Goal: Book appointment/travel/reservation

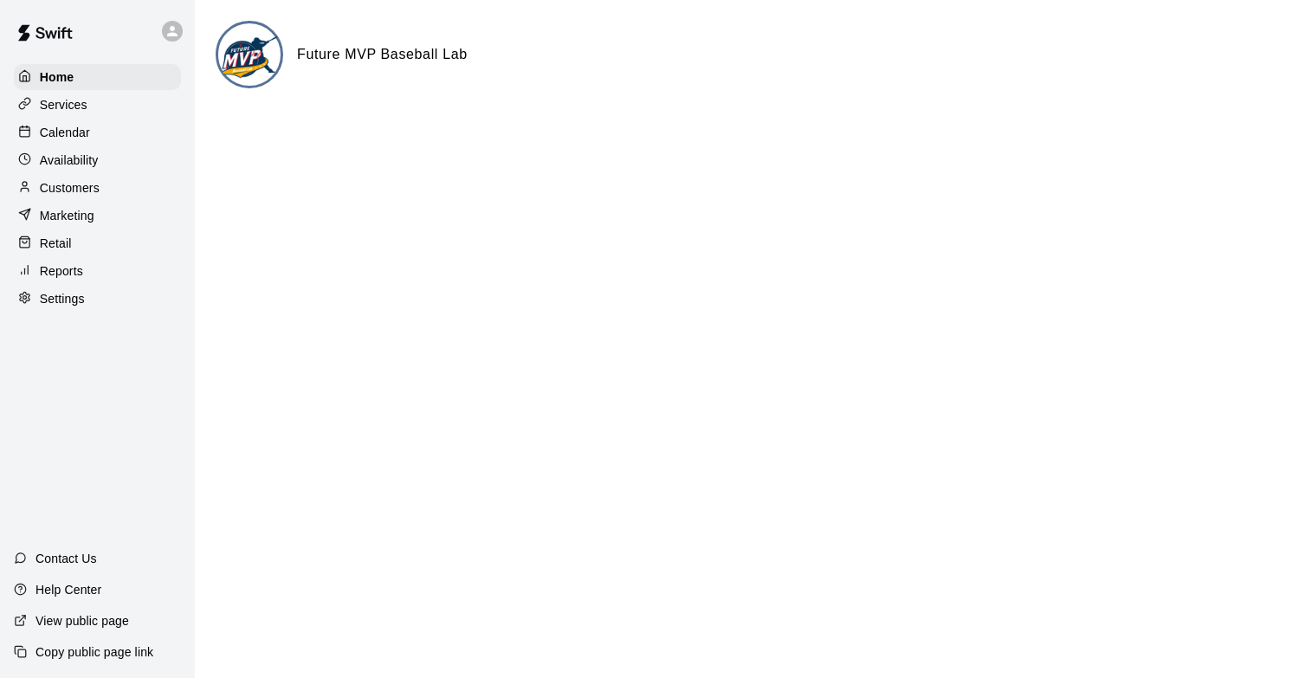
click at [107, 248] on div "Retail" at bounding box center [97, 243] width 167 height 26
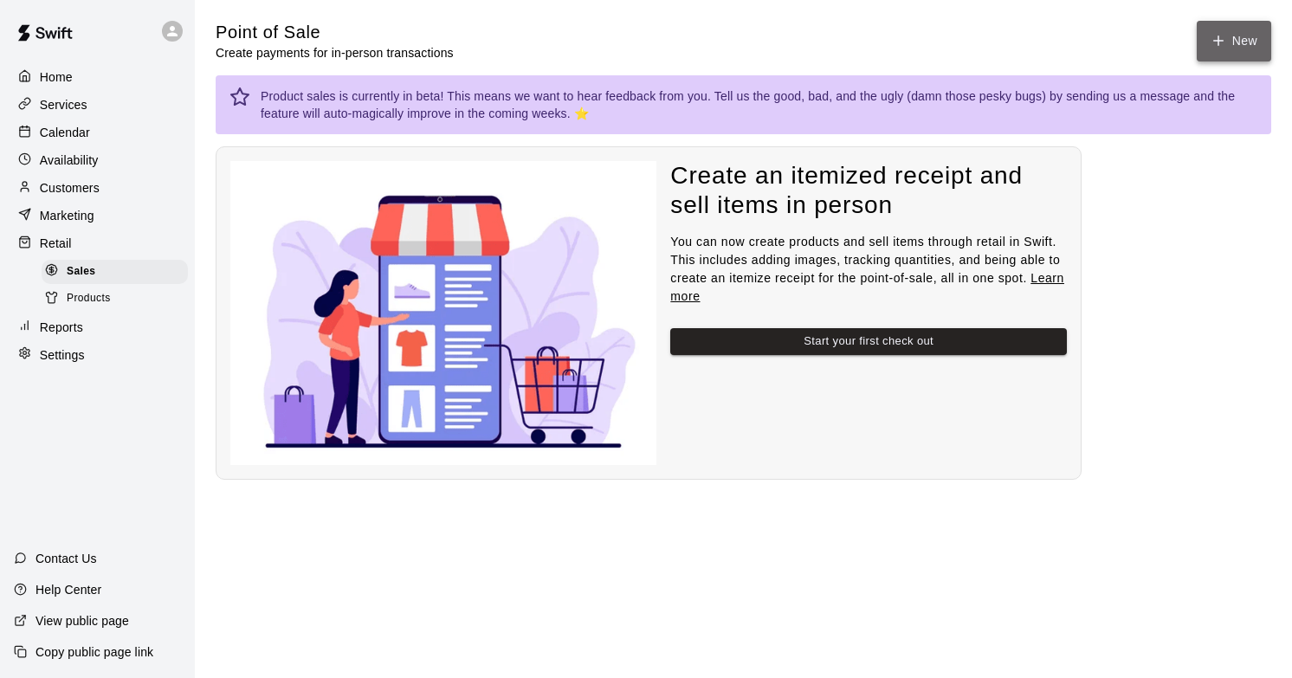
click at [1222, 35] on icon "button" at bounding box center [1219, 41] width 16 height 16
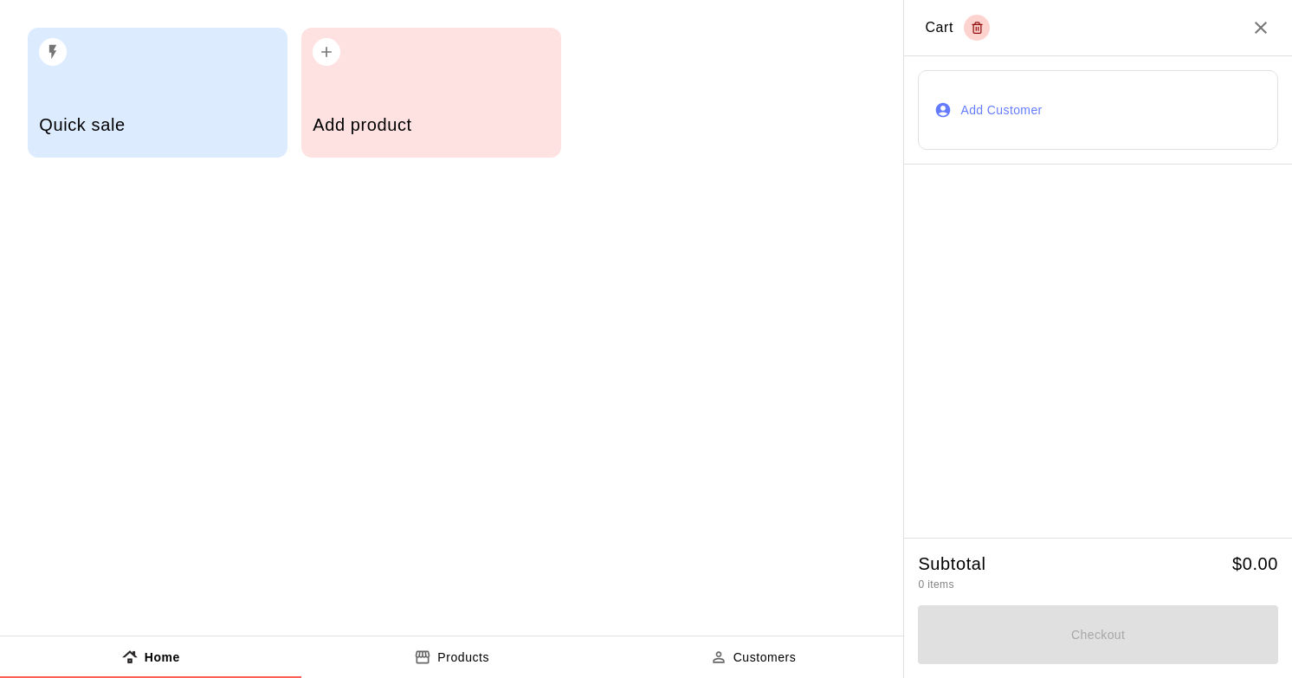
click at [388, 125] on h5 "Add product" at bounding box center [431, 124] width 236 height 23
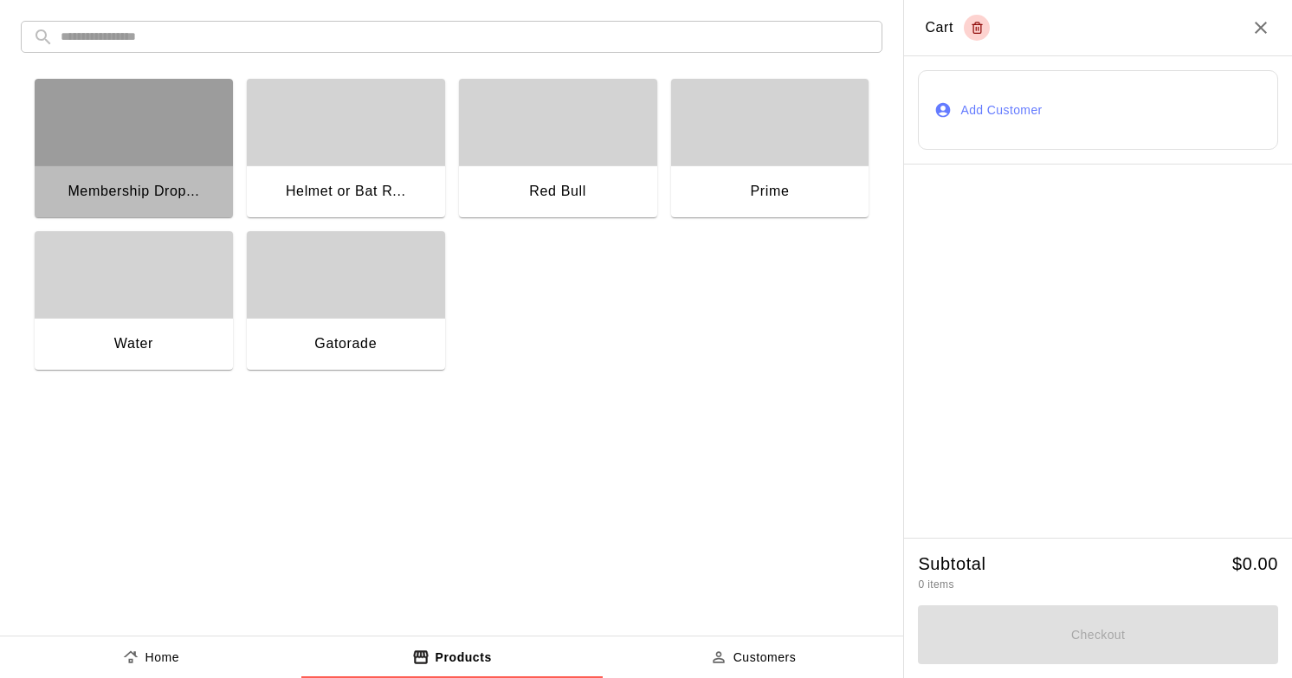
click at [124, 158] on div "button" at bounding box center [134, 122] width 198 height 87
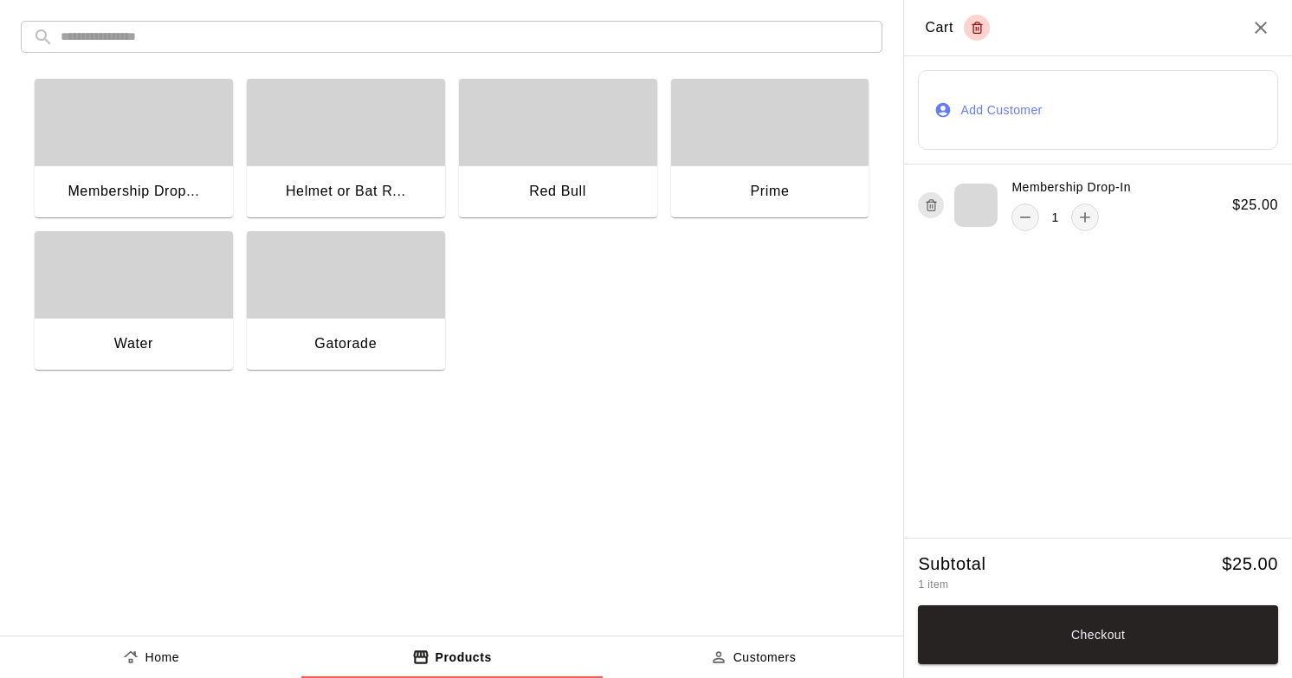
click at [473, 169] on div "Red Bull" at bounding box center [558, 192] width 198 height 55
click at [623, 175] on div "Red Bull" at bounding box center [558, 192] width 198 height 55
click at [193, 290] on div "button" at bounding box center [134, 274] width 198 height 87
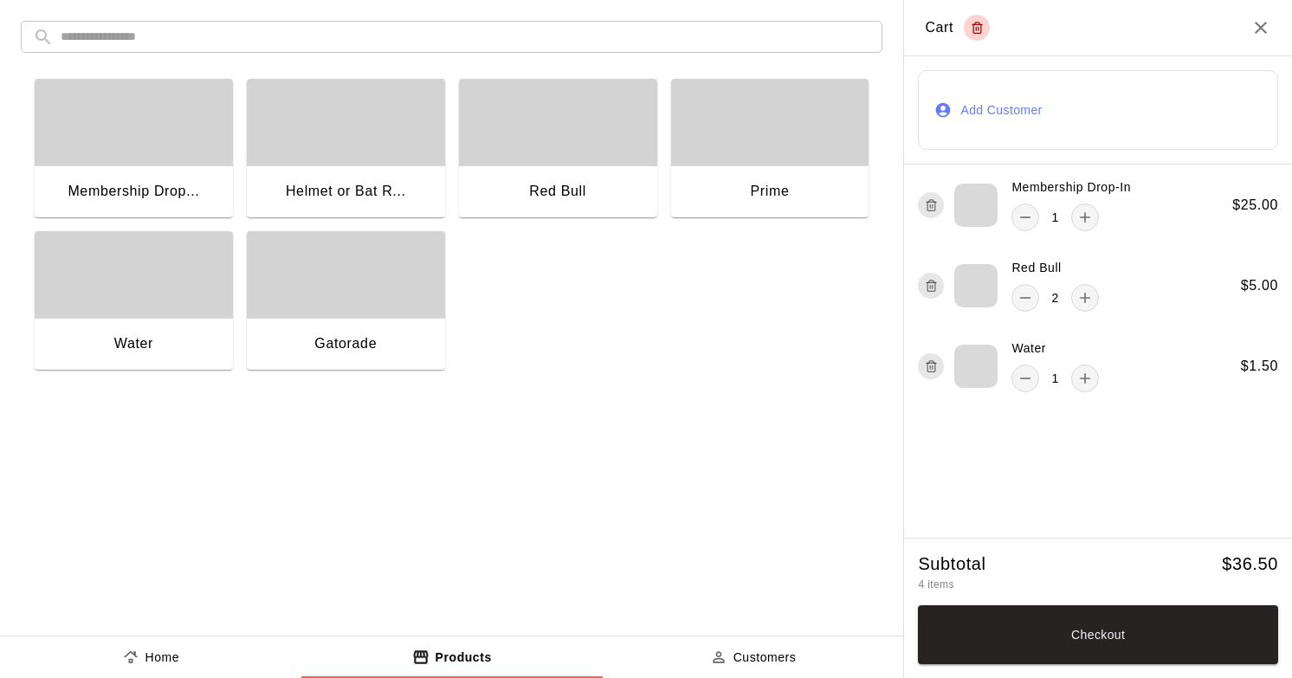
click at [301, 301] on div "button" at bounding box center [346, 274] width 198 height 87
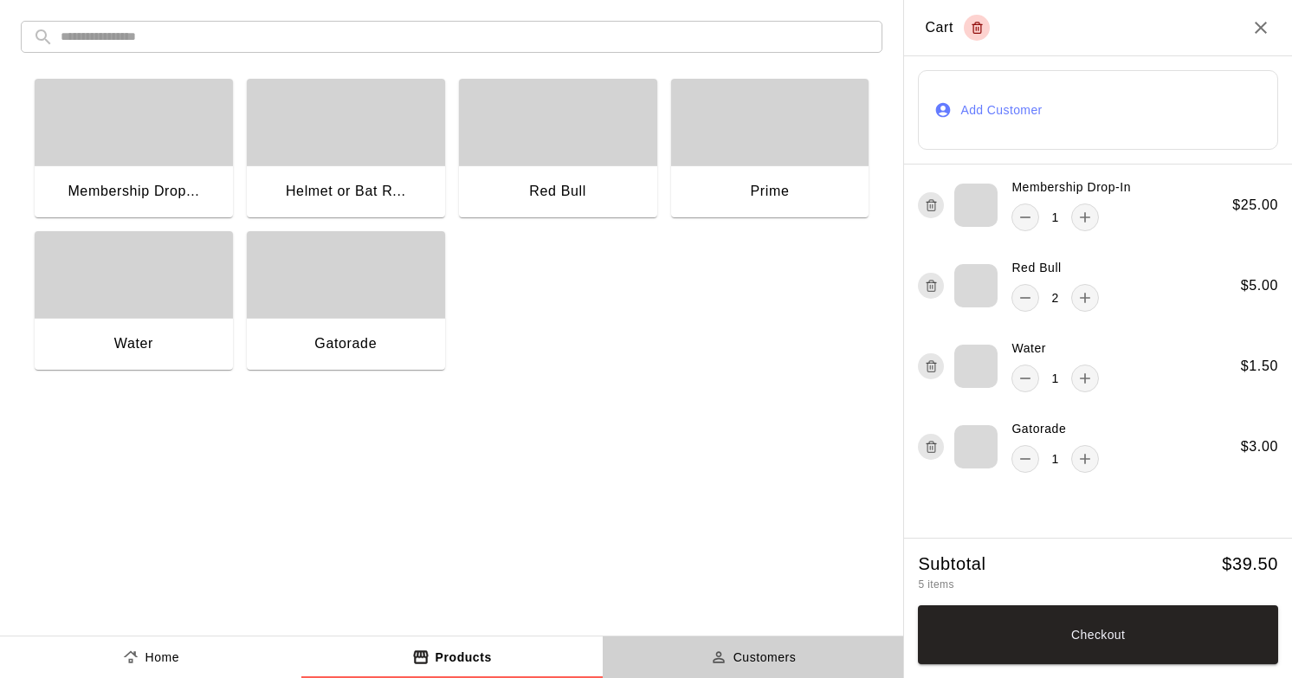
click at [742, 659] on p "Customers" at bounding box center [765, 658] width 63 height 18
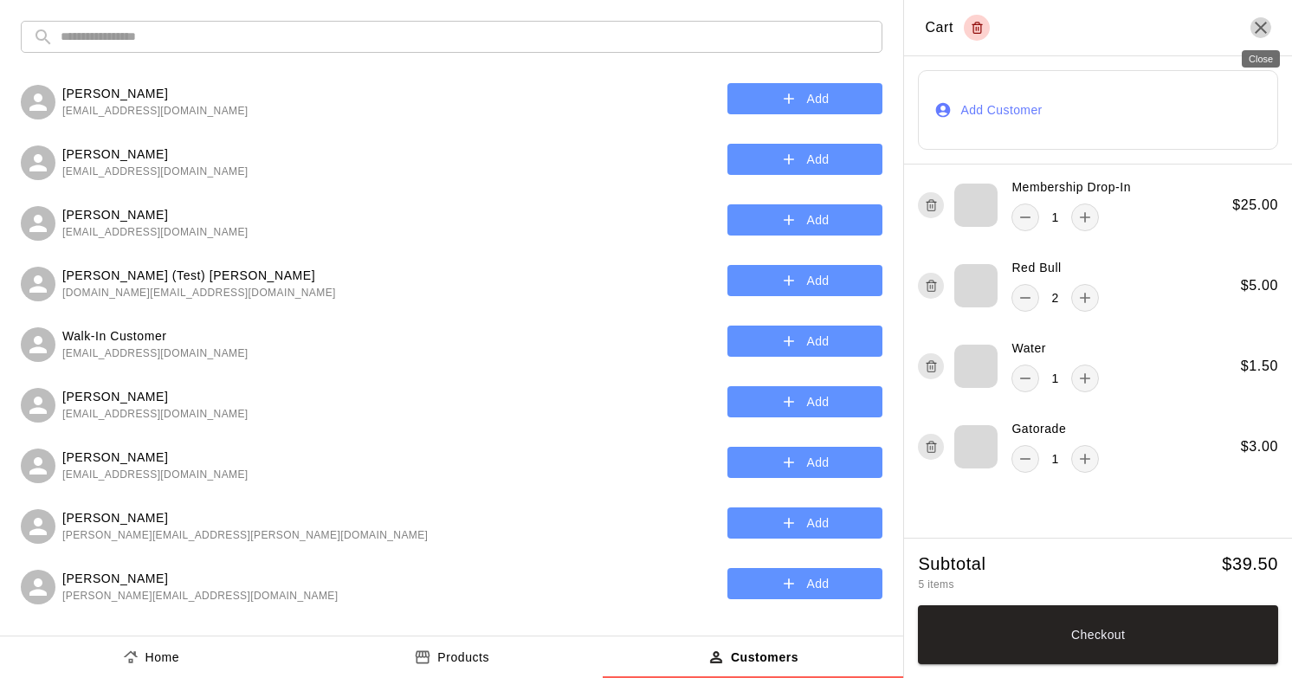
click at [1258, 26] on icon "Close" at bounding box center [1261, 27] width 21 height 21
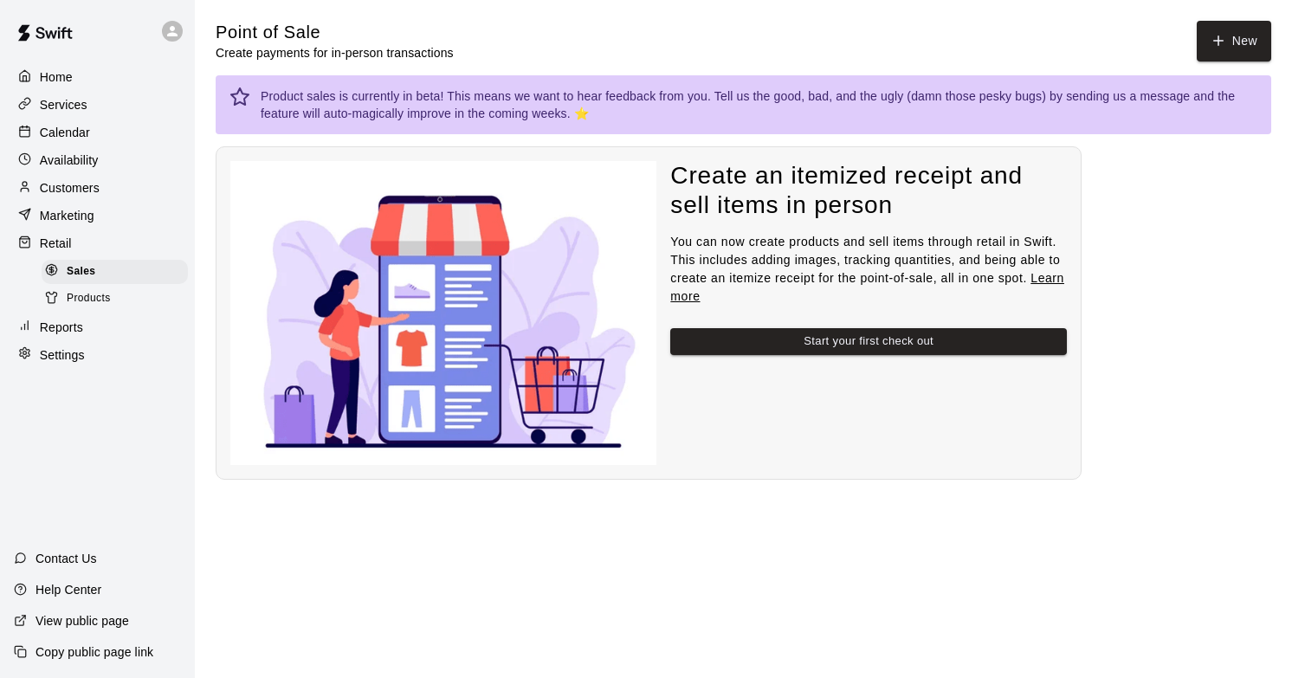
click at [80, 194] on p "Customers" at bounding box center [70, 187] width 60 height 17
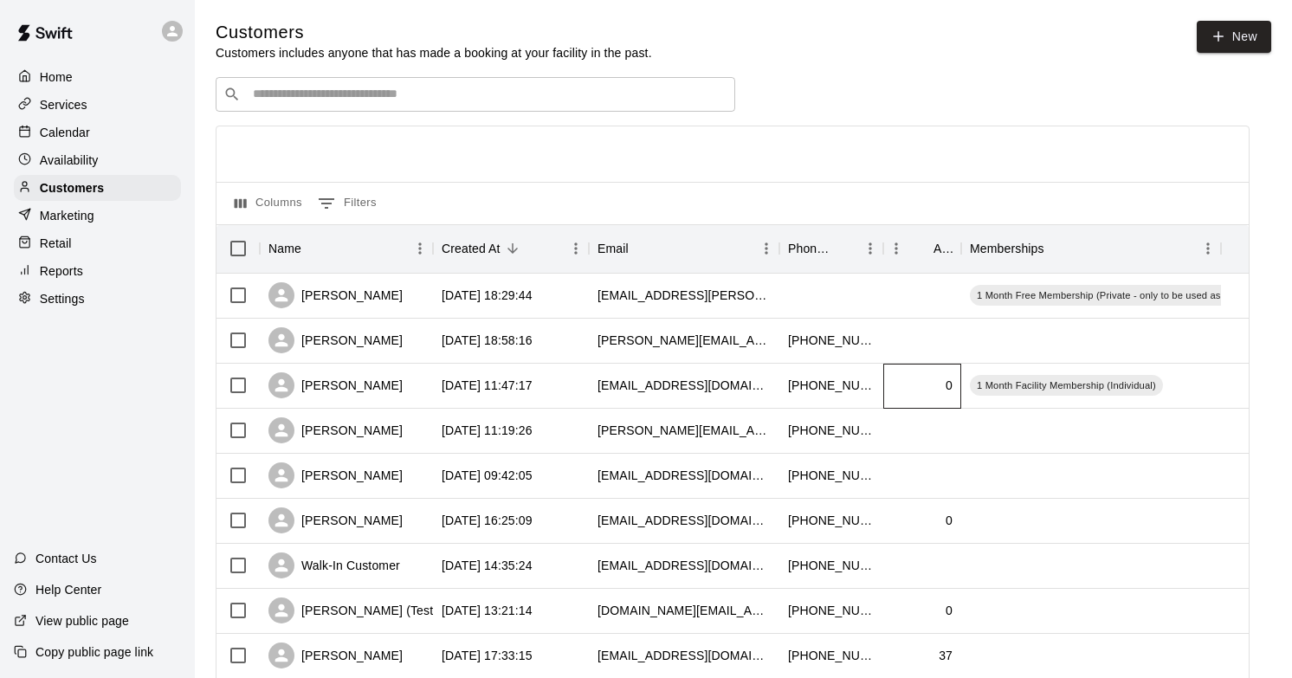
click at [883, 386] on div "0" at bounding box center [922, 386] width 78 height 45
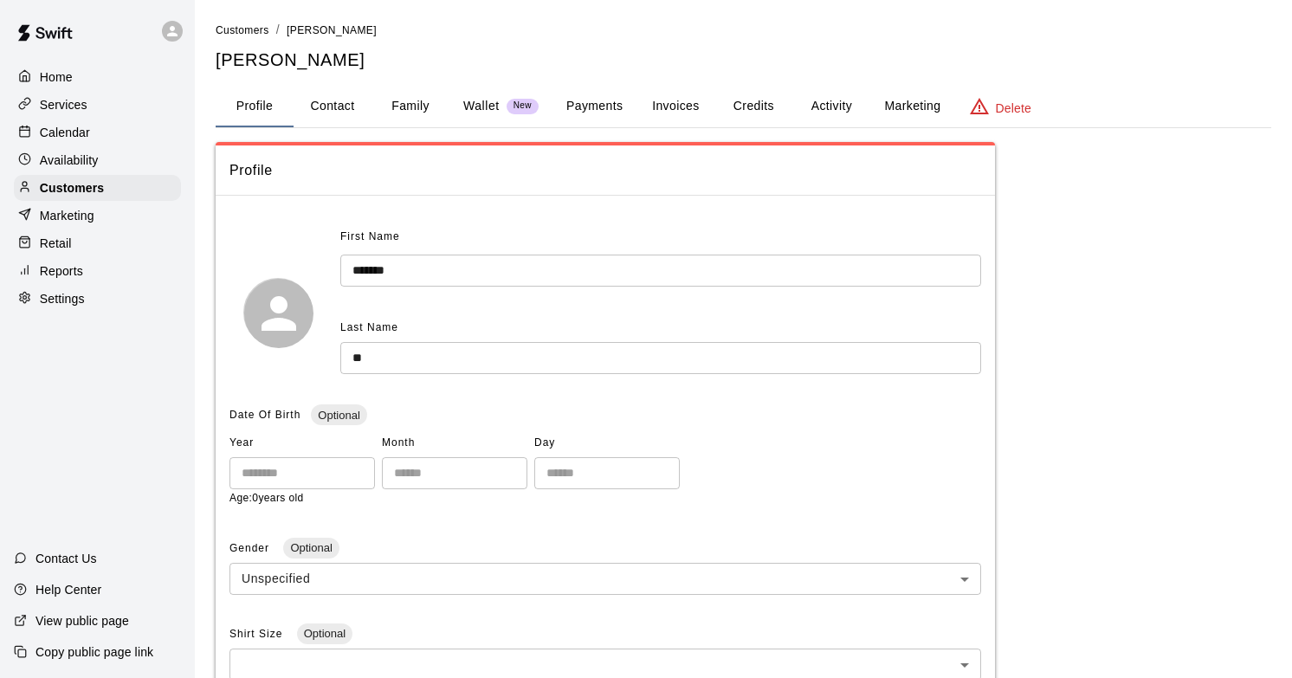
click at [818, 107] on button "Activity" at bounding box center [831, 107] width 78 height 42
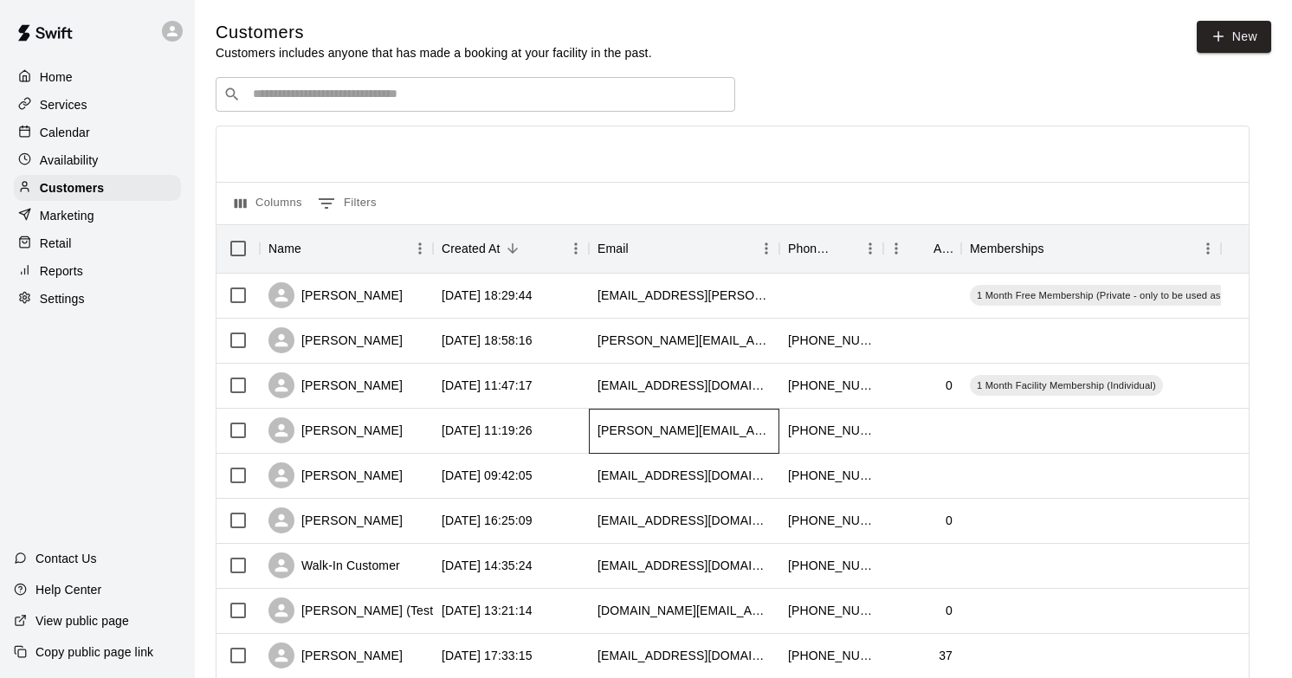
click at [741, 443] on div "[PERSON_NAME][EMAIL_ADDRESS][PERSON_NAME][DOMAIN_NAME]" at bounding box center [684, 431] width 191 height 45
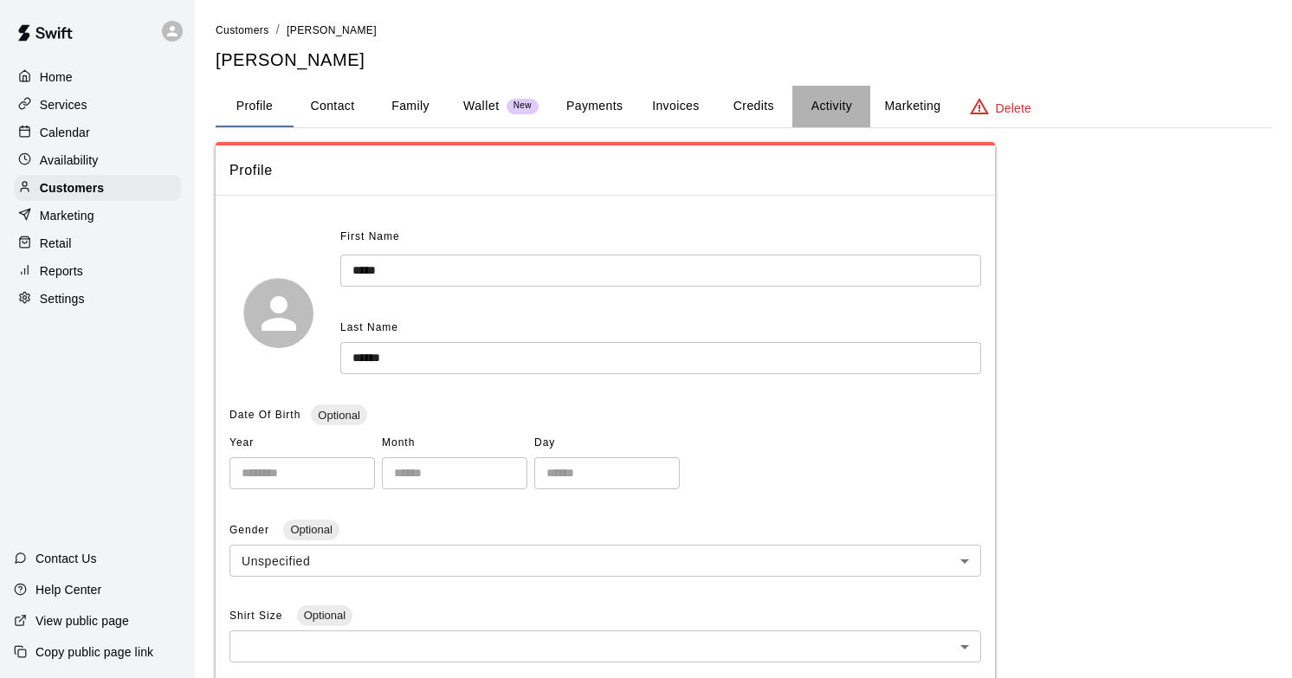
click at [833, 106] on button "Activity" at bounding box center [831, 107] width 78 height 42
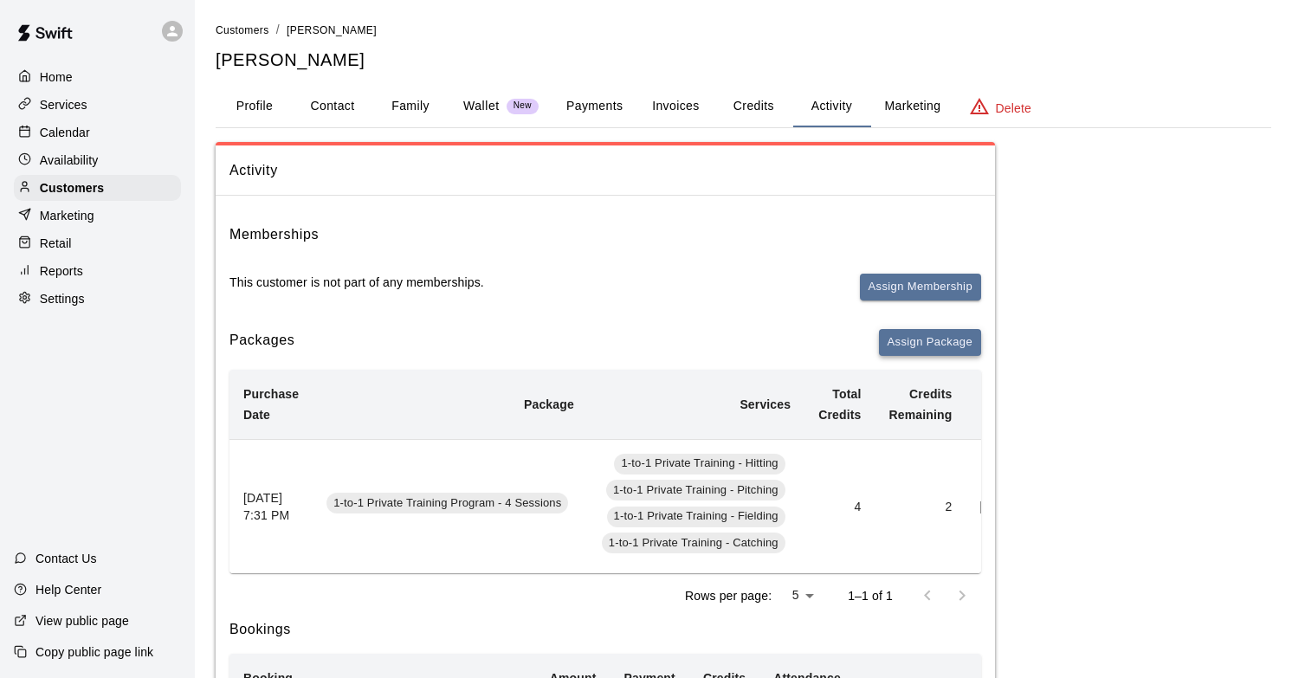
click at [940, 337] on button "Assign Package" at bounding box center [930, 342] width 102 height 27
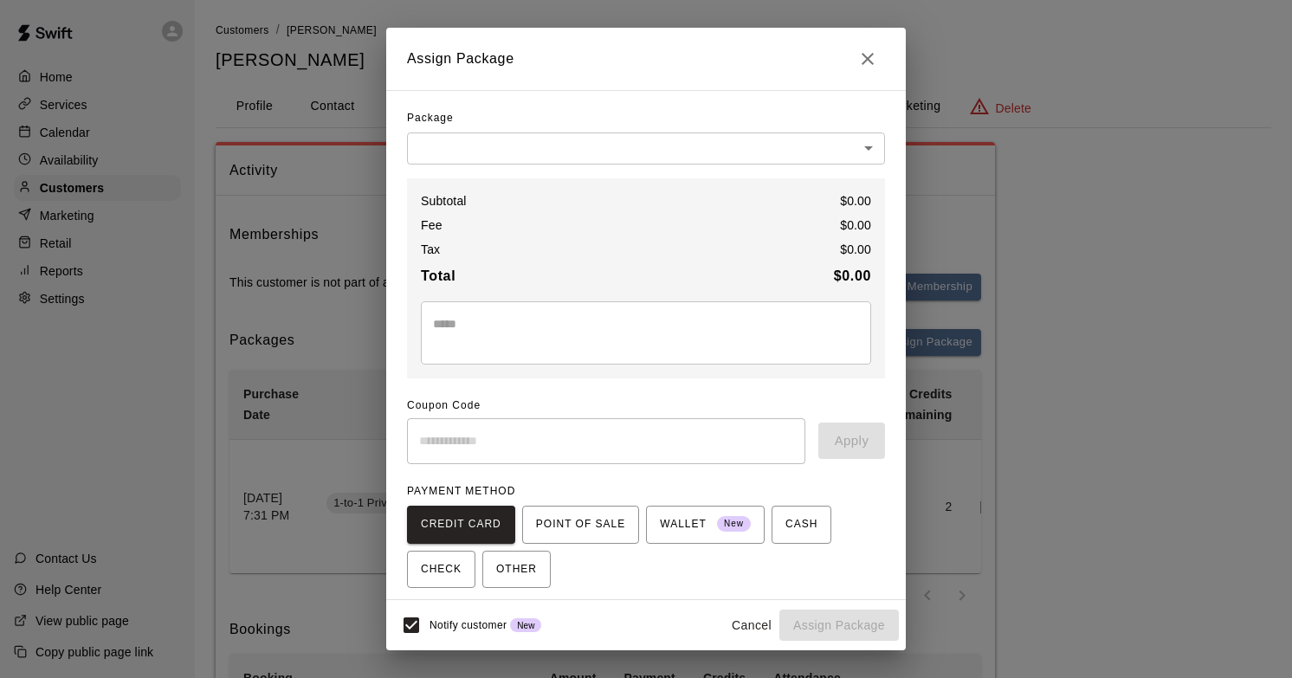
click at [669, 165] on div "​ ​" at bounding box center [646, 149] width 478 height 32
click at [676, 150] on body "Home Services Calendar Availability Customers Marketing Retail Reports Settings…" at bounding box center [646, 509] width 1292 height 1019
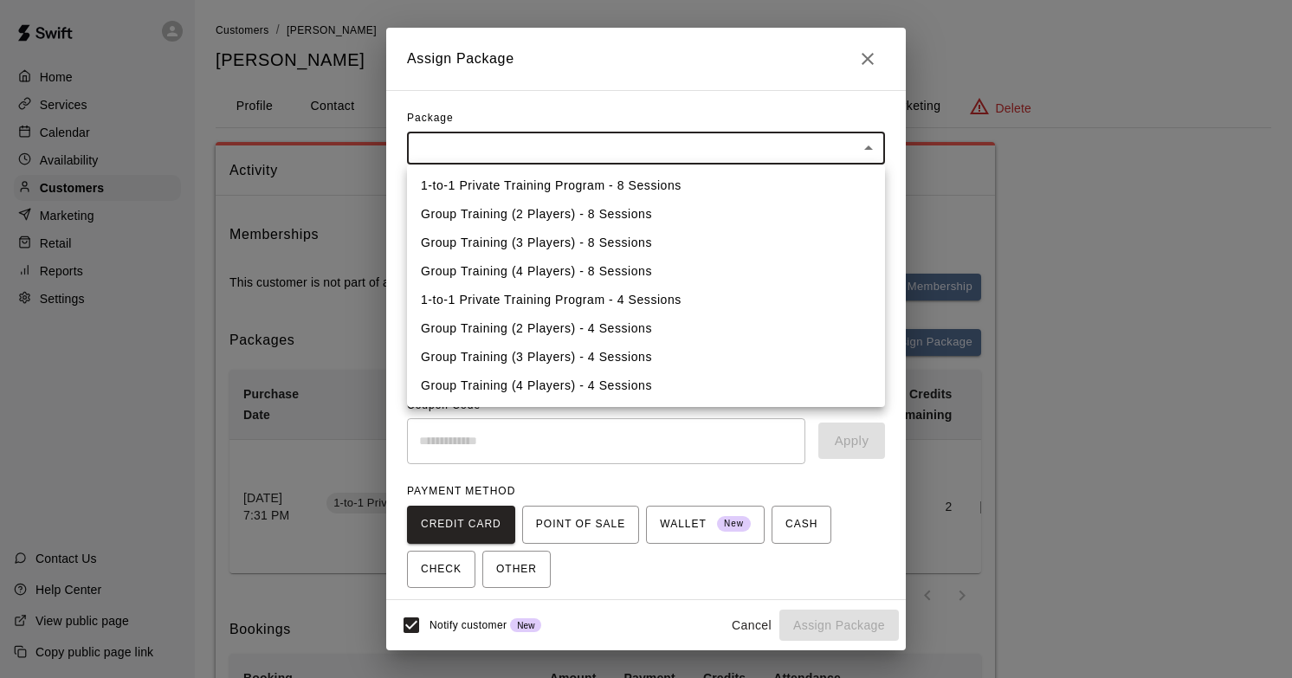
click at [605, 300] on li "1-to-1 Private Training Program - 4 Sessions" at bounding box center [646, 300] width 478 height 29
type input "**********"
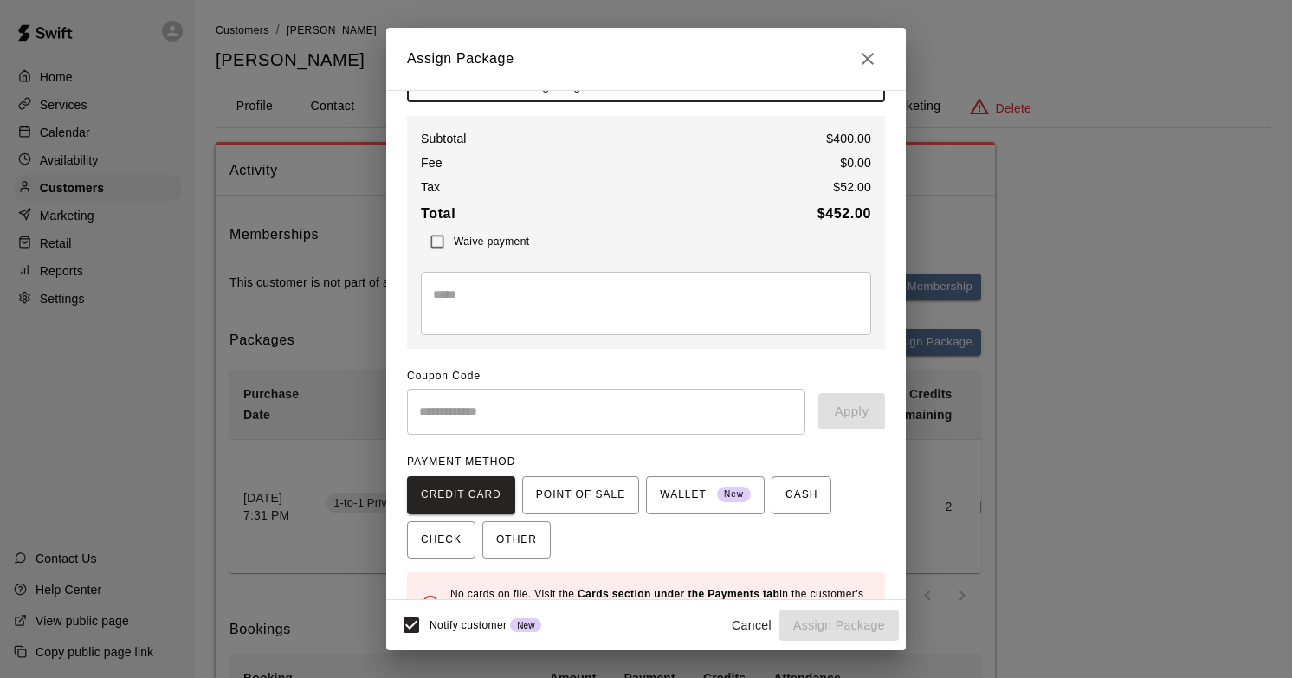
scroll to position [110, 0]
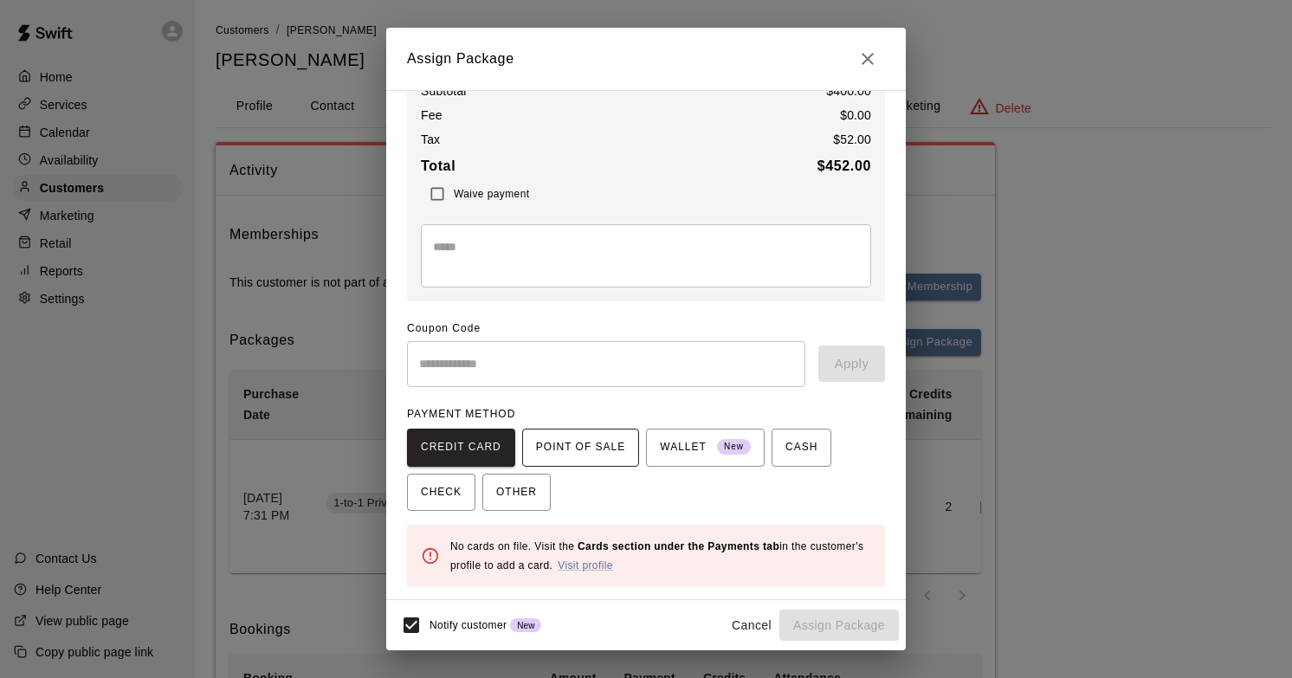
click at [578, 458] on span "POINT OF SALE" at bounding box center [580, 448] width 89 height 28
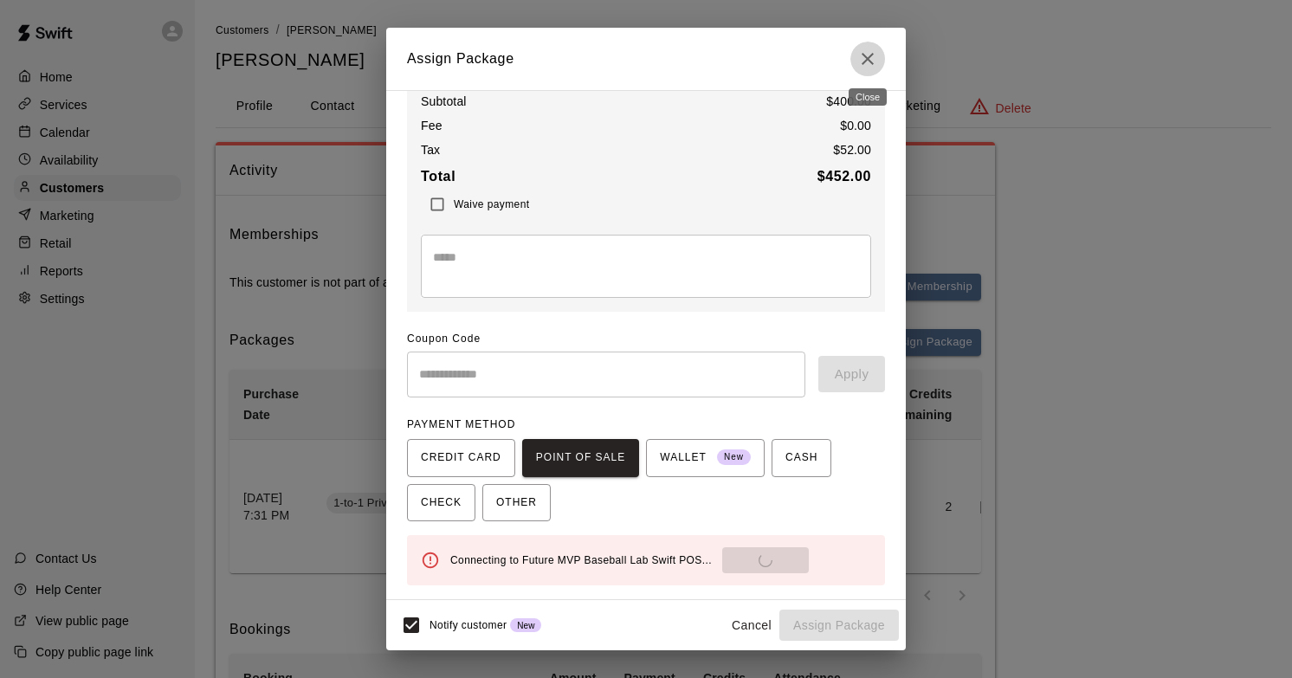
click at [869, 67] on icon "Close" at bounding box center [867, 59] width 21 height 21
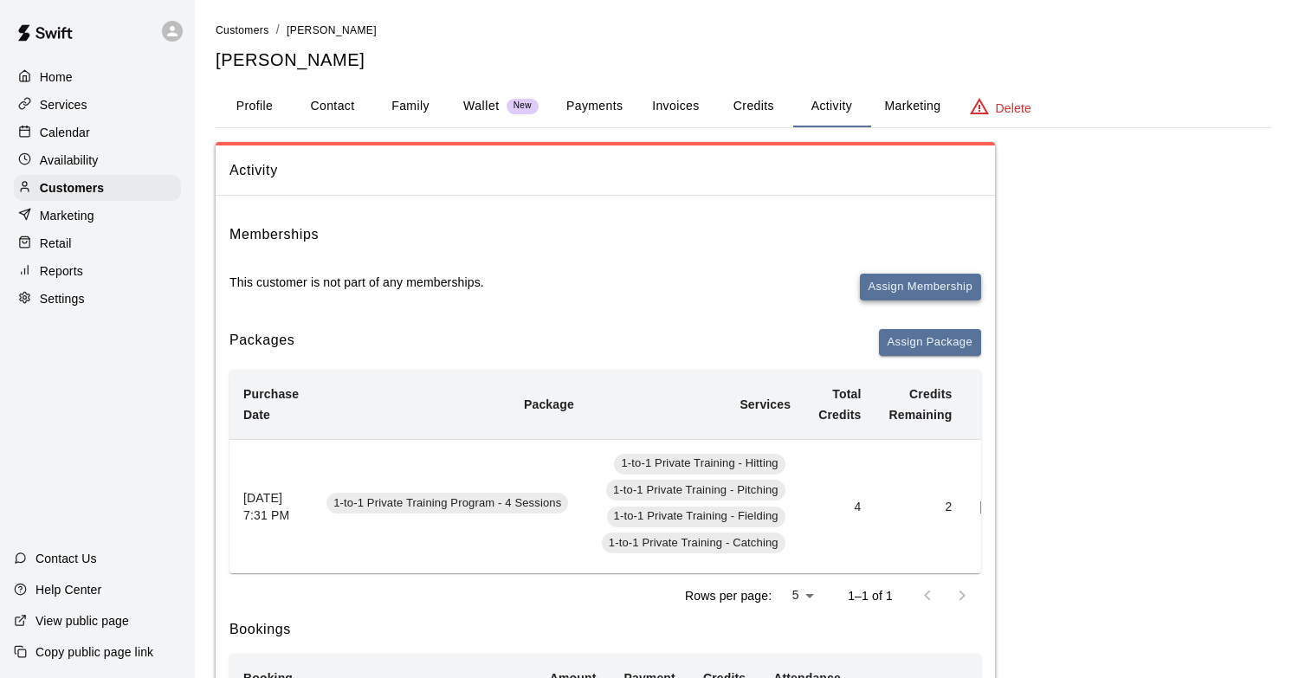
click at [926, 289] on button "Assign Membership" at bounding box center [920, 287] width 121 height 27
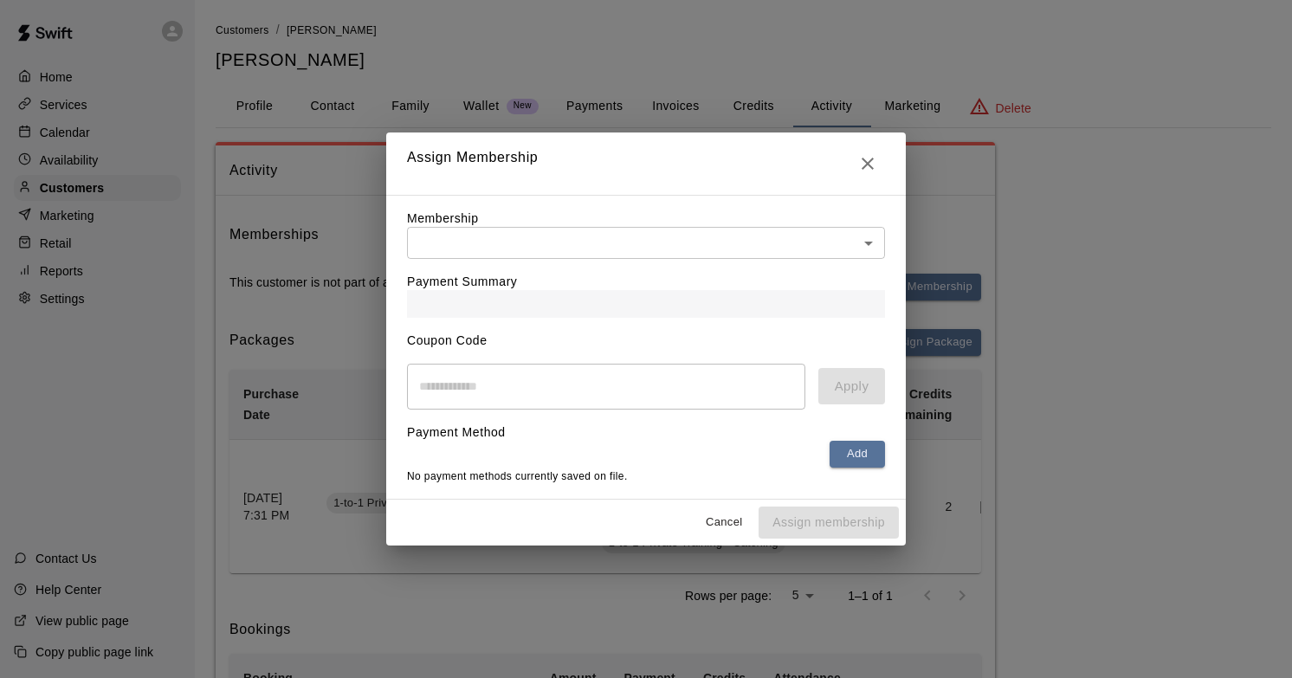
click at [709, 249] on body "Home Services Calendar Availability Customers Marketing Retail Reports Settings…" at bounding box center [646, 509] width 1292 height 1019
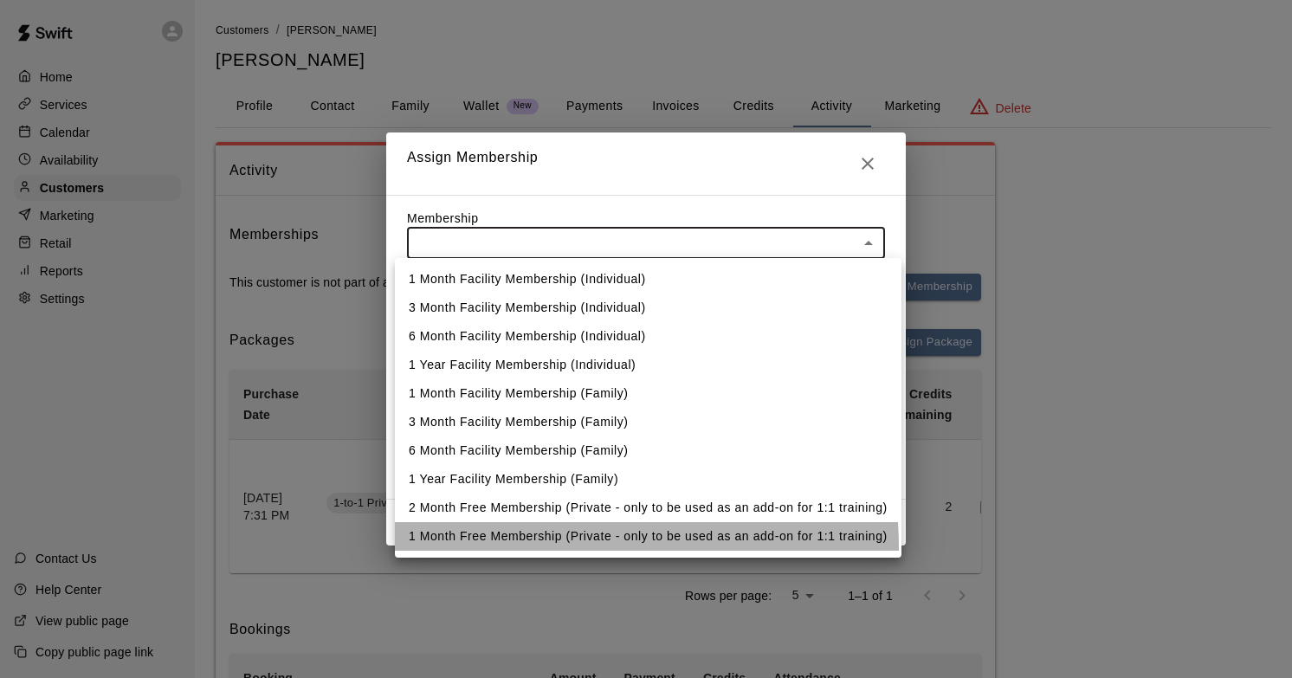
click at [544, 547] on li "1 Month Free Membership (Private - only to be used as an add-on for 1:1 trainin…" at bounding box center [648, 536] width 507 height 29
type input "**********"
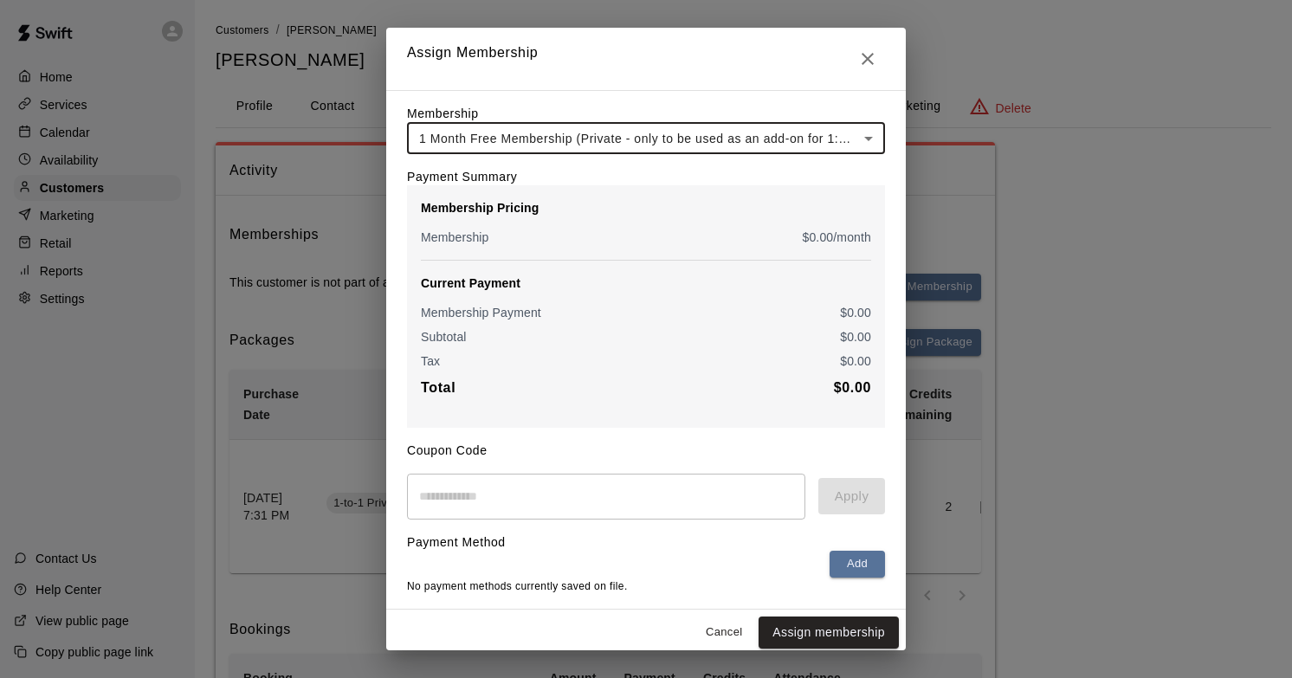
scroll to position [10, 0]
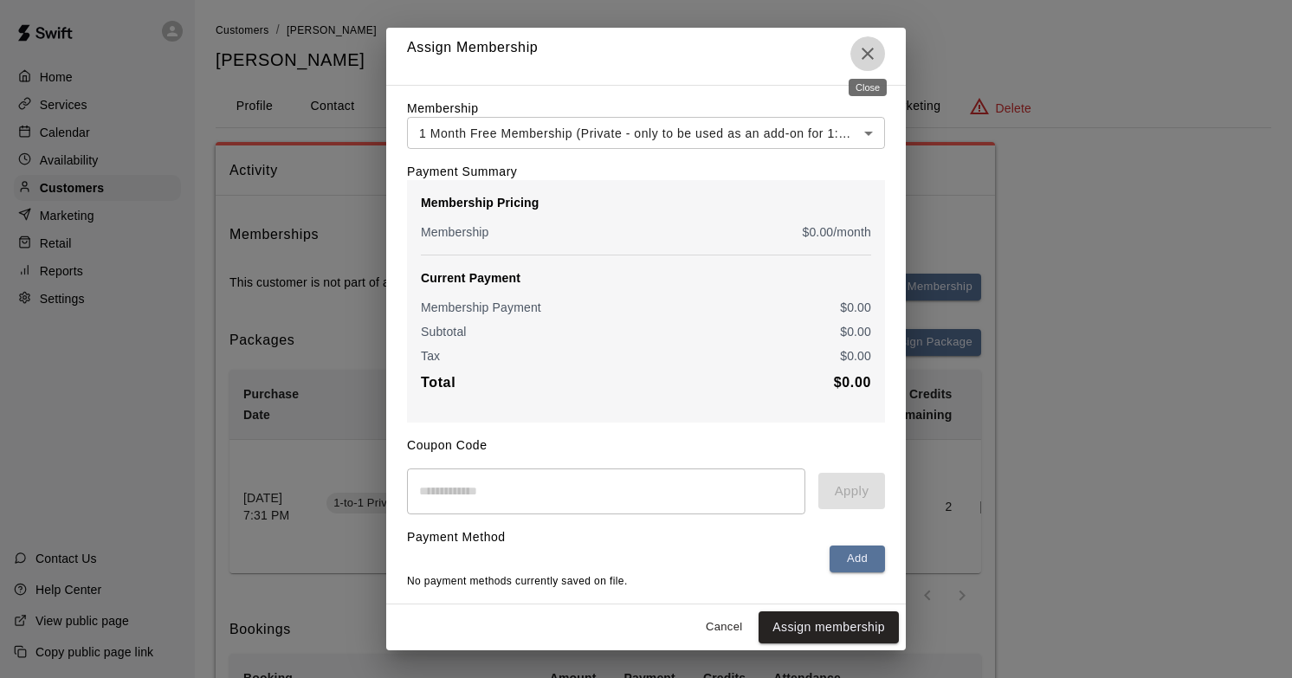
click at [866, 43] on icon "Close" at bounding box center [867, 53] width 21 height 21
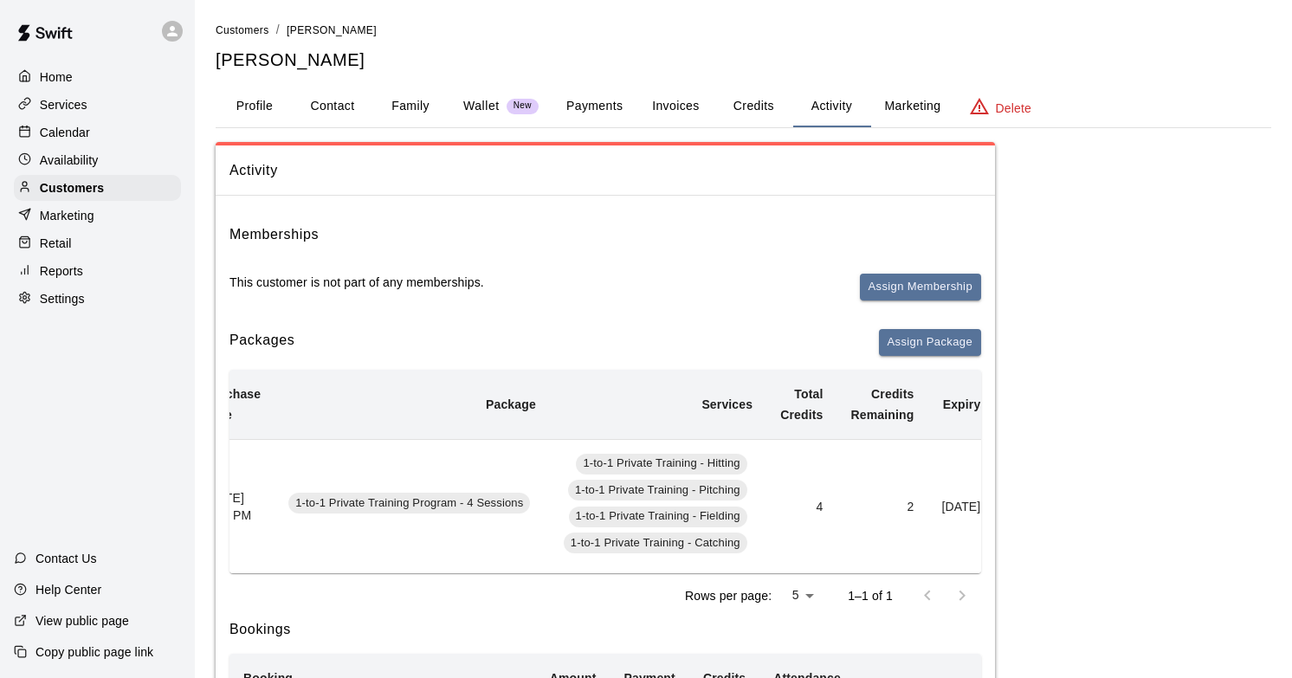
scroll to position [0, 0]
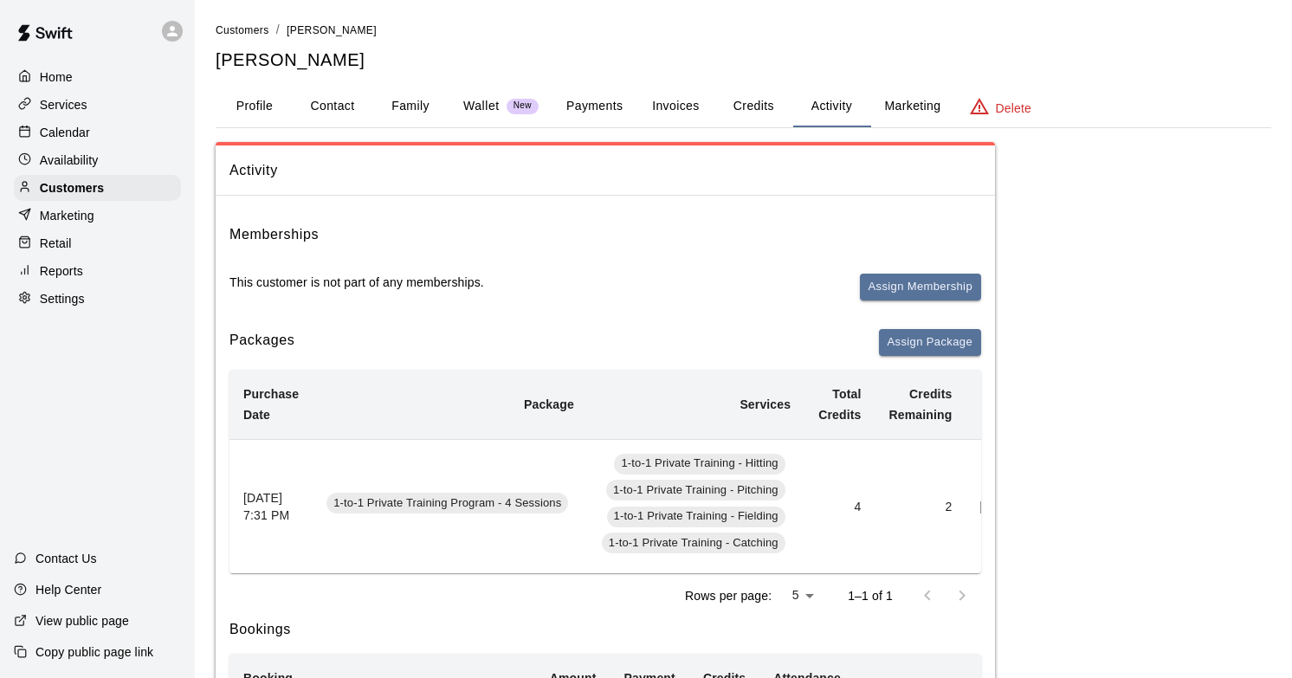
click at [68, 157] on p "Availability" at bounding box center [69, 160] width 59 height 17
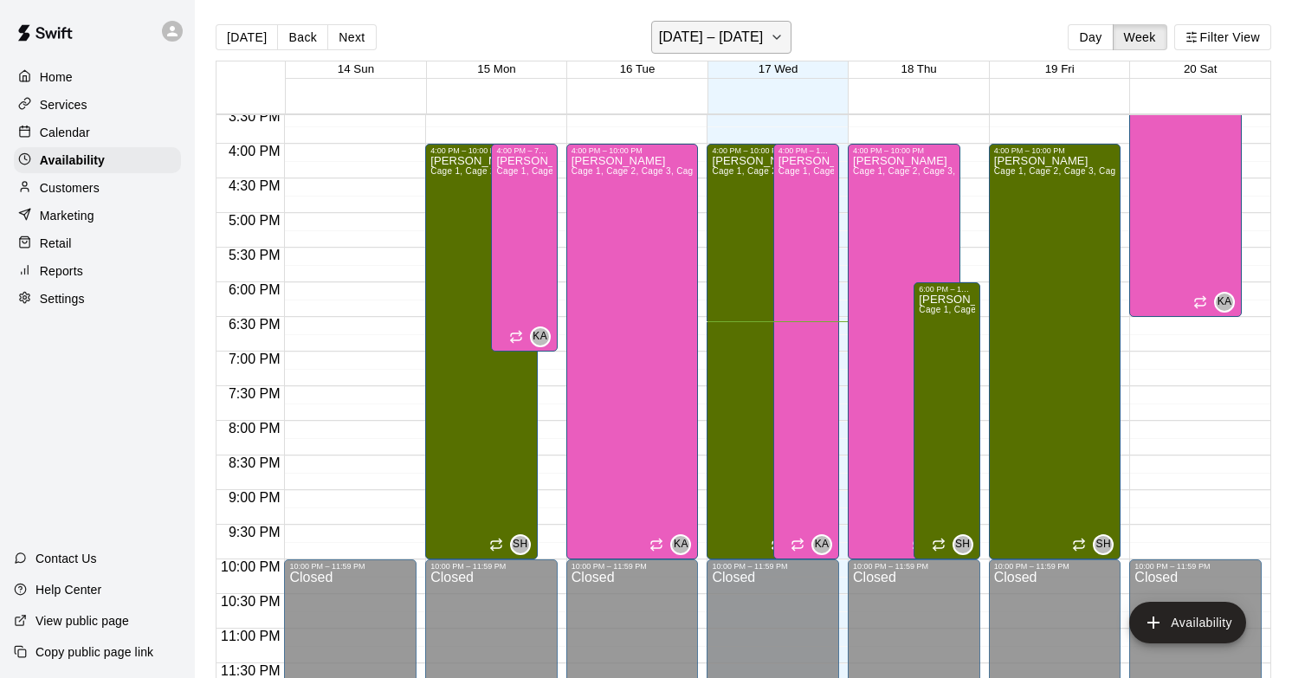
click at [738, 50] on button "[DATE] – [DATE]" at bounding box center [721, 37] width 141 height 33
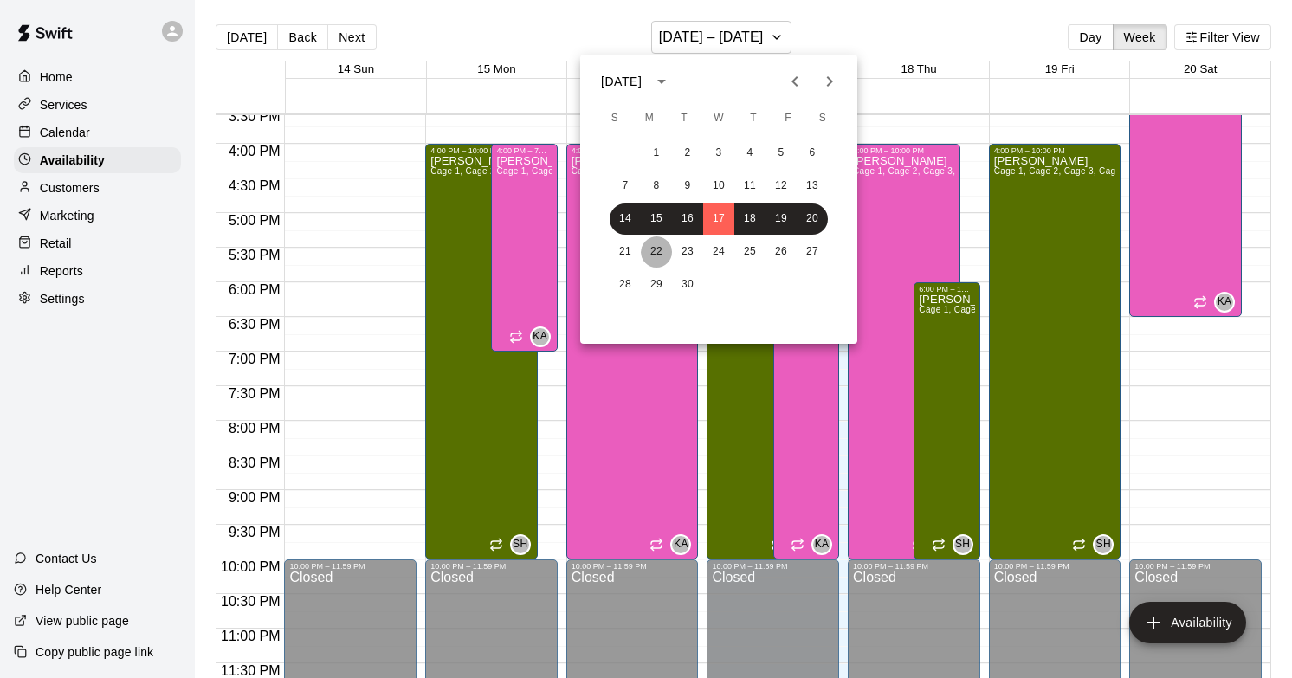
click at [647, 249] on button "22" at bounding box center [656, 251] width 31 height 31
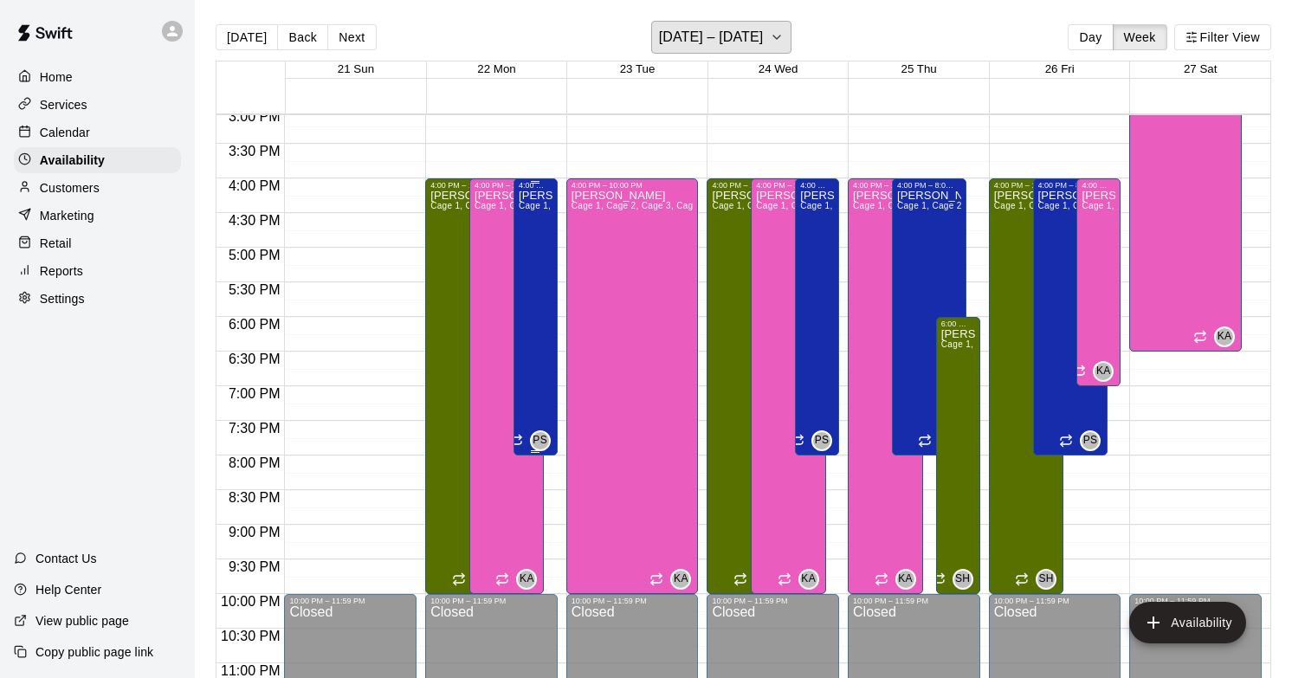
scroll to position [1029, 0]
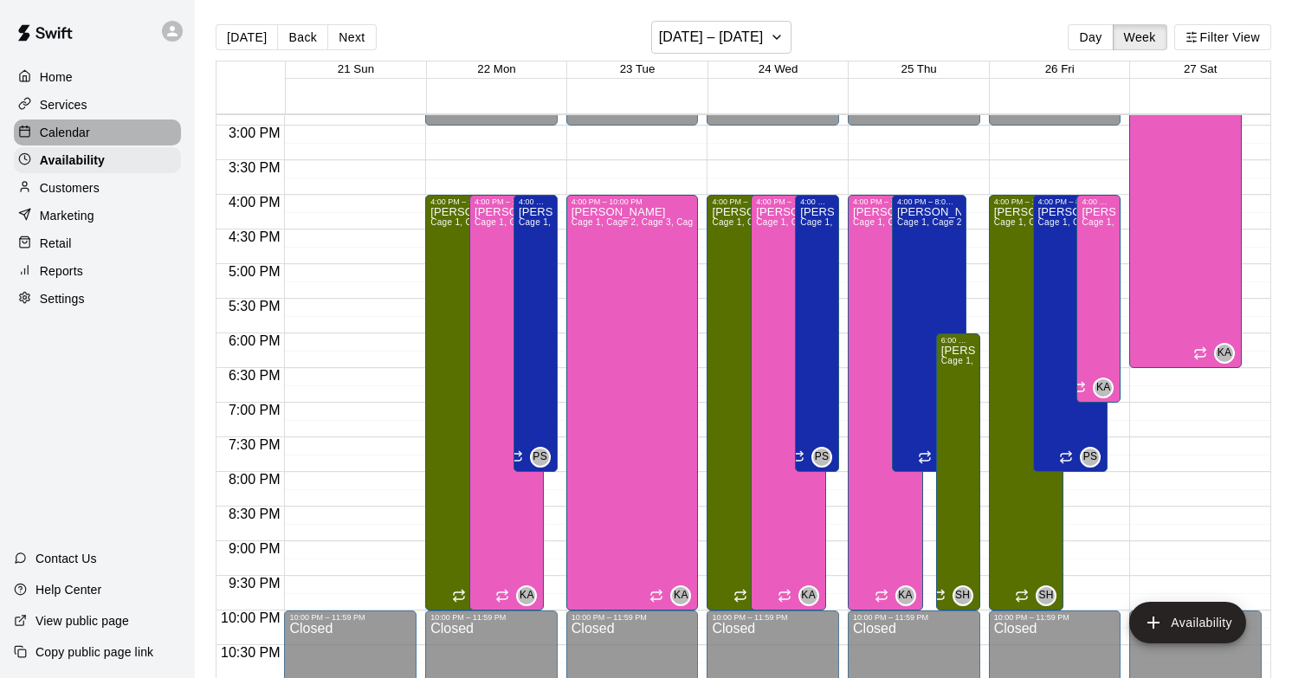
click at [100, 137] on div "Calendar" at bounding box center [97, 133] width 167 height 26
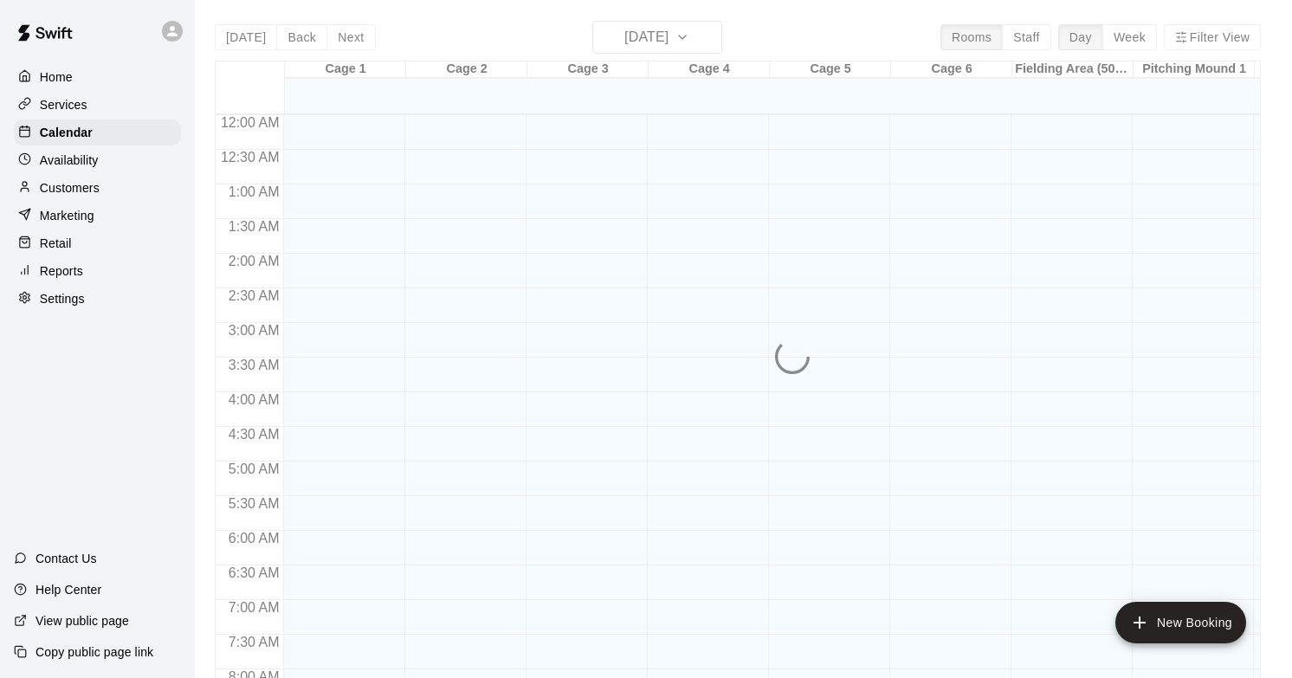
scroll to position [1029, 0]
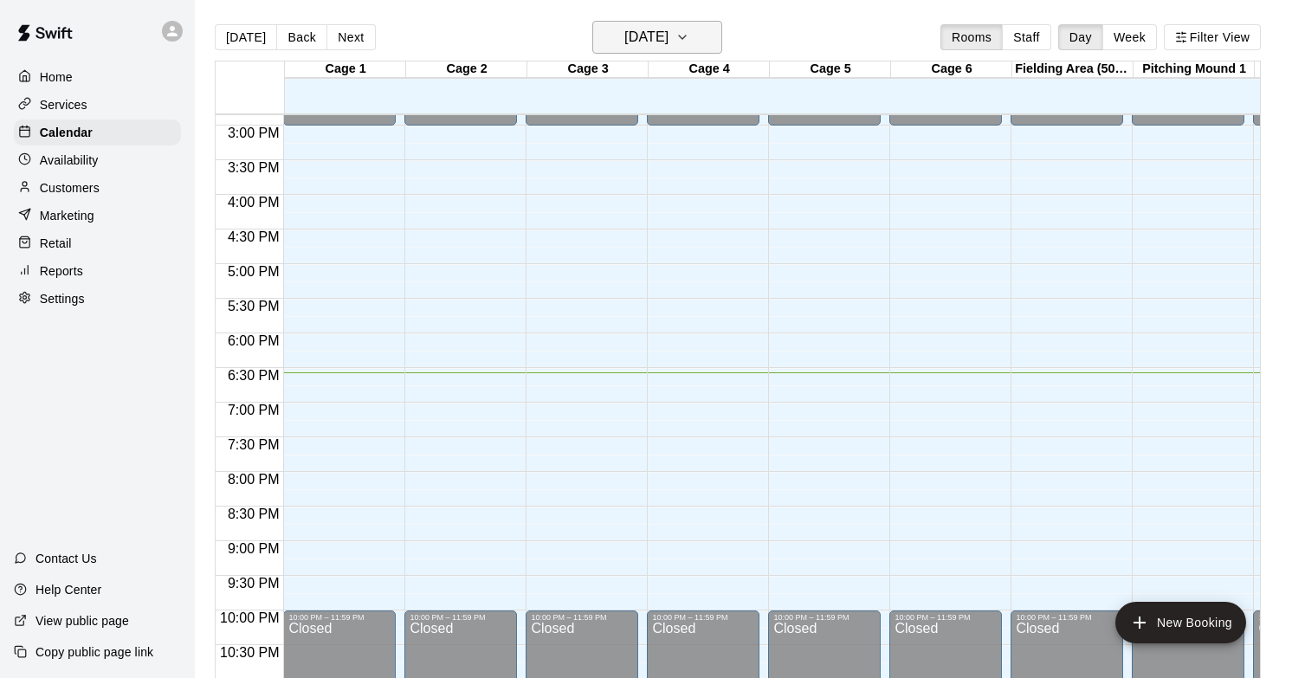
click at [656, 44] on h6 "[DATE]" at bounding box center [646, 37] width 44 height 24
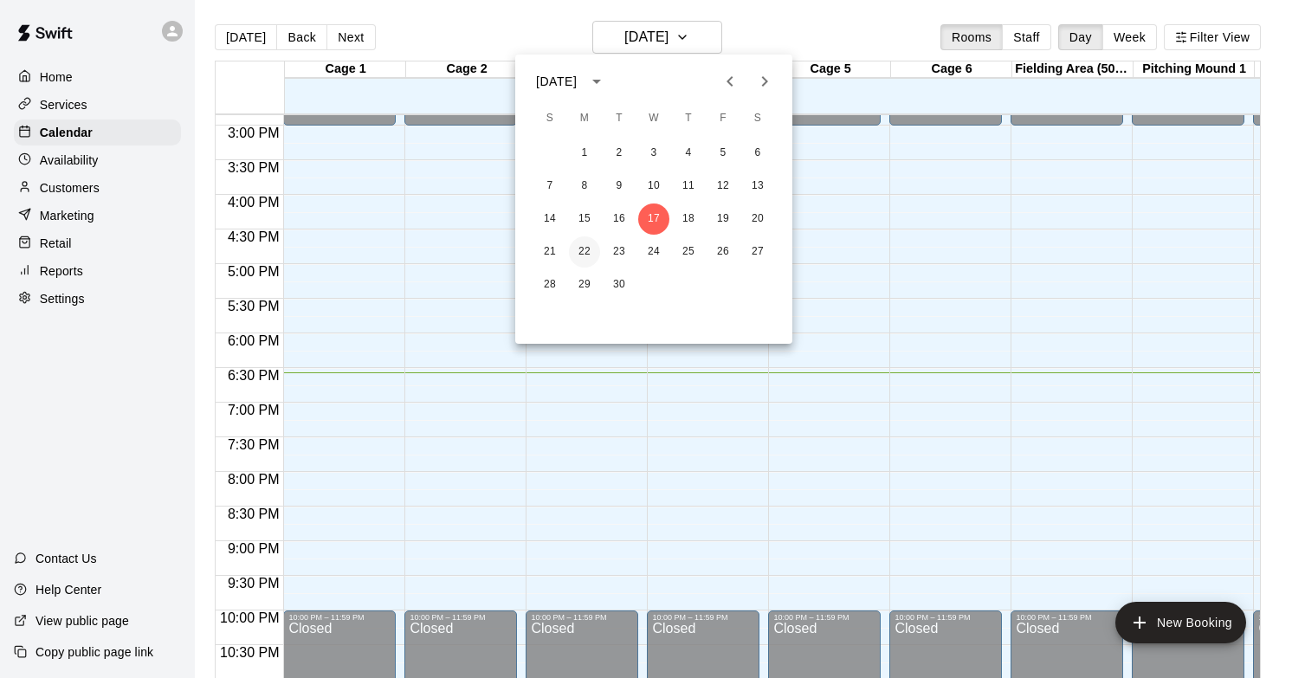
click at [588, 255] on button "22" at bounding box center [584, 251] width 31 height 31
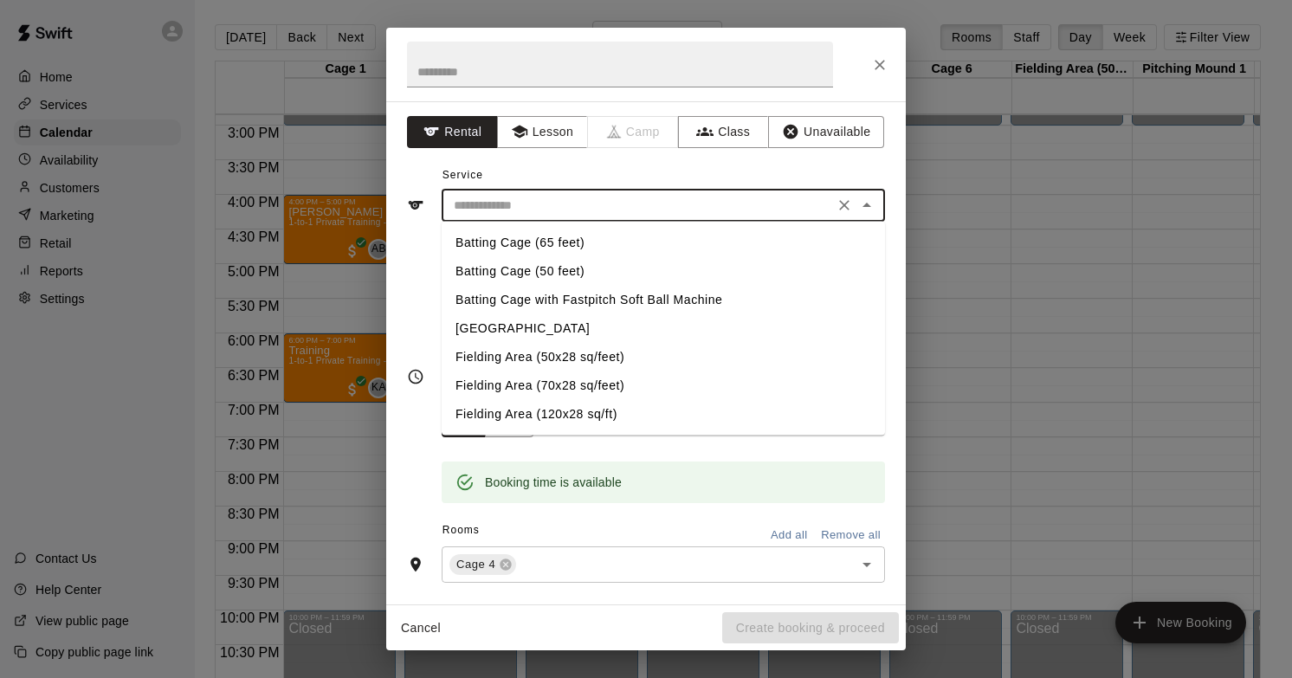
click at [636, 208] on input "text" at bounding box center [638, 206] width 382 height 22
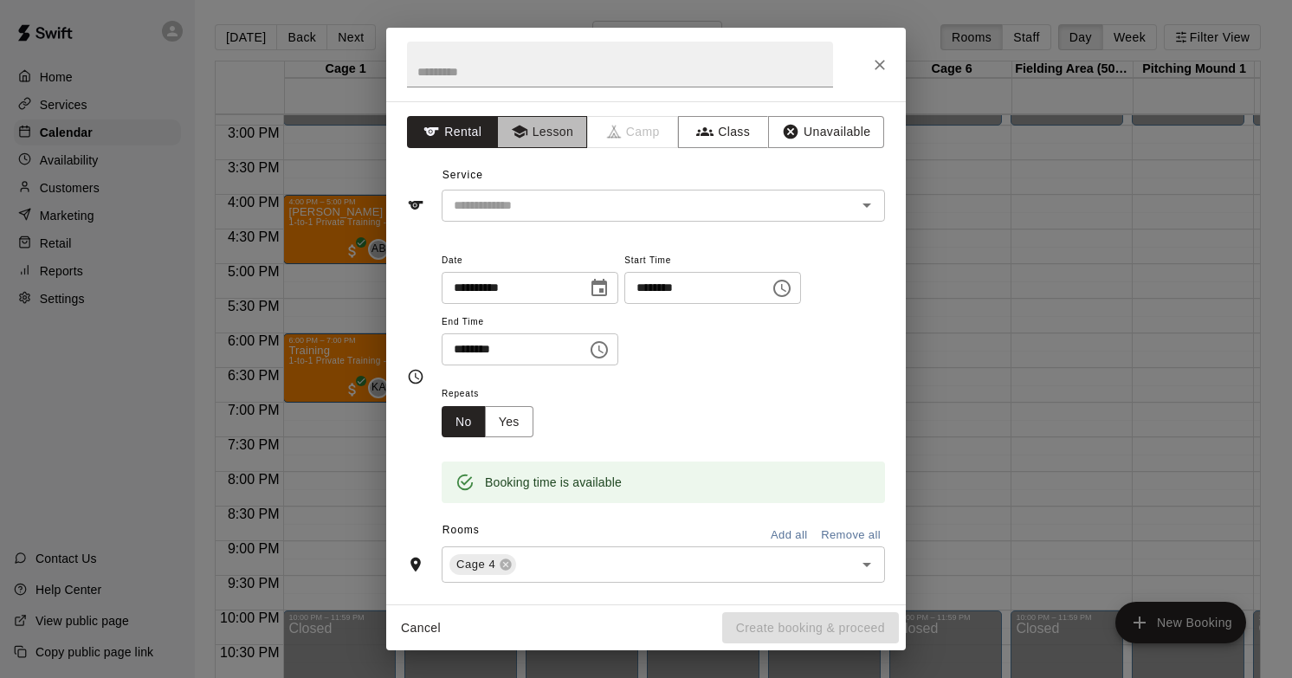
click at [548, 127] on button "Lesson" at bounding box center [542, 132] width 91 height 32
click at [533, 203] on input "text" at bounding box center [638, 206] width 382 height 22
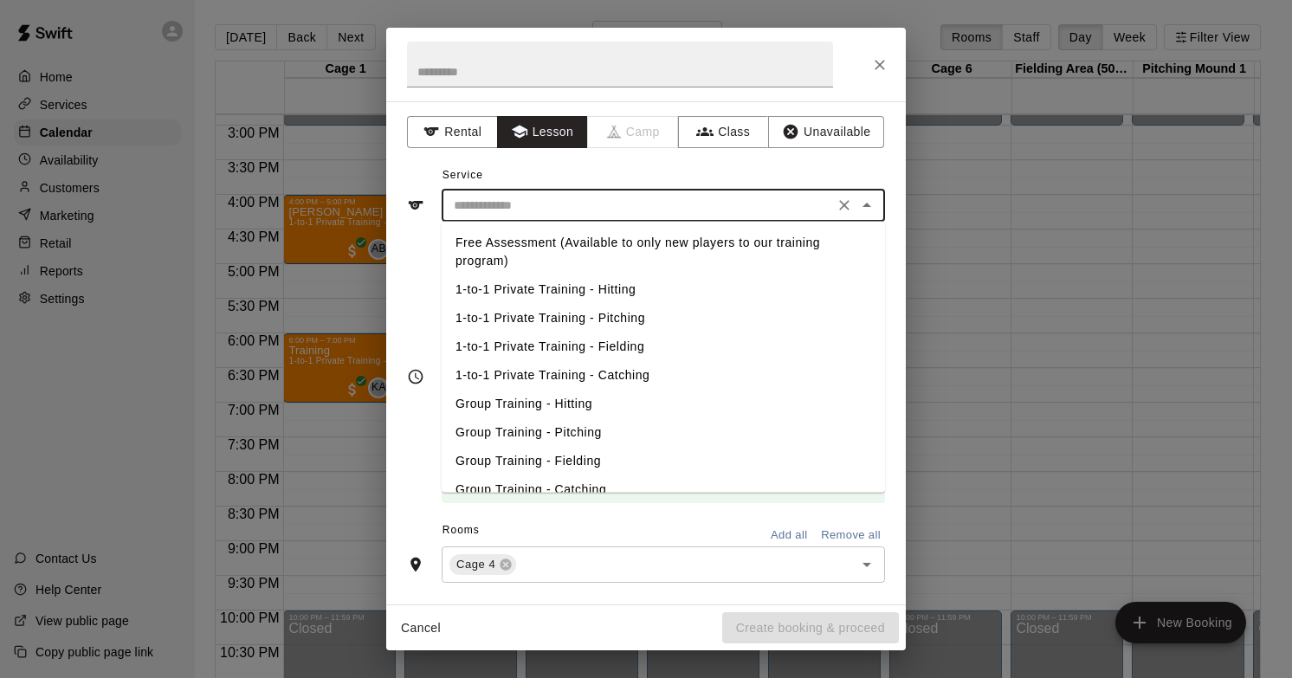
click at [575, 292] on li "1-to-1 Private Training - Hitting" at bounding box center [663, 289] width 443 height 29
type input "**********"
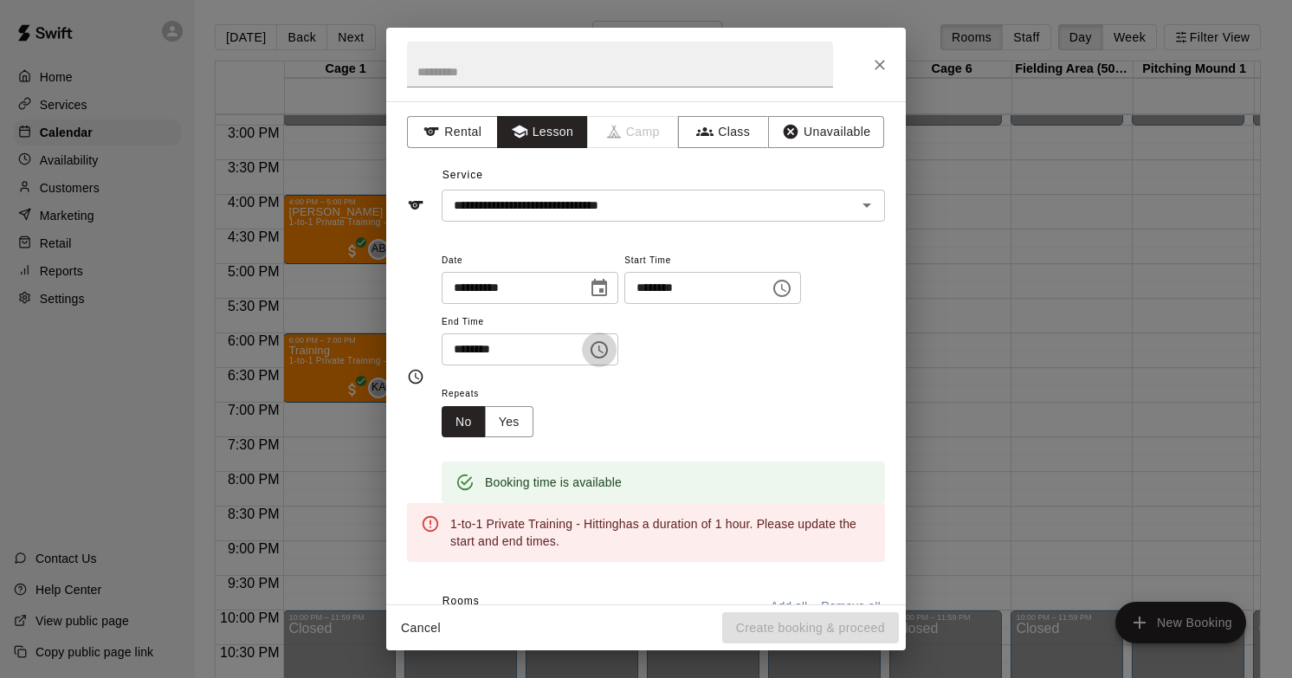
click at [602, 360] on button "Choose time, selected time is 4:30 PM" at bounding box center [599, 350] width 35 height 35
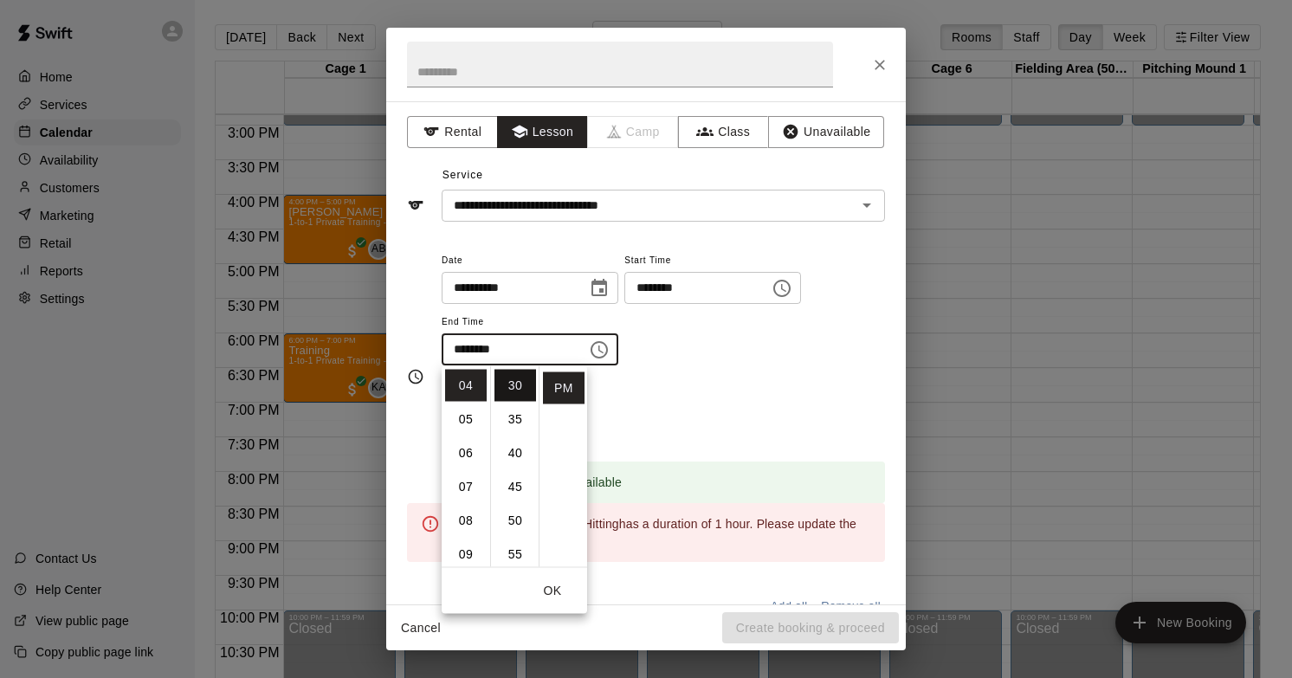
scroll to position [0, 0]
click at [516, 382] on li "00" at bounding box center [516, 386] width 42 height 32
click at [466, 404] on li "05" at bounding box center [466, 420] width 42 height 32
type input "********"
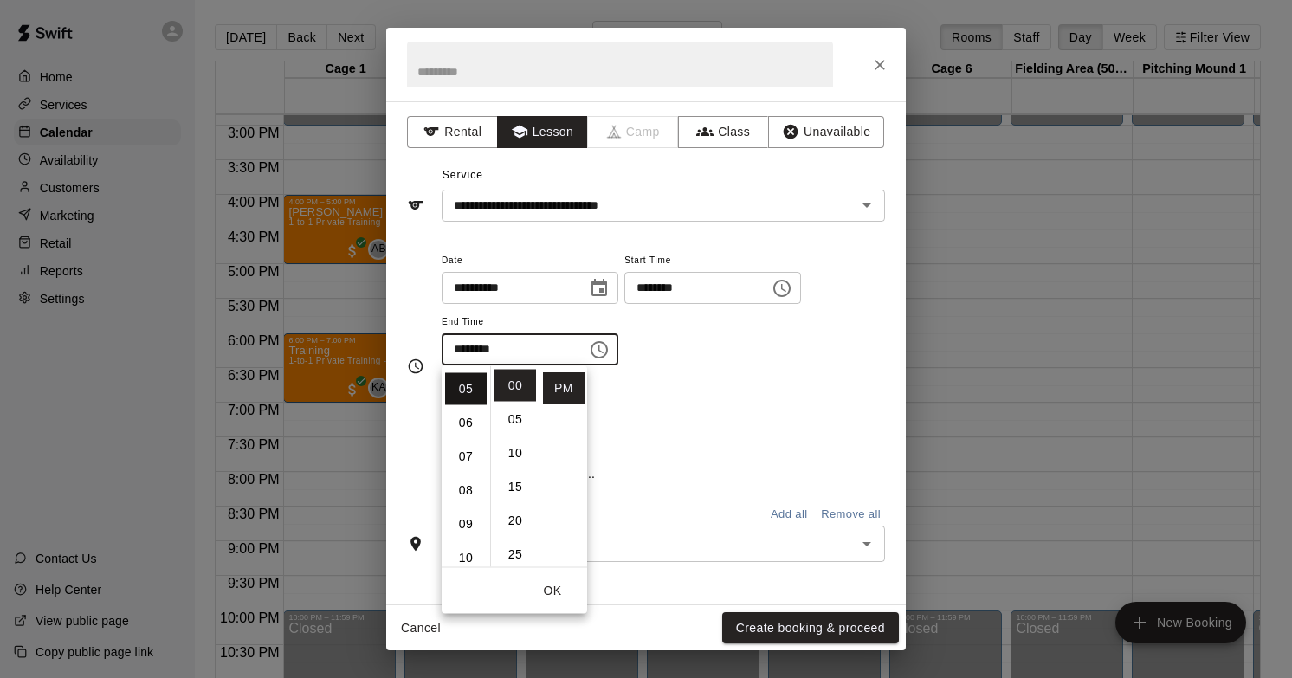
scroll to position [169, 0]
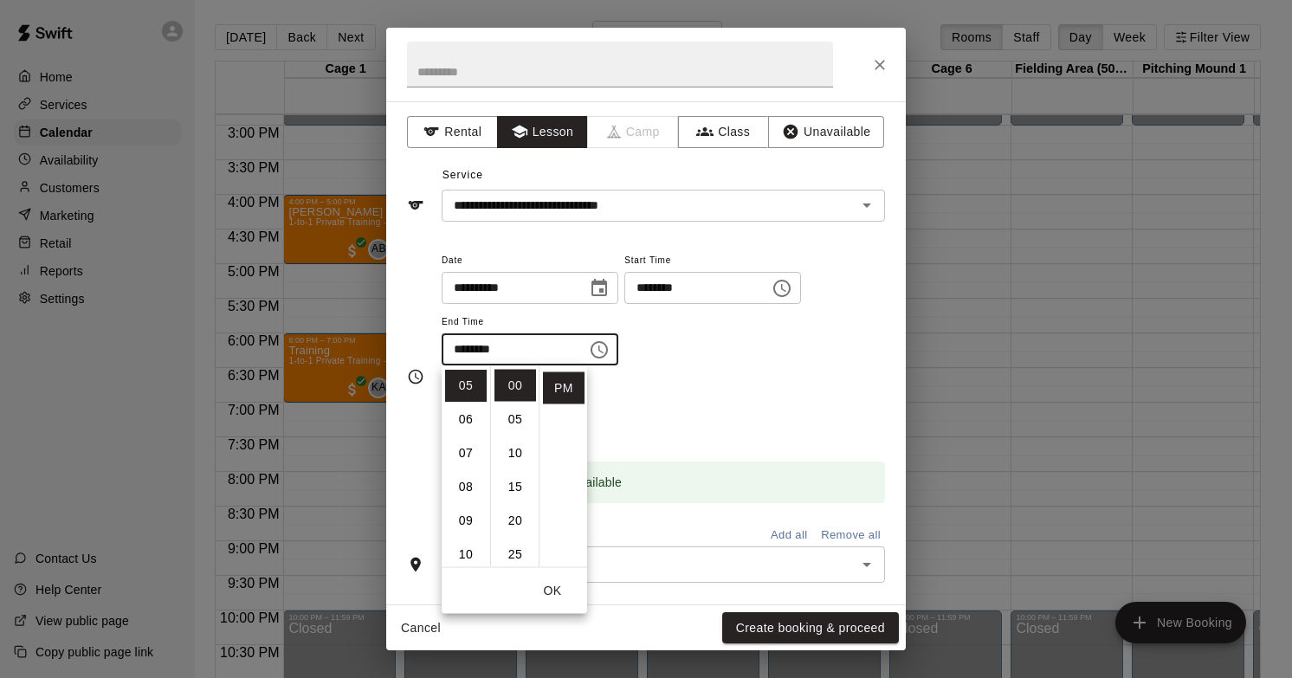
click at [695, 434] on div "Repeats No Yes" at bounding box center [663, 410] width 443 height 55
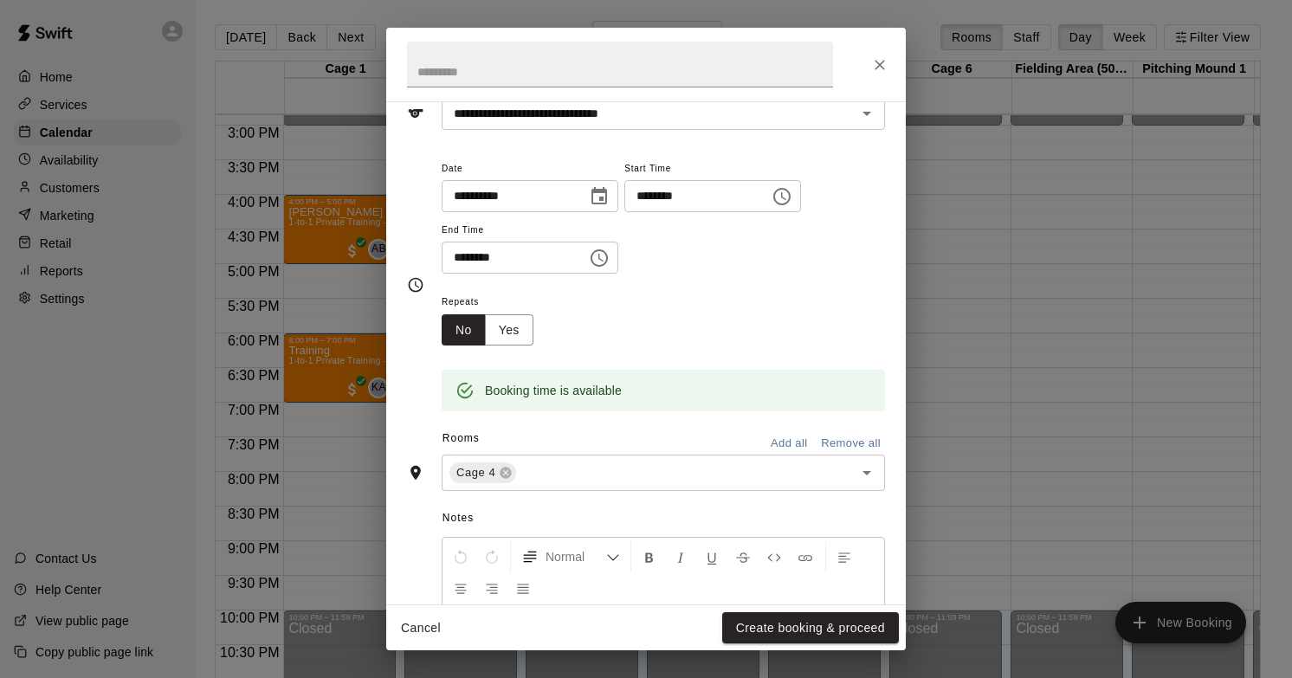
scroll to position [172, 0]
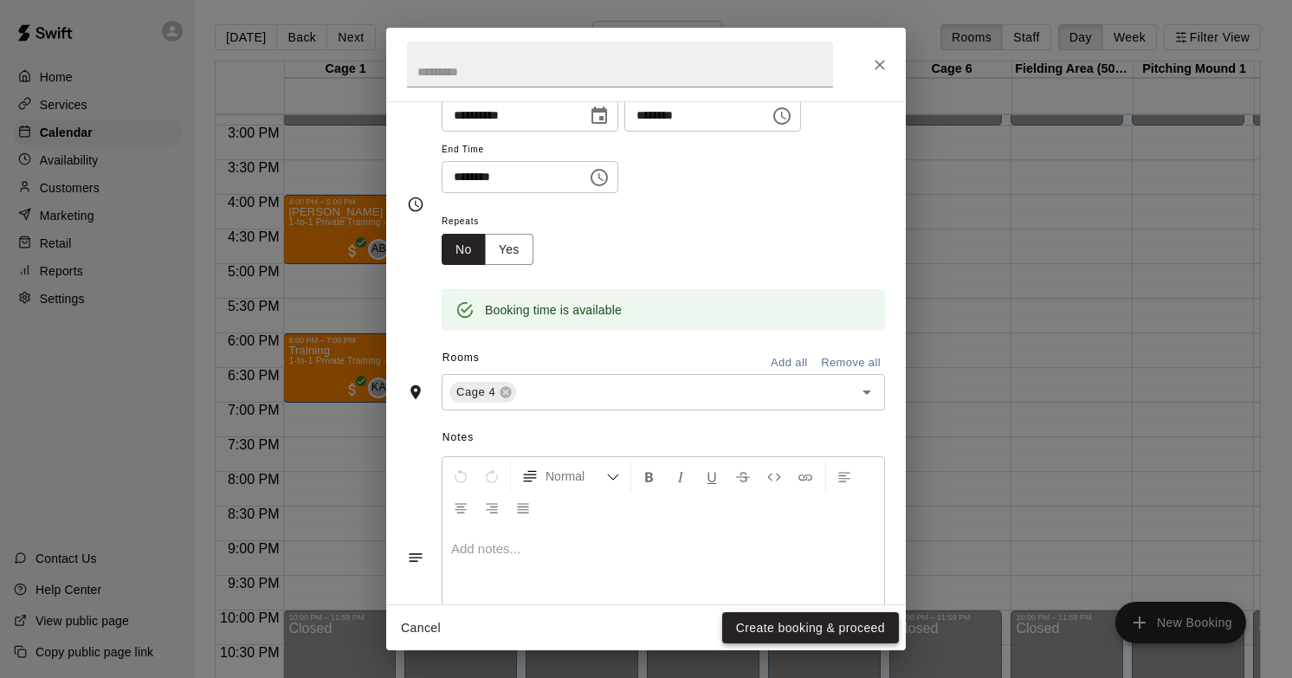
click at [779, 633] on button "Create booking & proceed" at bounding box center [810, 628] width 177 height 32
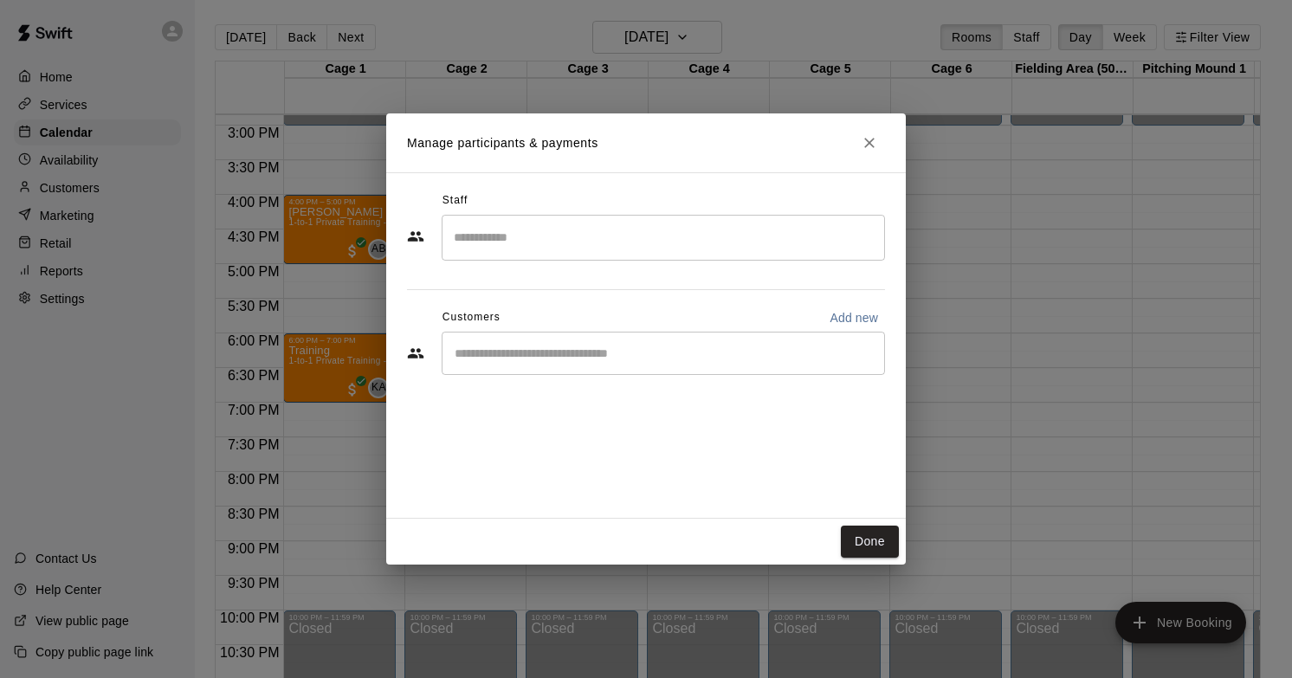
click at [533, 243] on input "Search staff" at bounding box center [663, 238] width 428 height 30
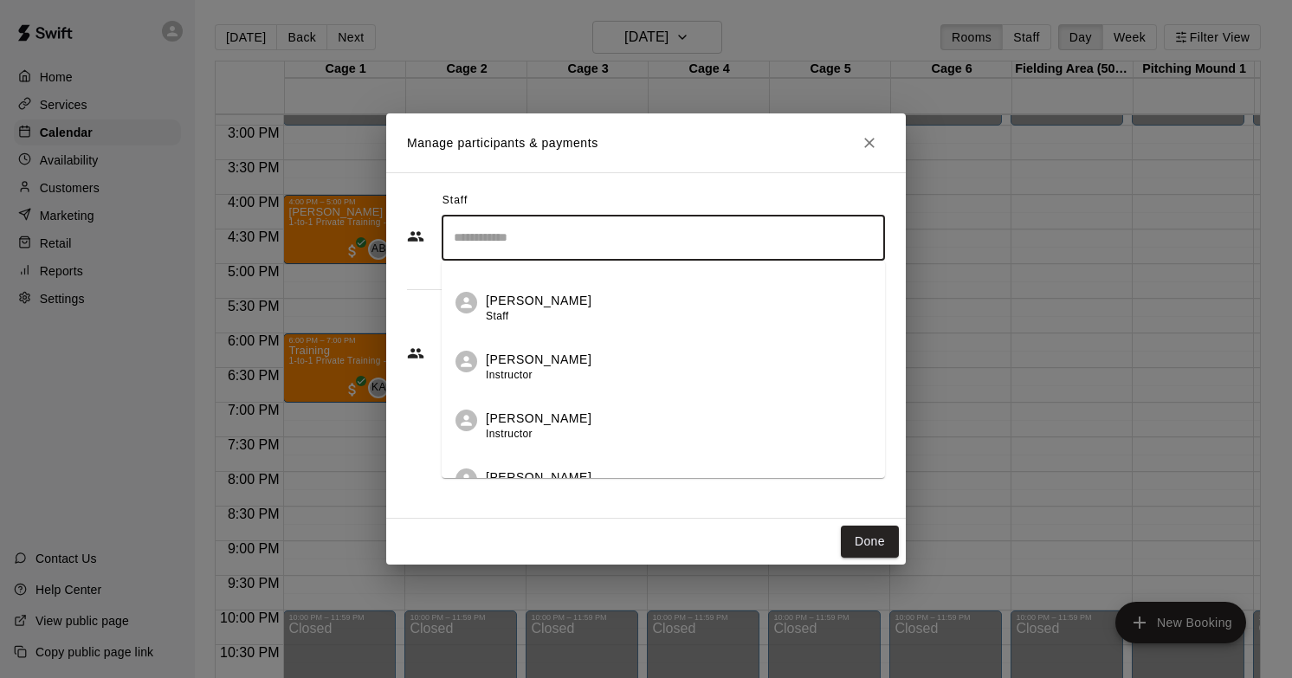
scroll to position [0, 0]
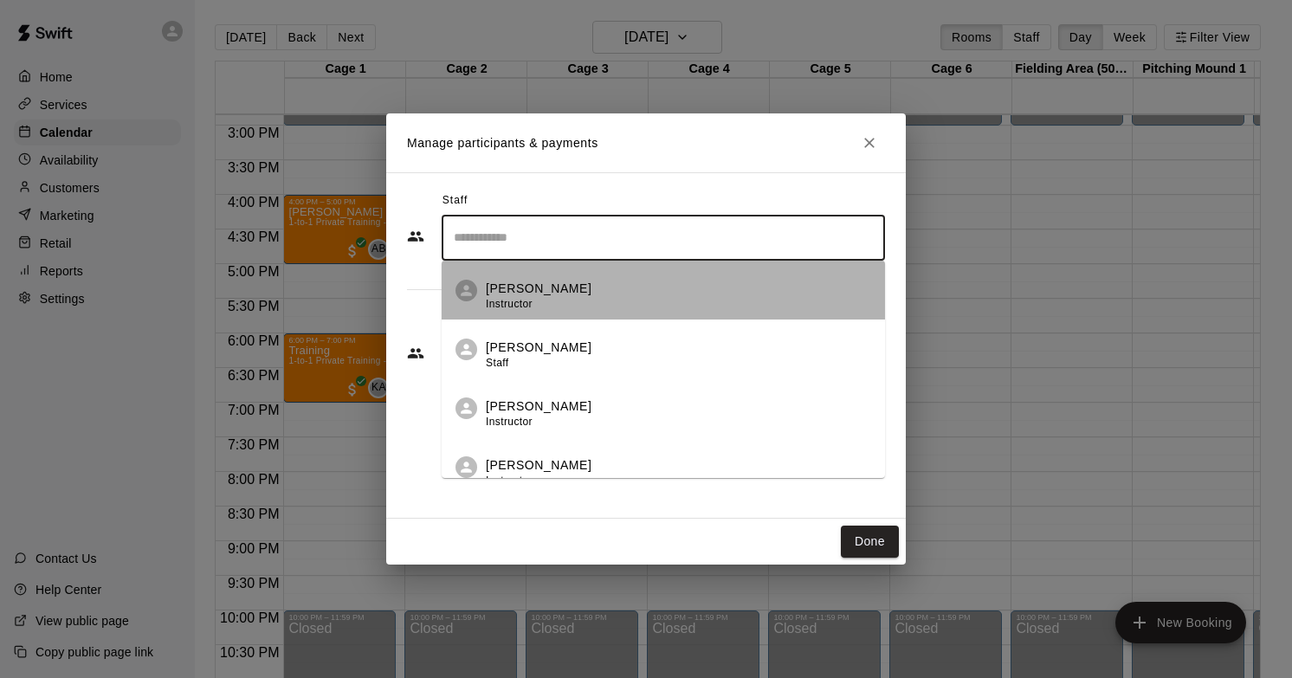
click at [572, 308] on div "[PERSON_NAME] Instructor" at bounding box center [539, 297] width 106 height 34
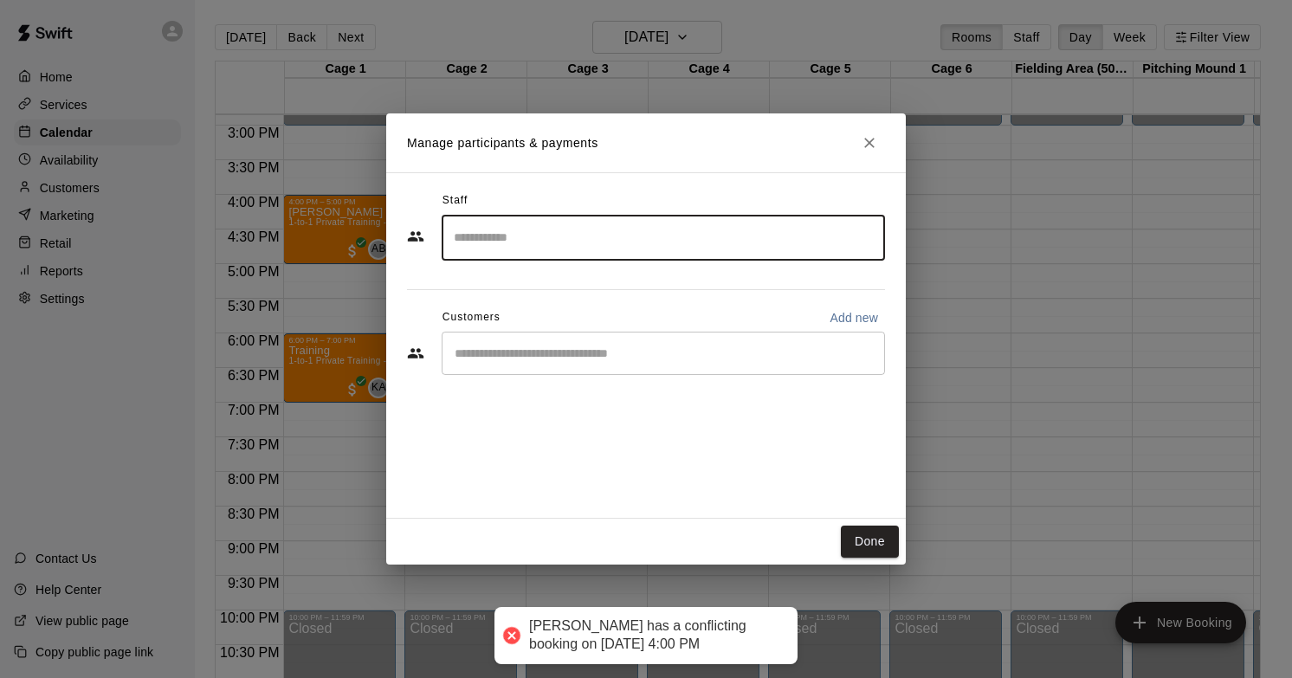
click at [689, 244] on input "Search staff" at bounding box center [663, 238] width 428 height 30
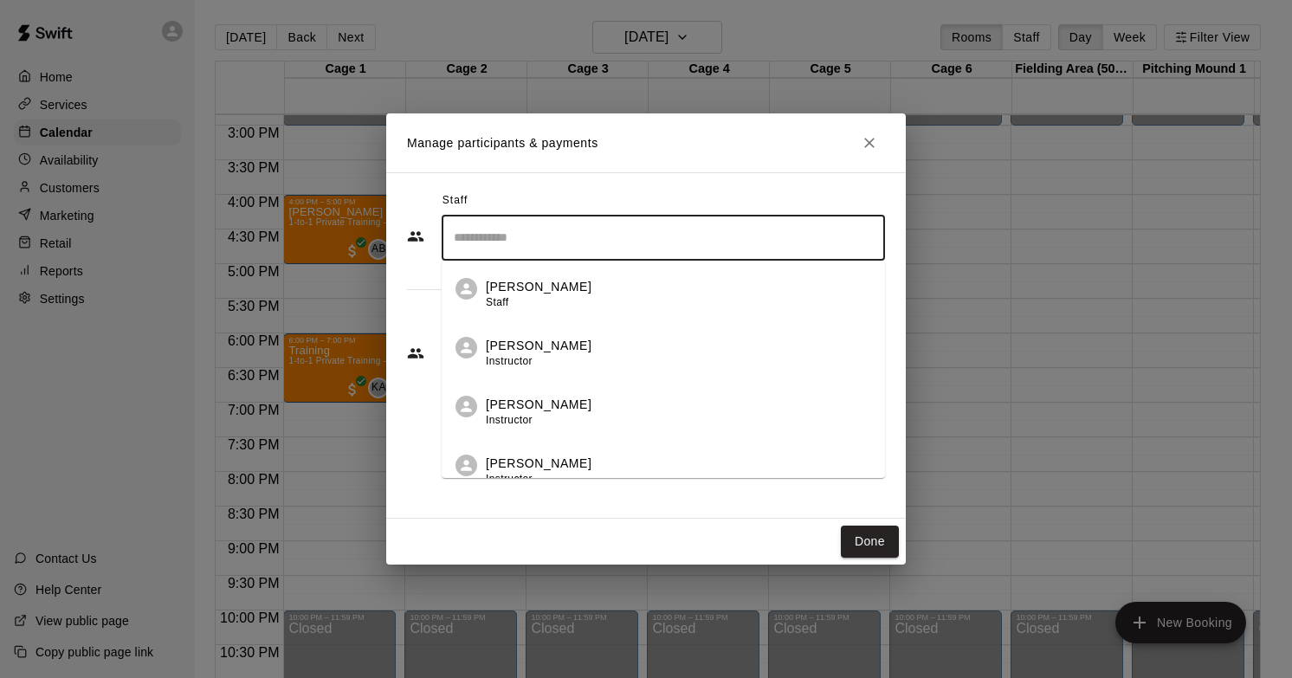
scroll to position [110, 0]
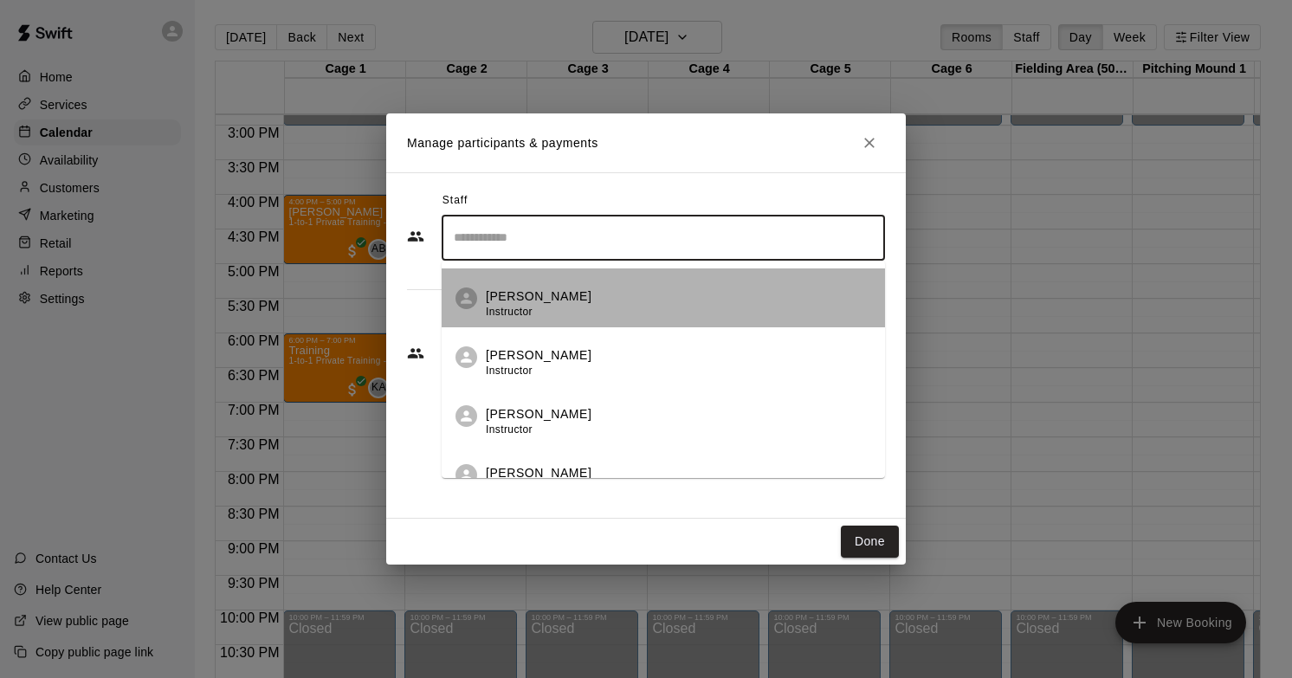
click at [590, 305] on div "[PERSON_NAME] Instructor" at bounding box center [678, 305] width 385 height 34
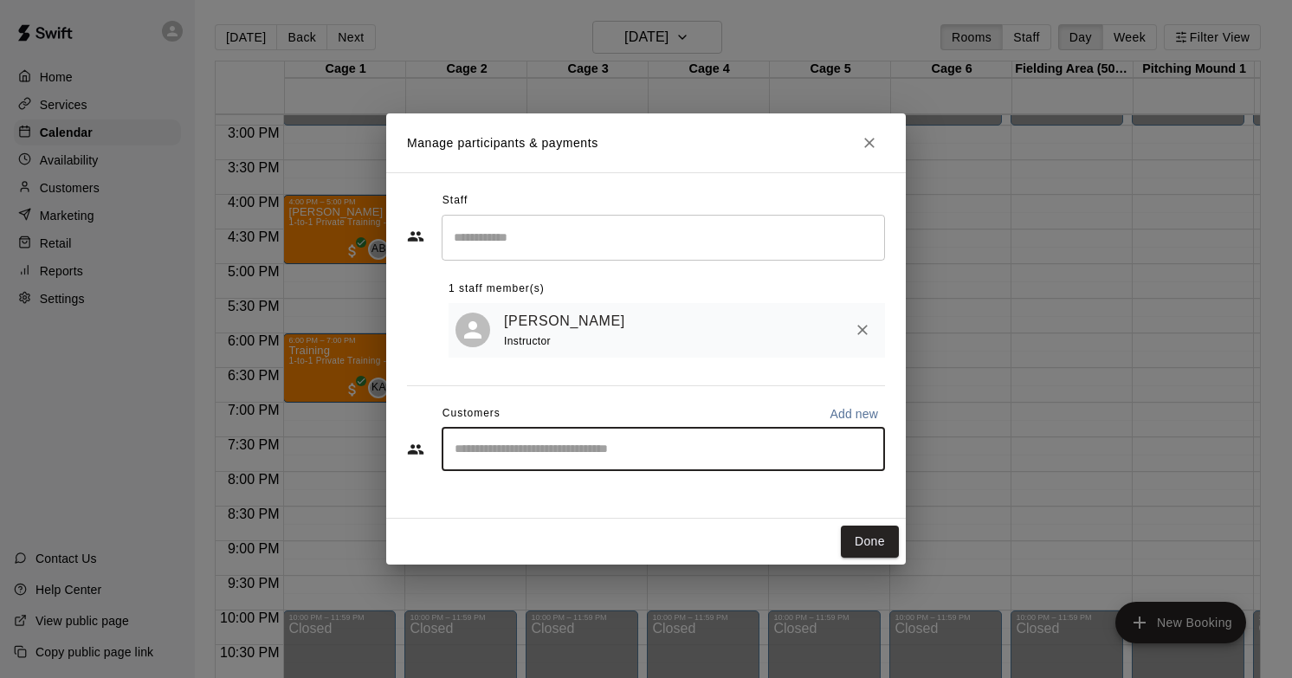
click at [799, 458] on input "Start typing to search customers..." at bounding box center [663, 449] width 428 height 17
type input "*****"
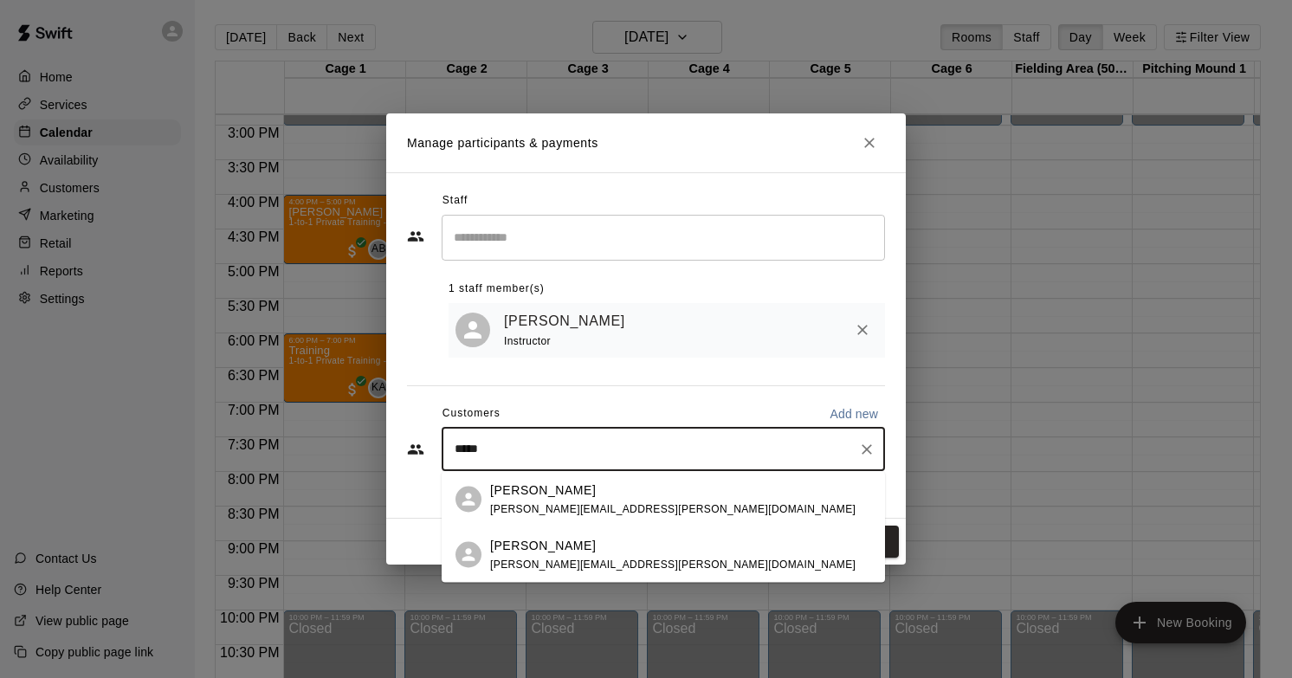
click at [592, 503] on span "[PERSON_NAME][EMAIL_ADDRESS][PERSON_NAME][DOMAIN_NAME]" at bounding box center [672, 508] width 365 height 12
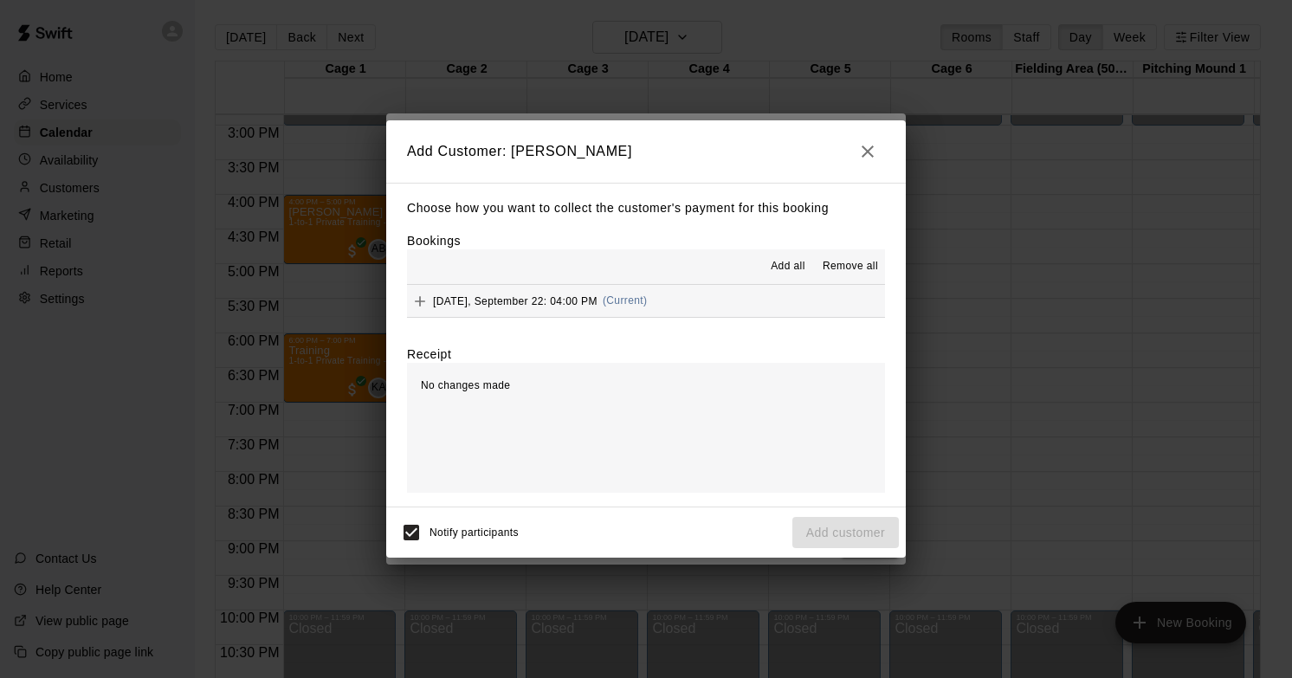
click at [792, 268] on span "Add all" at bounding box center [788, 266] width 35 height 17
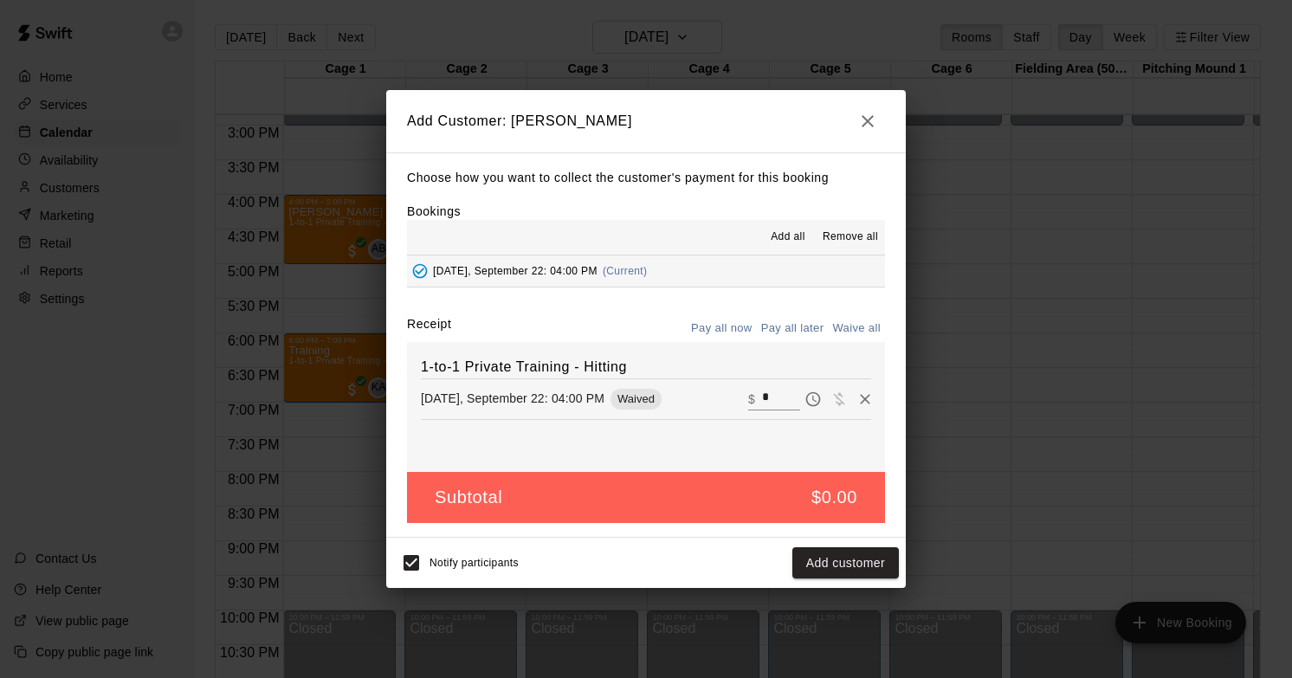
click at [490, 549] on div "Notify participants" at bounding box center [456, 563] width 126 height 36
click at [482, 563] on span "Notify participants" at bounding box center [474, 563] width 89 height 12
click at [887, 570] on button "Add customer" at bounding box center [845, 563] width 107 height 32
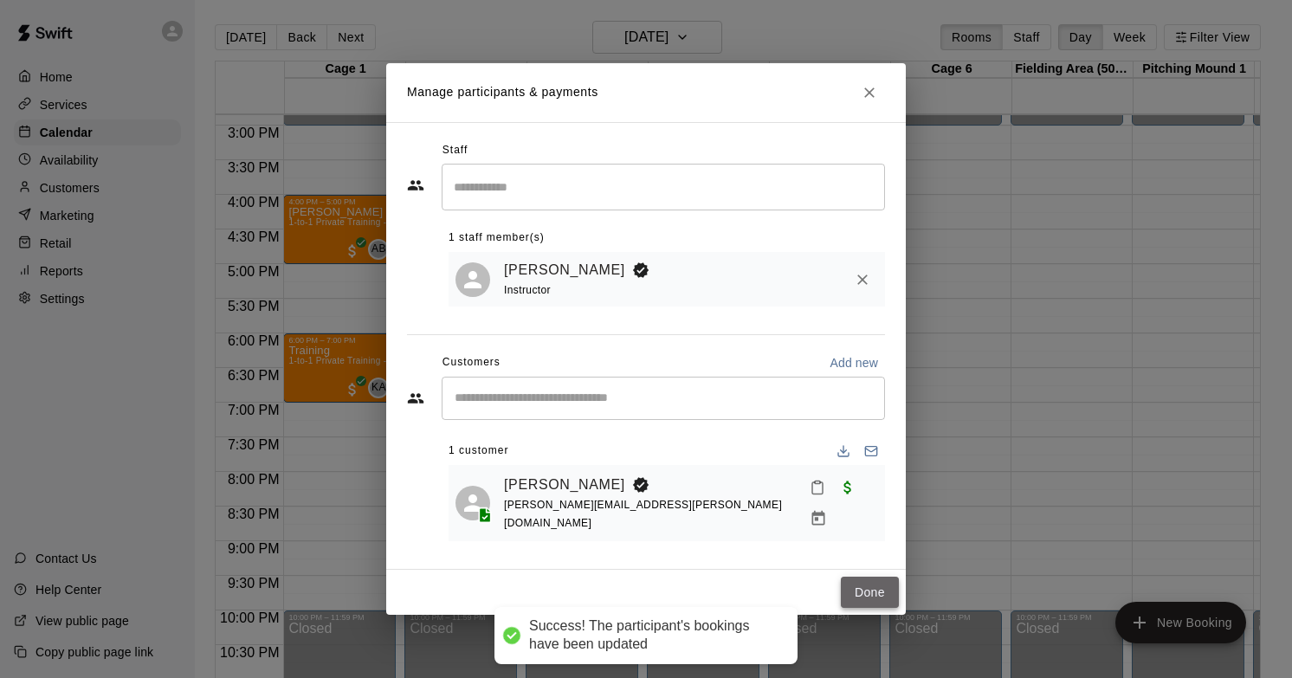
click at [870, 582] on button "Done" at bounding box center [870, 593] width 58 height 32
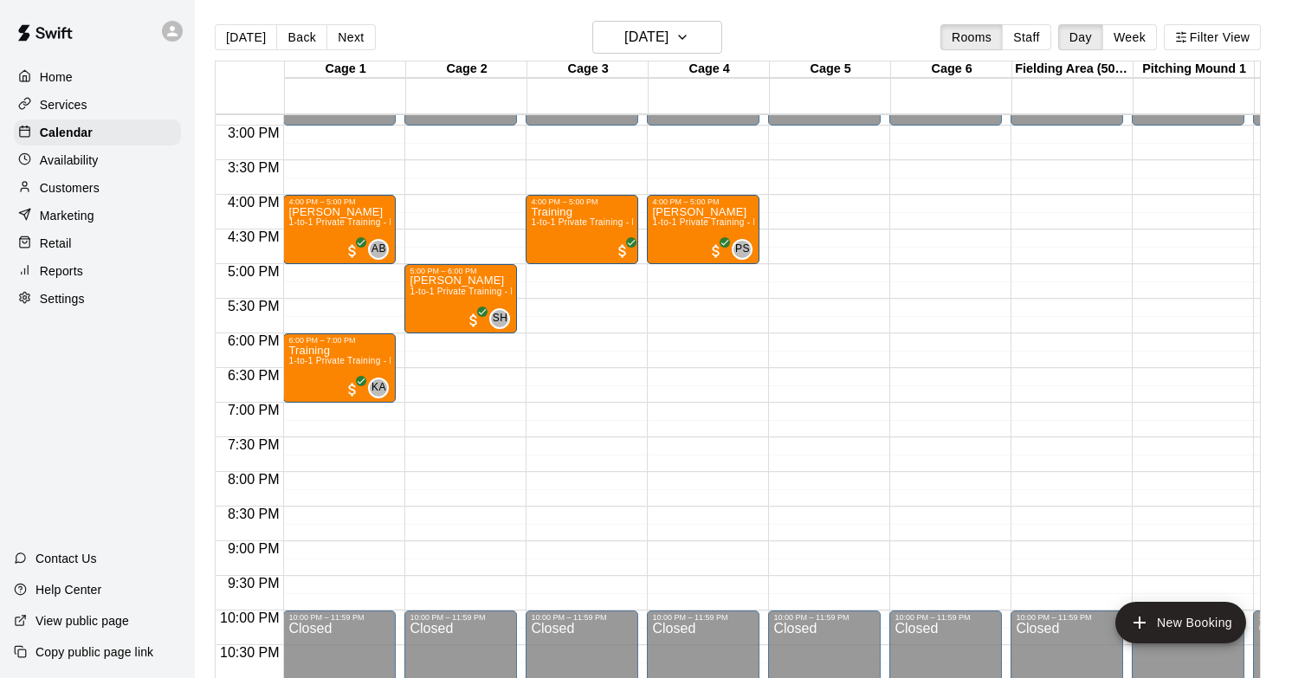
click at [118, 180] on div "Customers" at bounding box center [97, 188] width 167 height 26
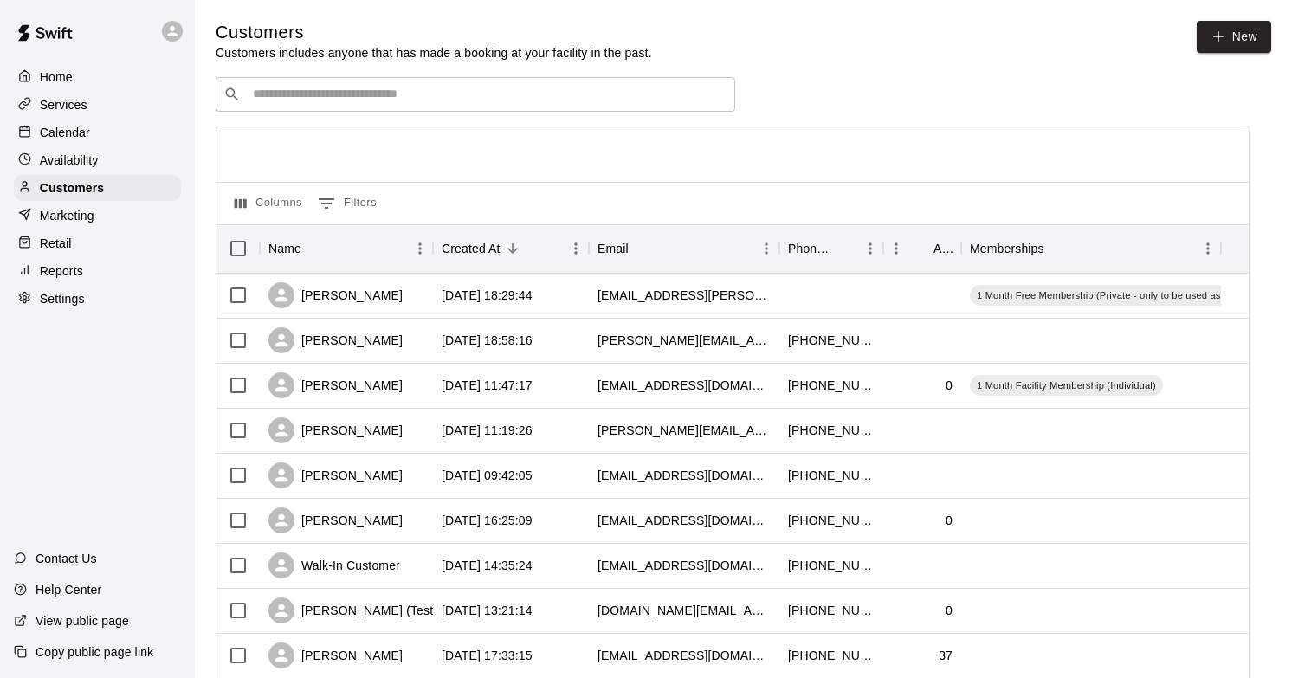
click at [471, 101] on input "Search customers by name or email" at bounding box center [488, 94] width 480 height 17
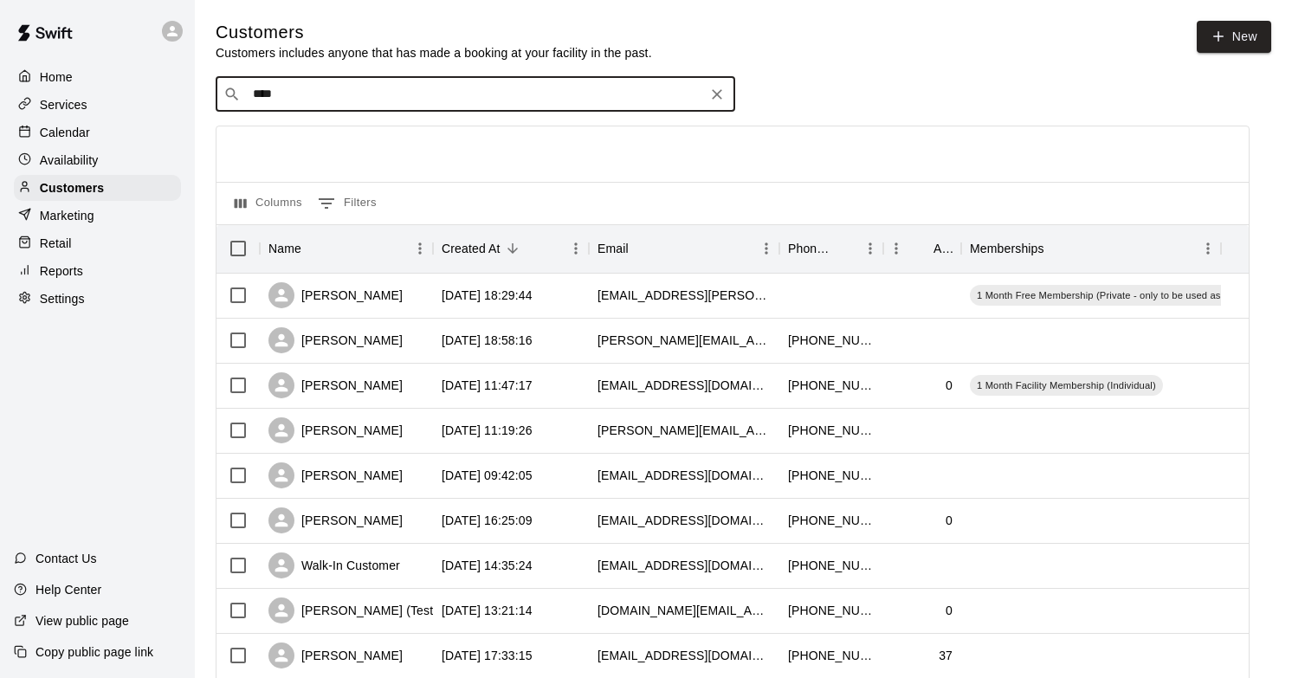
type input "*****"
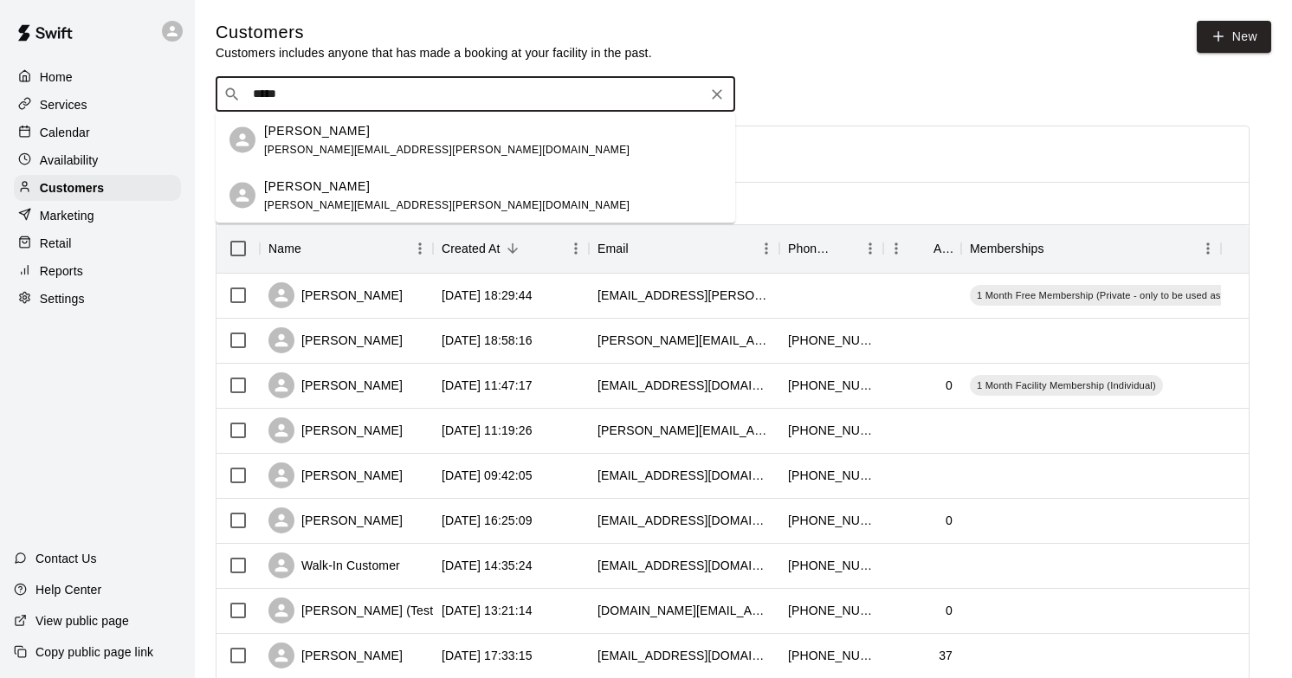
click at [436, 123] on div "[PERSON_NAME]" at bounding box center [446, 130] width 365 height 18
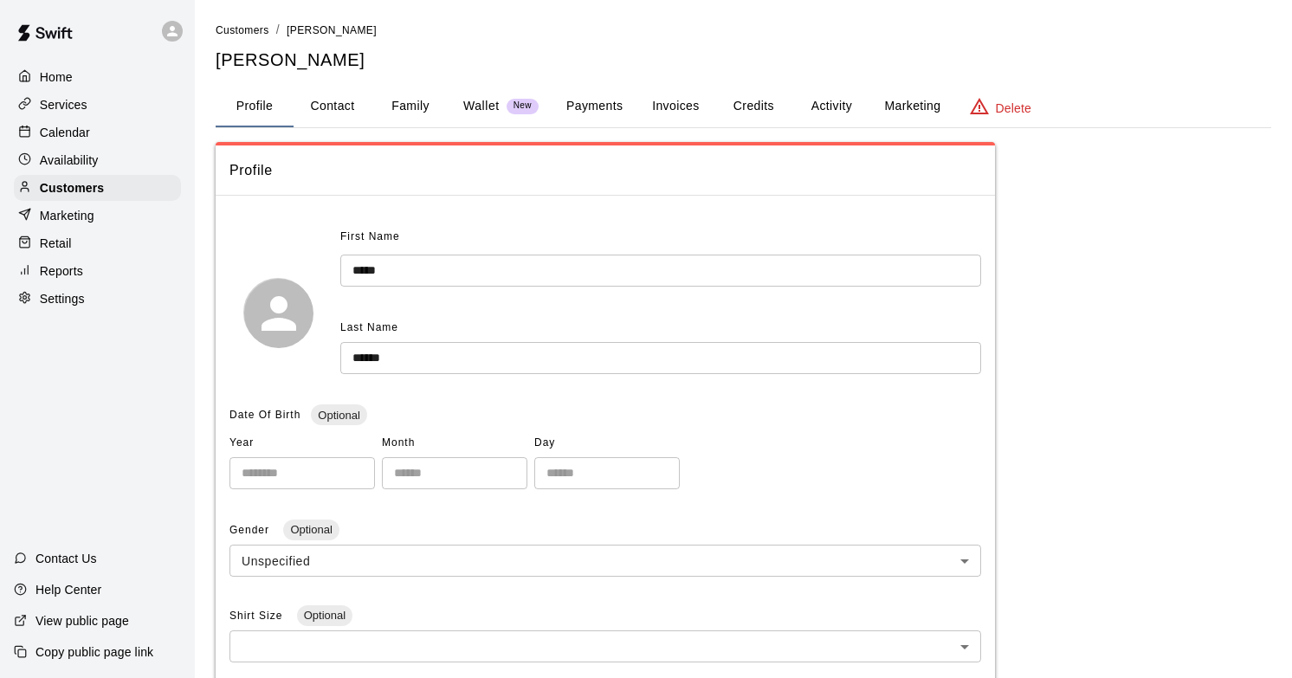
click at [834, 108] on button "Activity" at bounding box center [831, 107] width 78 height 42
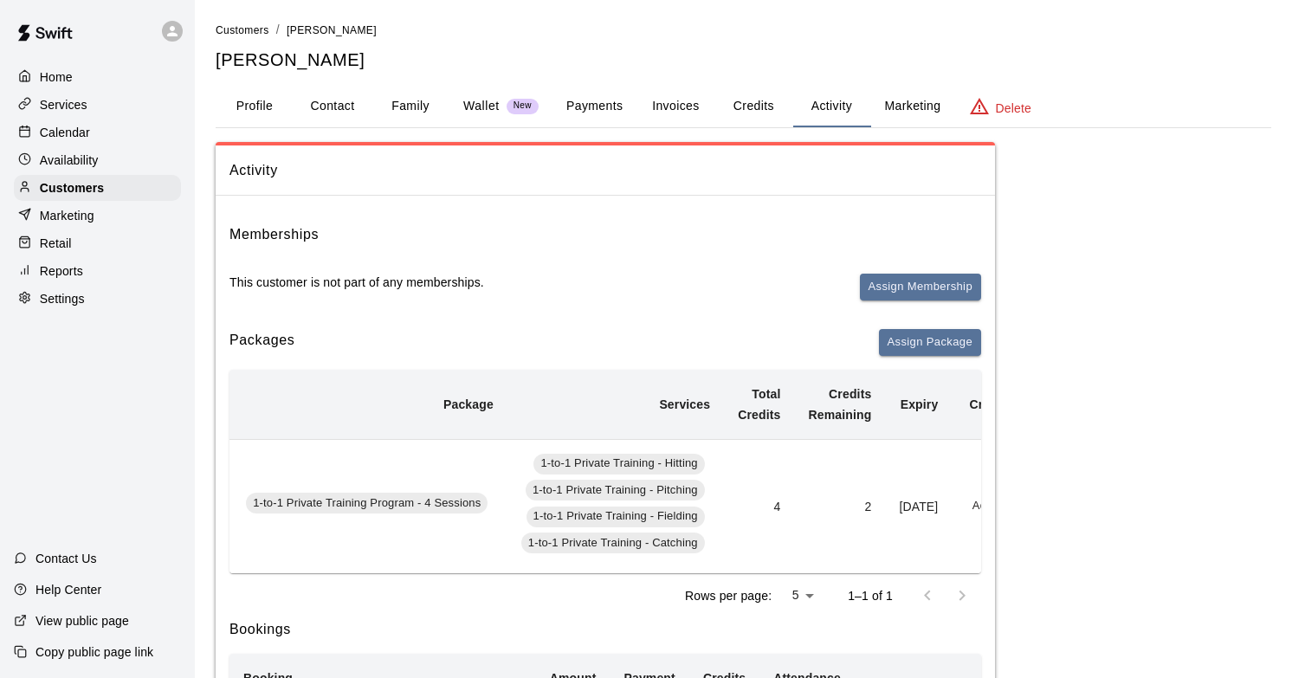
scroll to position [0, 174]
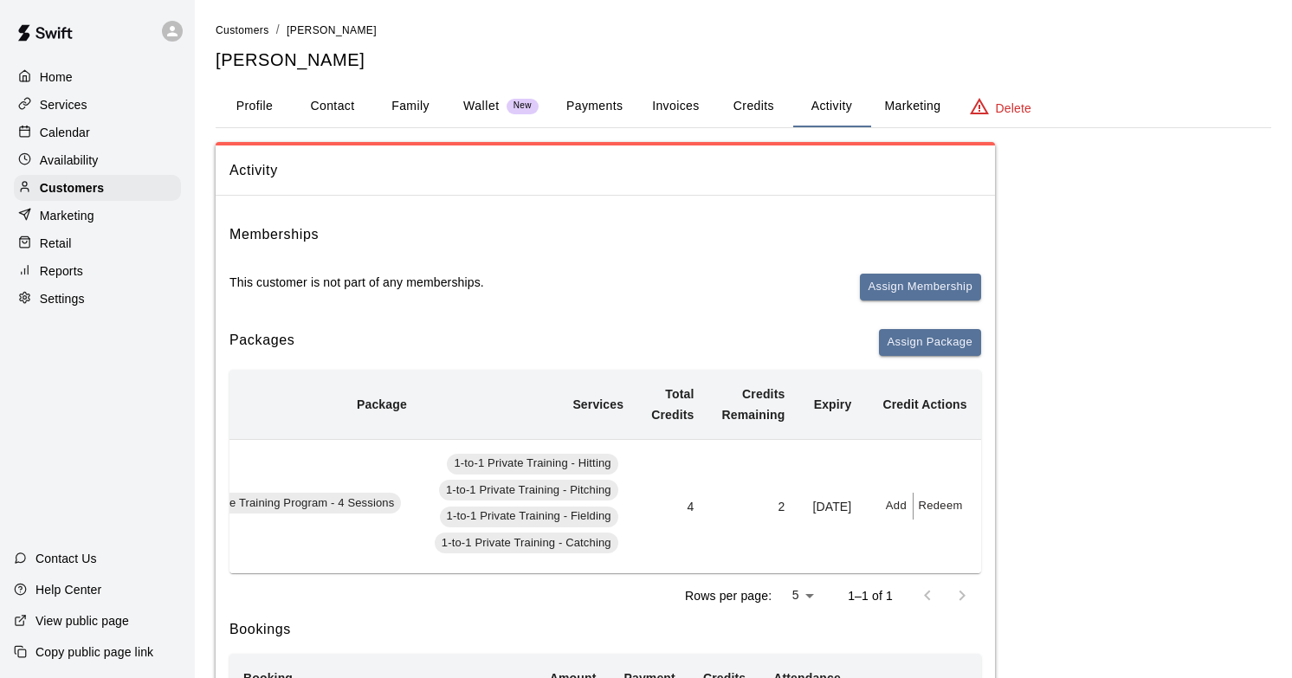
click at [942, 511] on button "Redeem" at bounding box center [940, 506] width 53 height 27
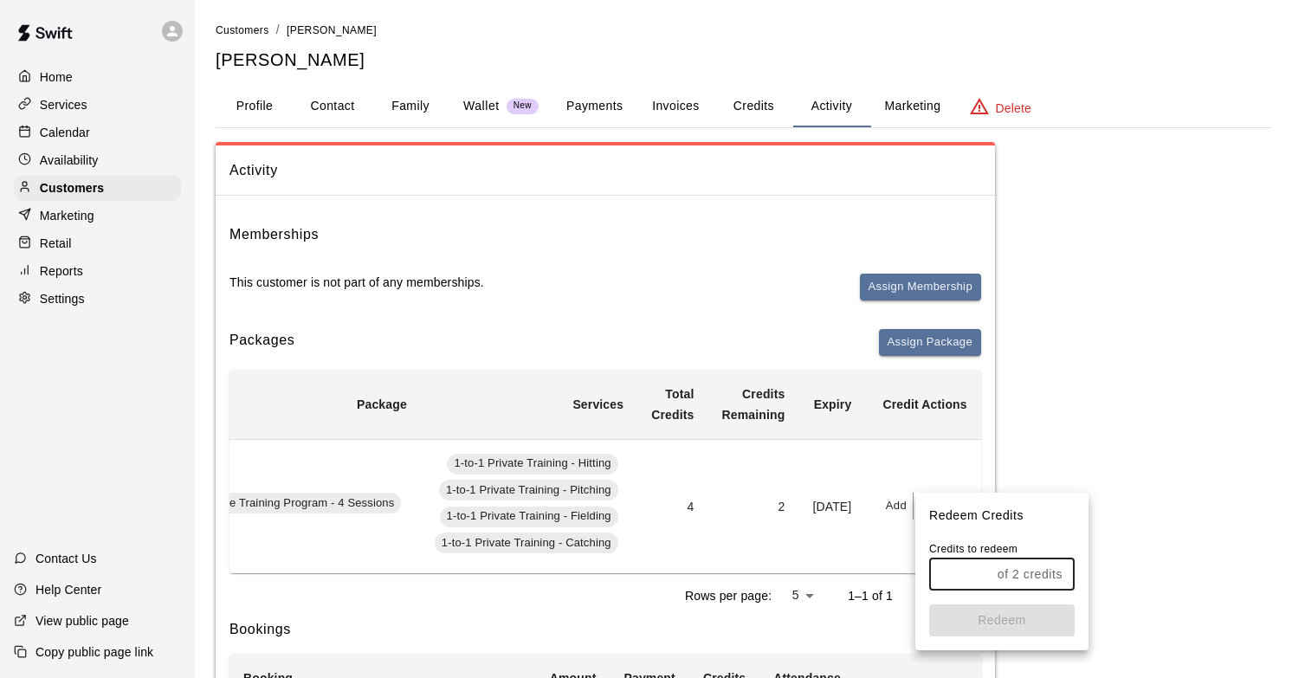
click at [966, 574] on input "text" at bounding box center [959, 575] width 61 height 32
type input "*"
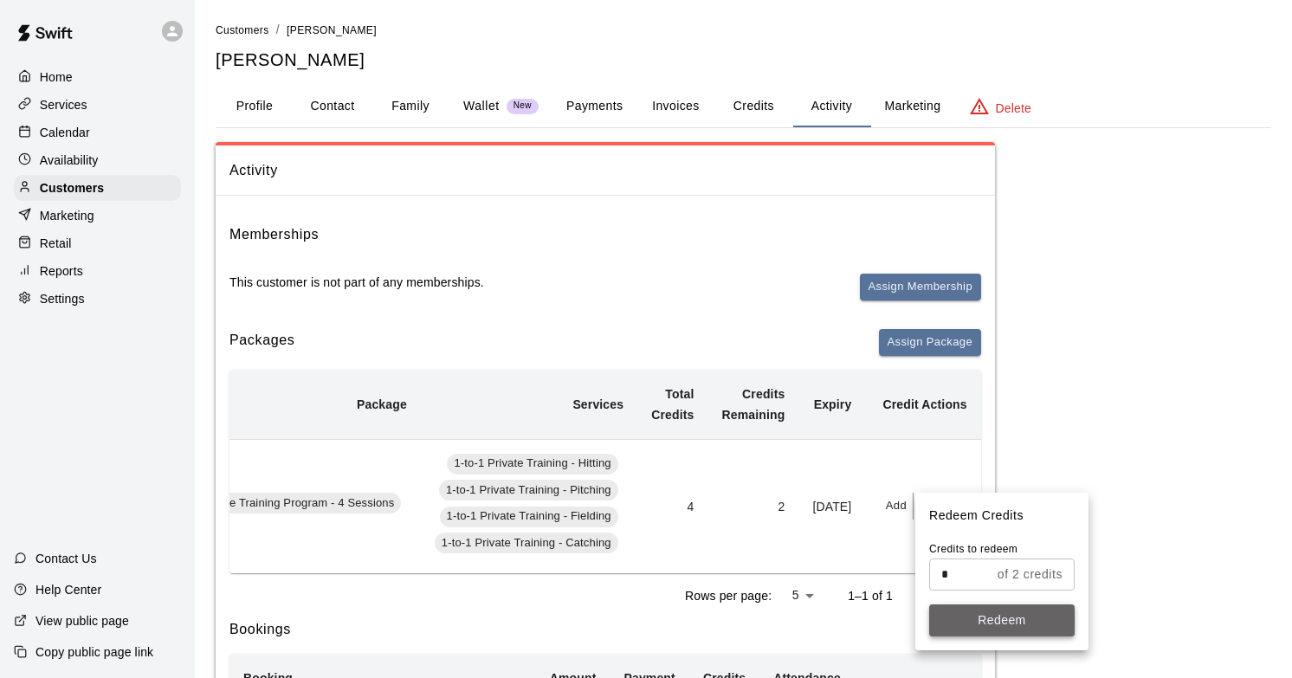
click at [977, 611] on button "Redeem" at bounding box center [1002, 621] width 146 height 32
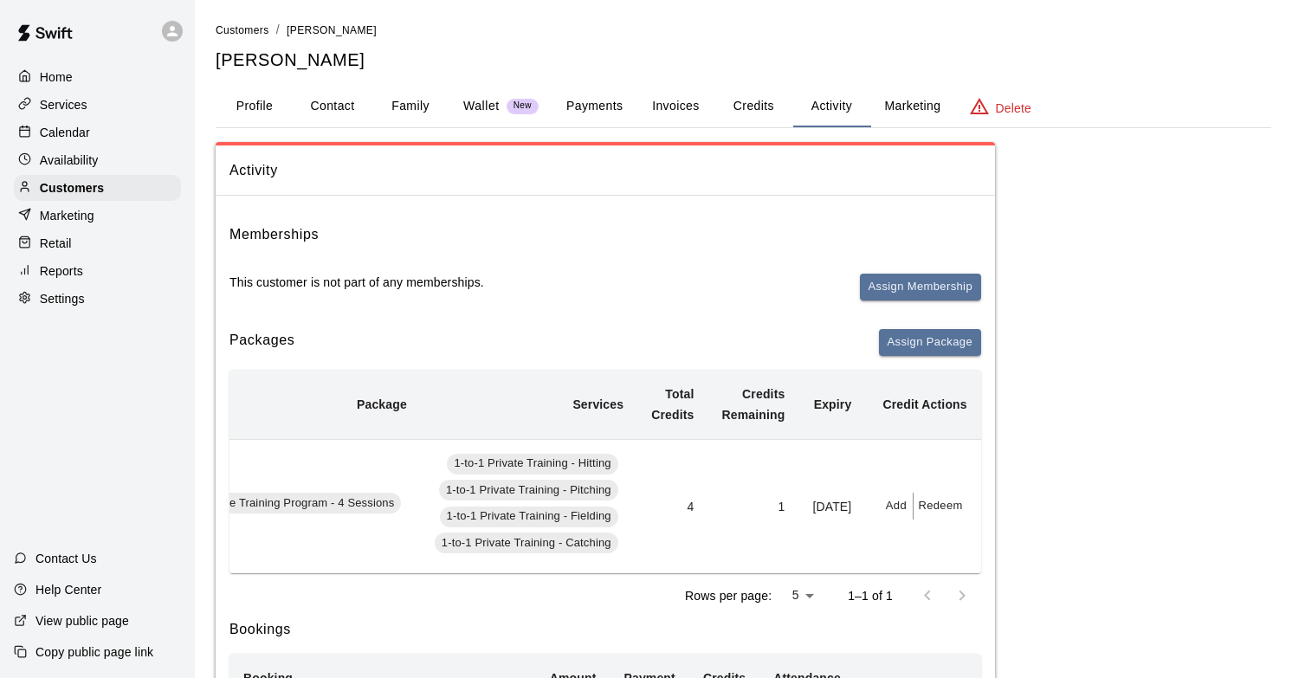
click at [762, 115] on button "Credits" at bounding box center [754, 107] width 78 height 42
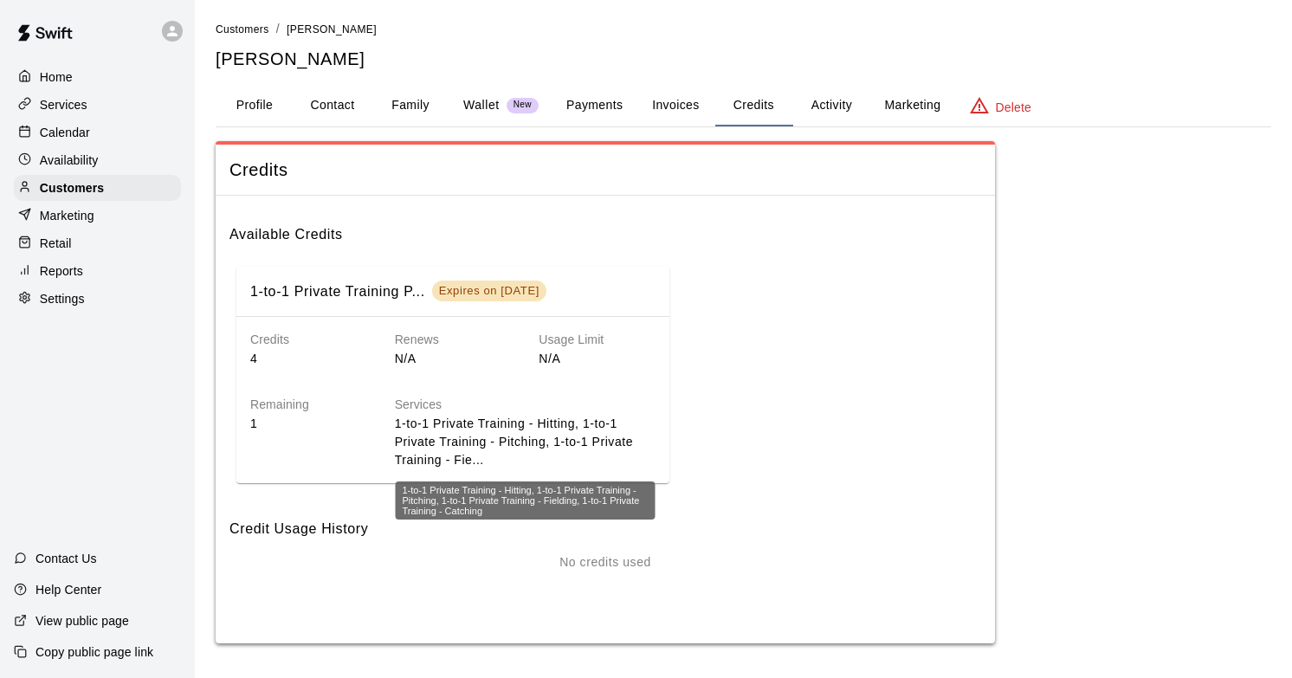
scroll to position [0, 0]
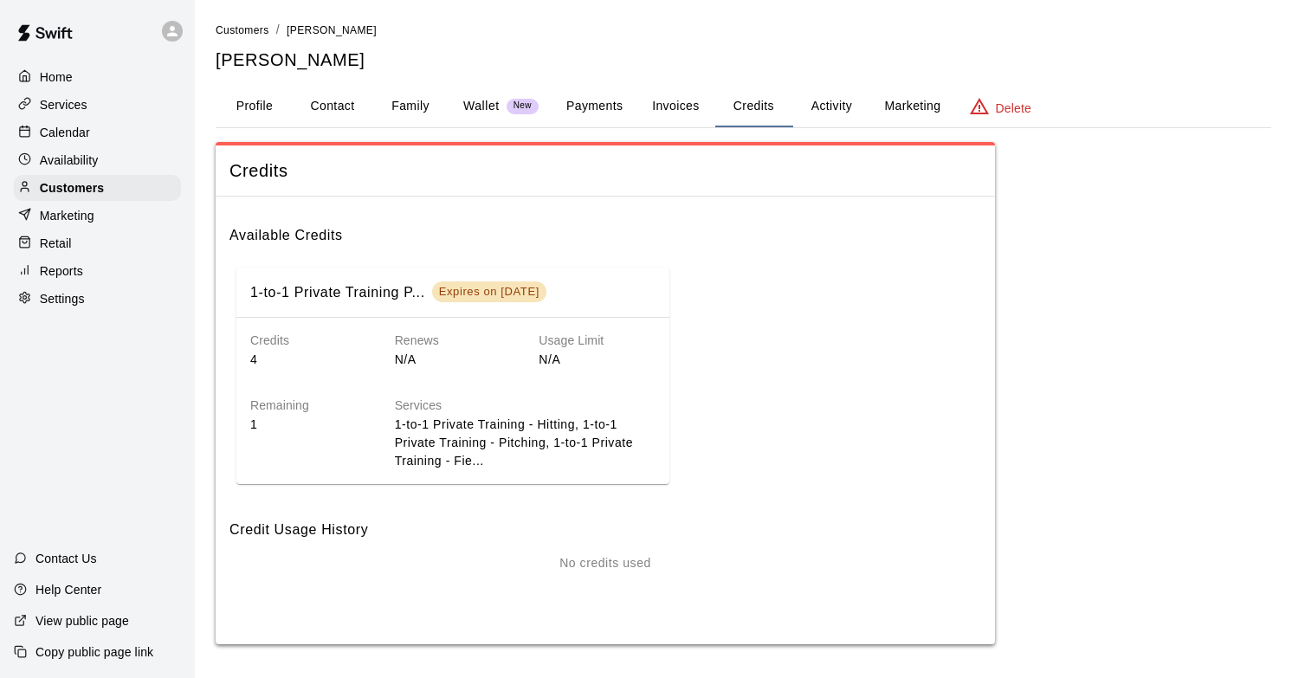
click at [847, 111] on button "Activity" at bounding box center [831, 107] width 78 height 42
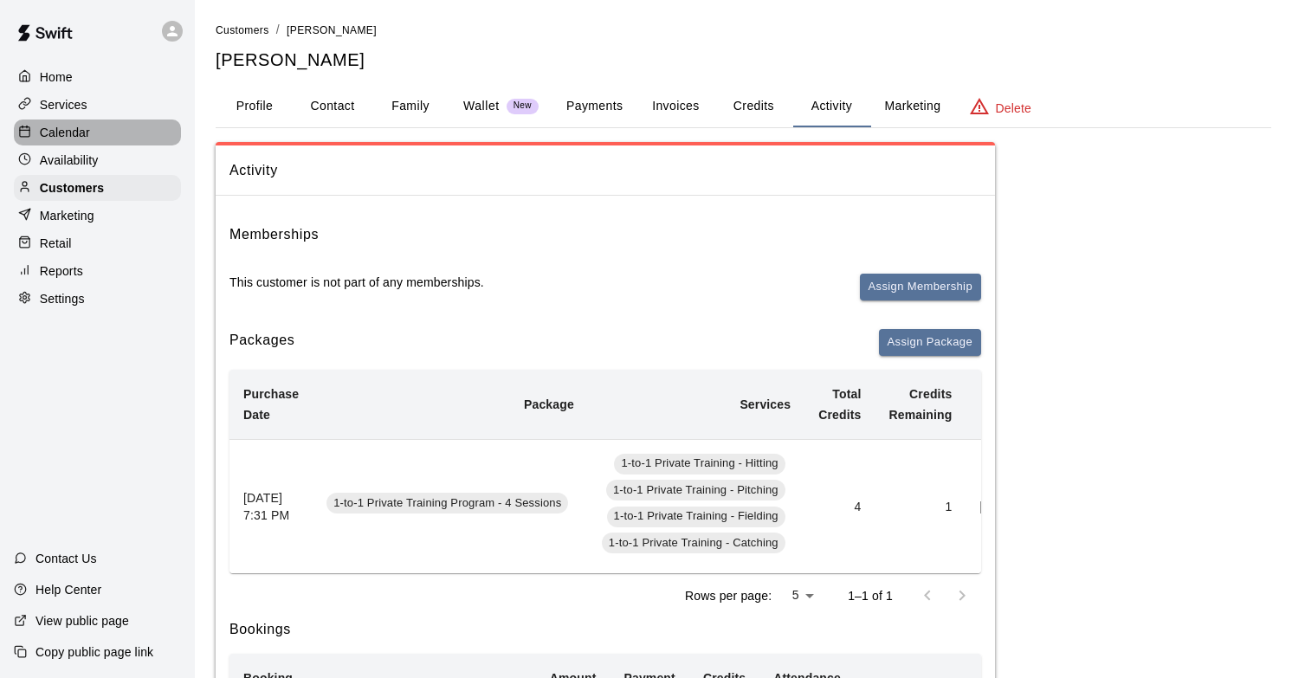
click at [105, 132] on div "Calendar" at bounding box center [97, 133] width 167 height 26
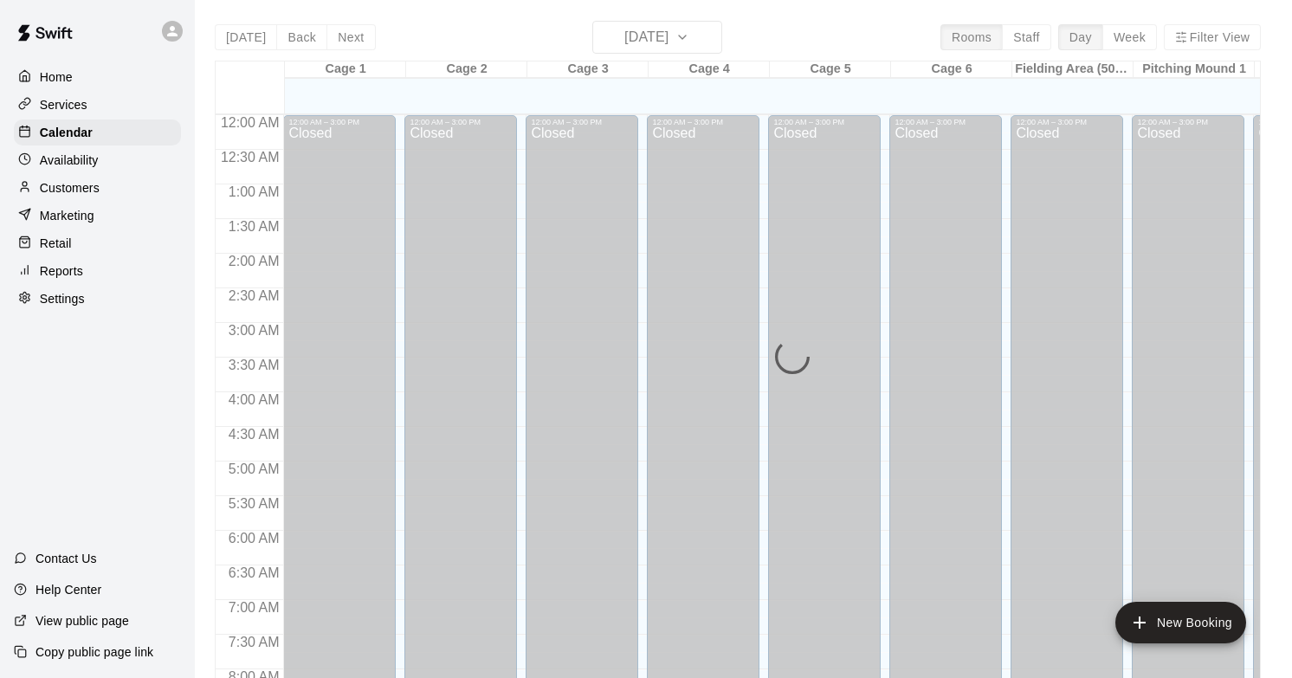
scroll to position [1029, 0]
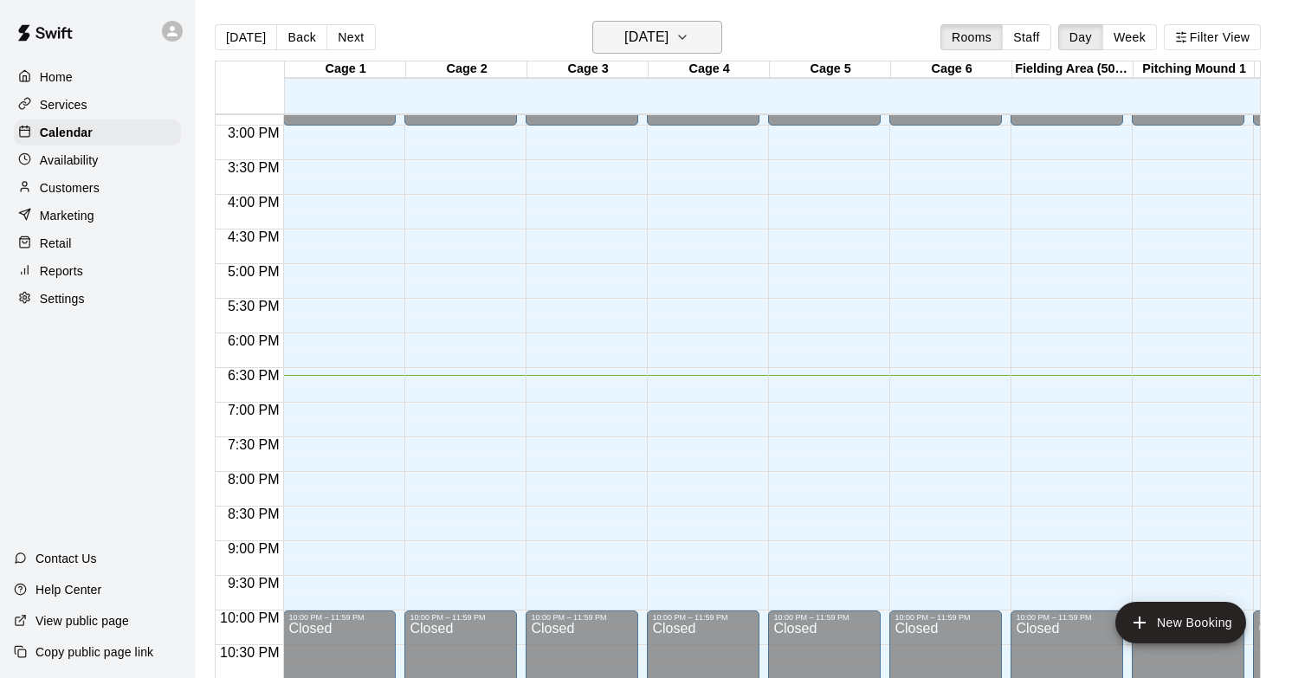
click at [669, 48] on h6 "[DATE]" at bounding box center [646, 37] width 44 height 24
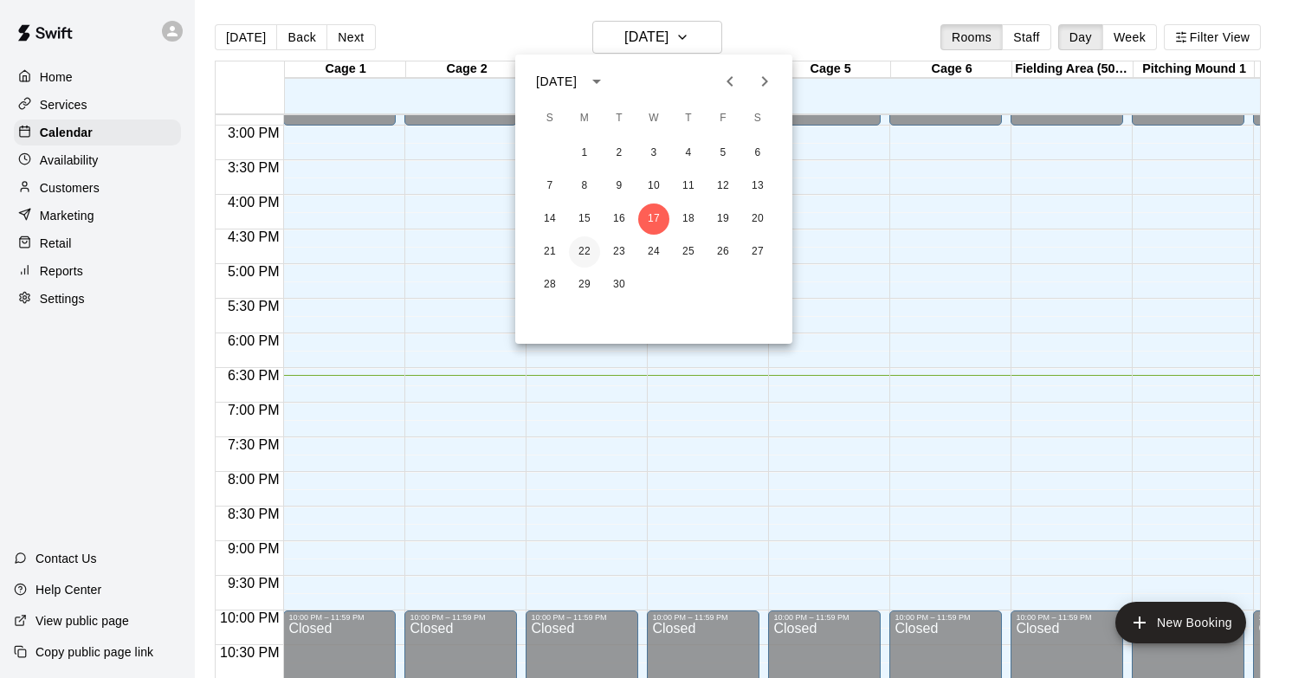
click at [595, 250] on button "22" at bounding box center [584, 251] width 31 height 31
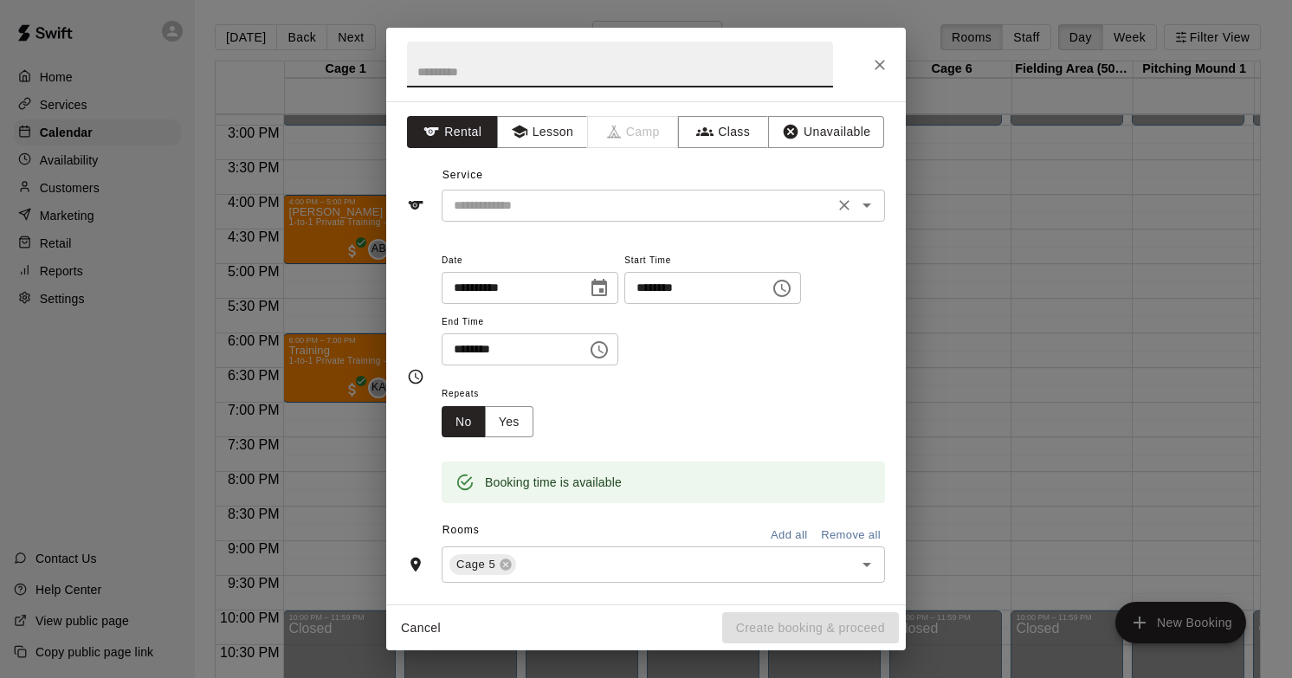
click at [514, 216] on input "text" at bounding box center [638, 206] width 382 height 22
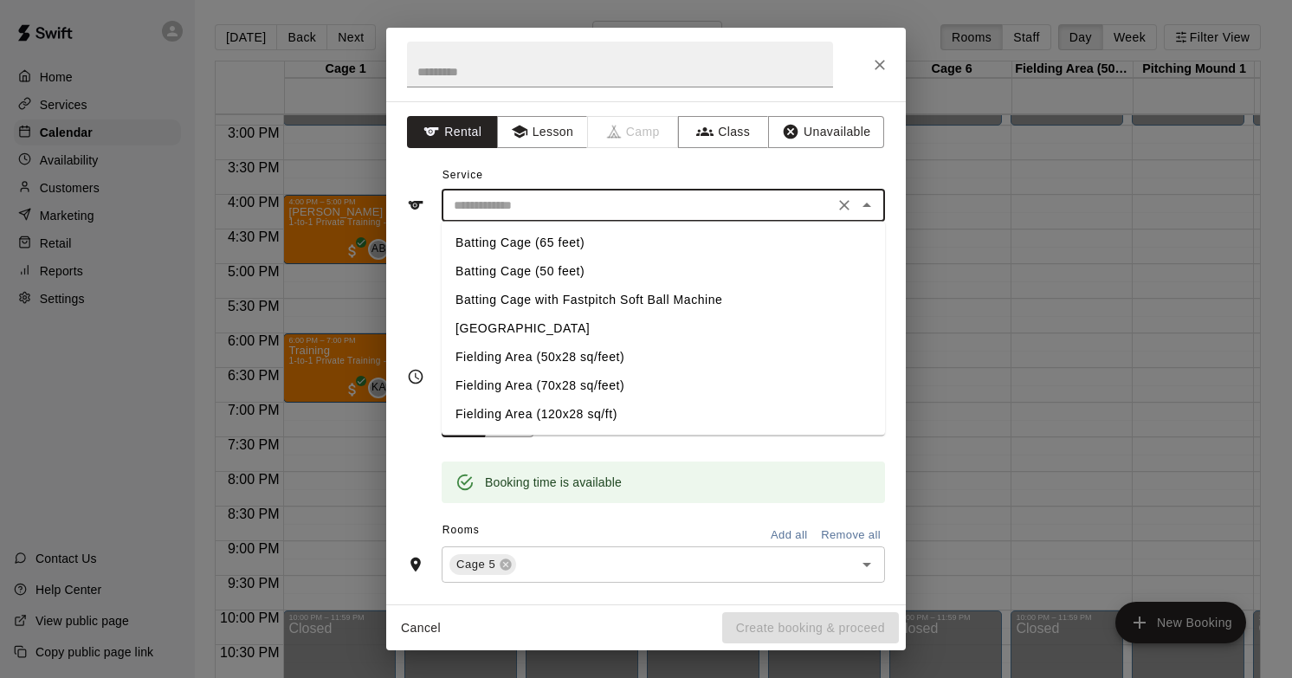
click at [579, 242] on li "Batting Cage (65 feet)" at bounding box center [663, 243] width 443 height 29
type input "**********"
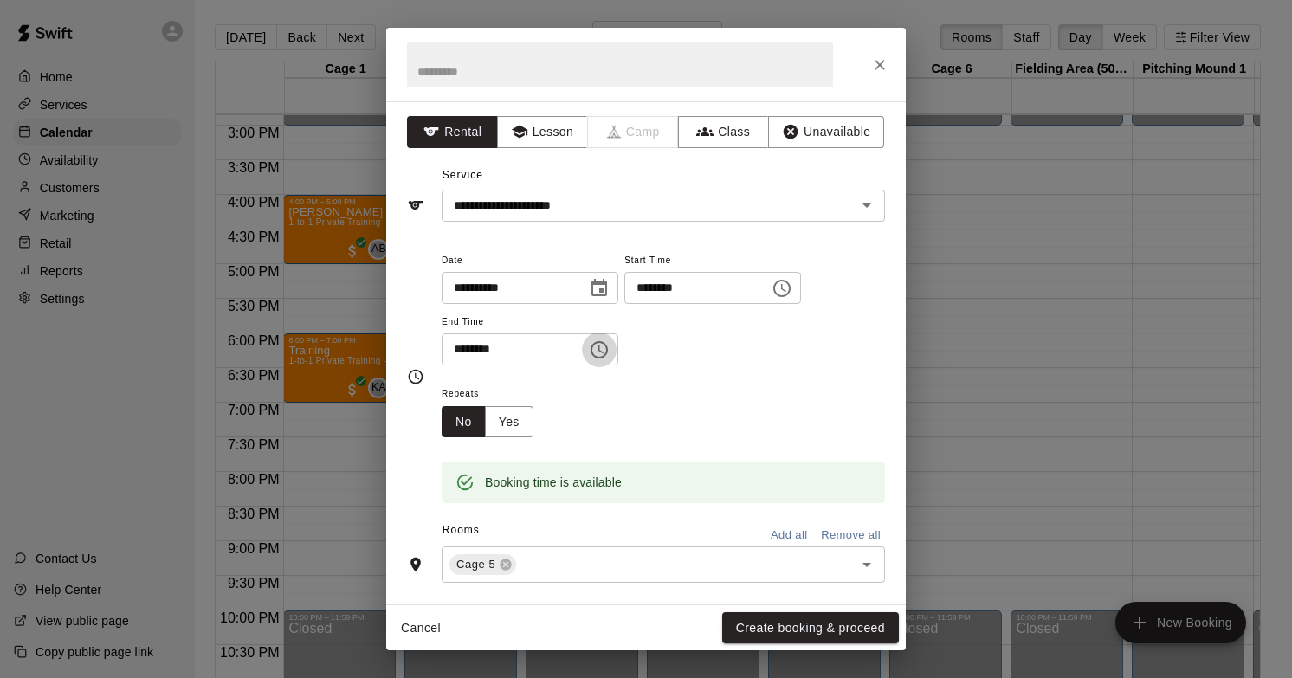
click at [605, 349] on icon "Choose time, selected time is 4:30 PM" at bounding box center [599, 350] width 21 height 21
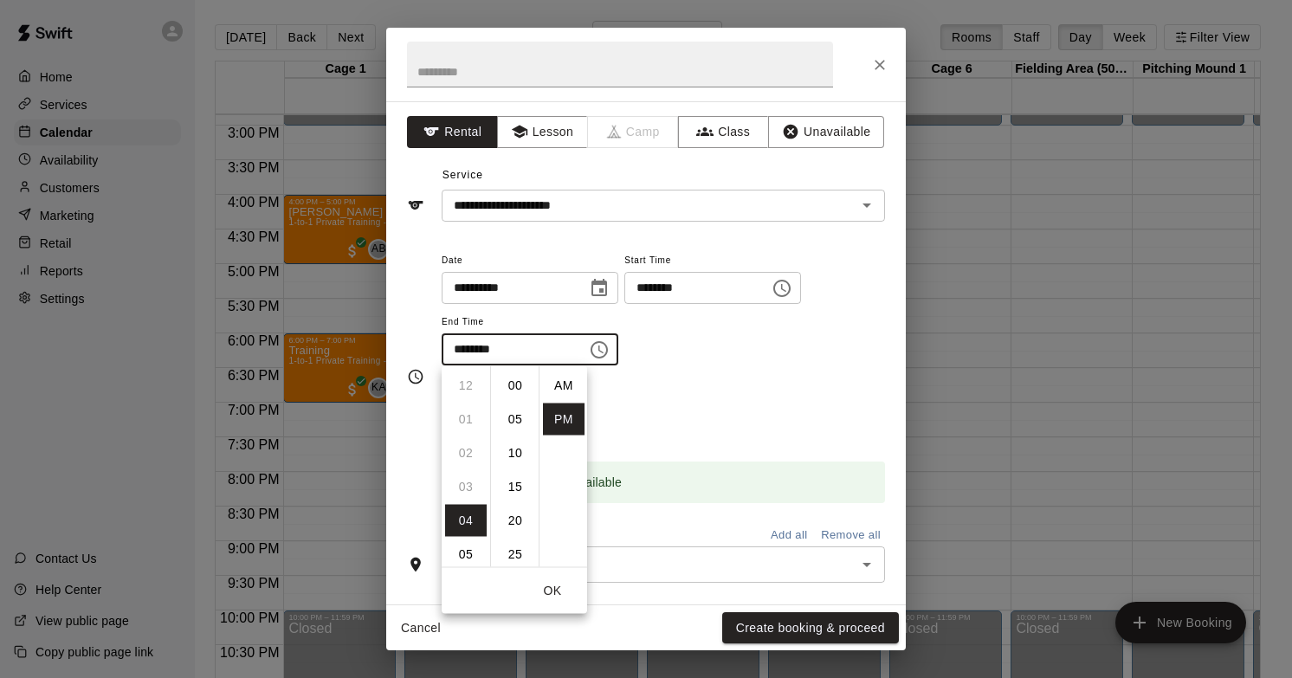
scroll to position [31, 0]
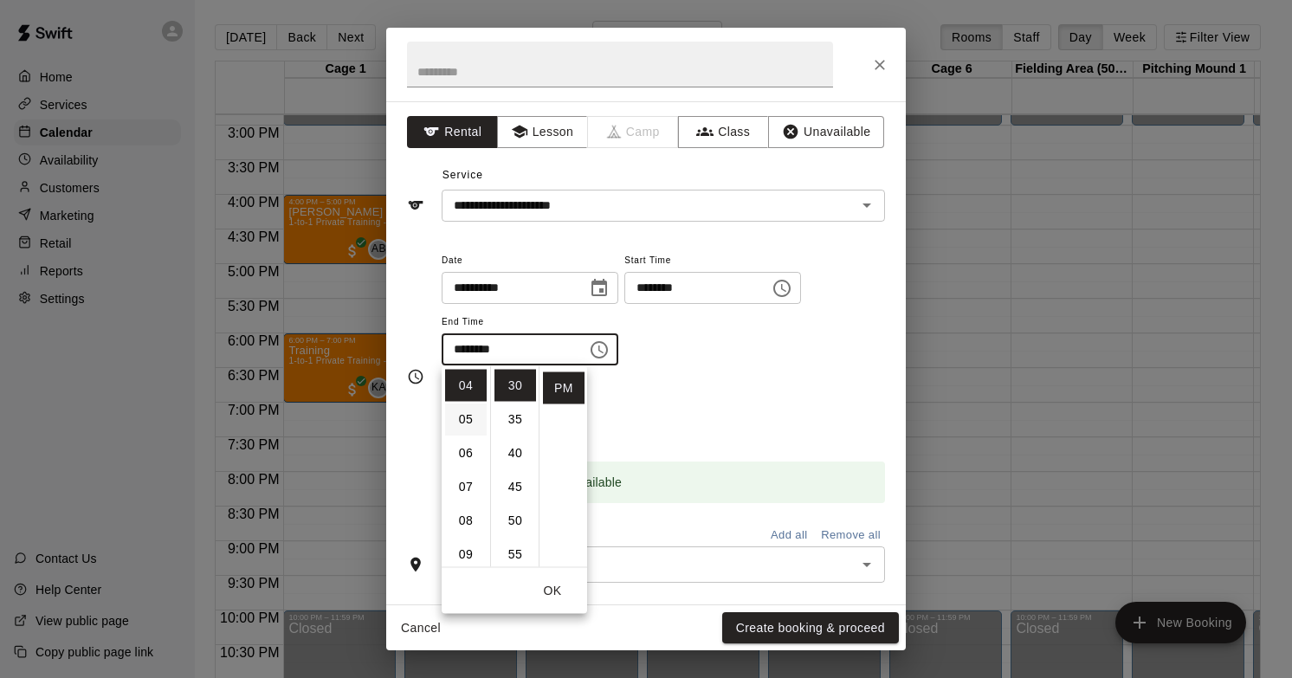
click at [475, 417] on li "05" at bounding box center [466, 420] width 42 height 32
click at [524, 384] on li "00" at bounding box center [516, 386] width 42 height 32
type input "********"
click at [792, 463] on div "Booking time is available" at bounding box center [663, 483] width 443 height 42
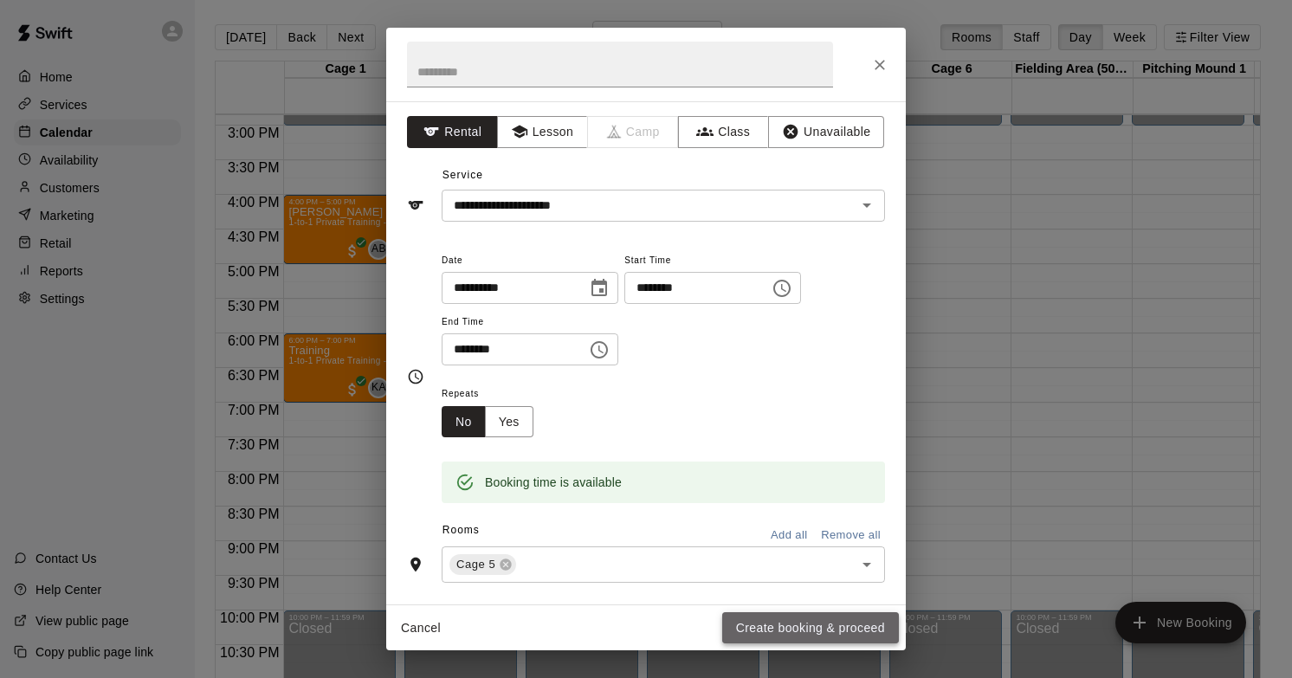
click at [787, 633] on button "Create booking & proceed" at bounding box center [810, 628] width 177 height 32
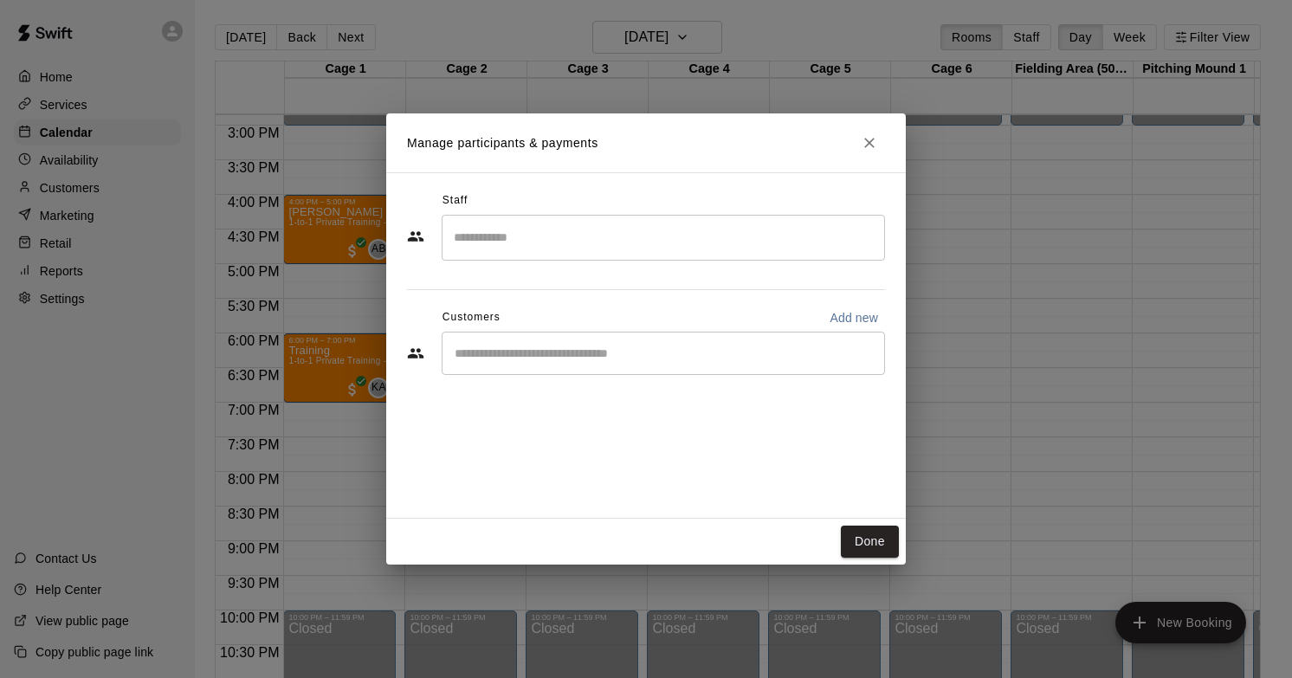
click at [578, 357] on input "Start typing to search customers..." at bounding box center [663, 353] width 428 height 17
click at [875, 140] on icon "Close" at bounding box center [869, 142] width 17 height 17
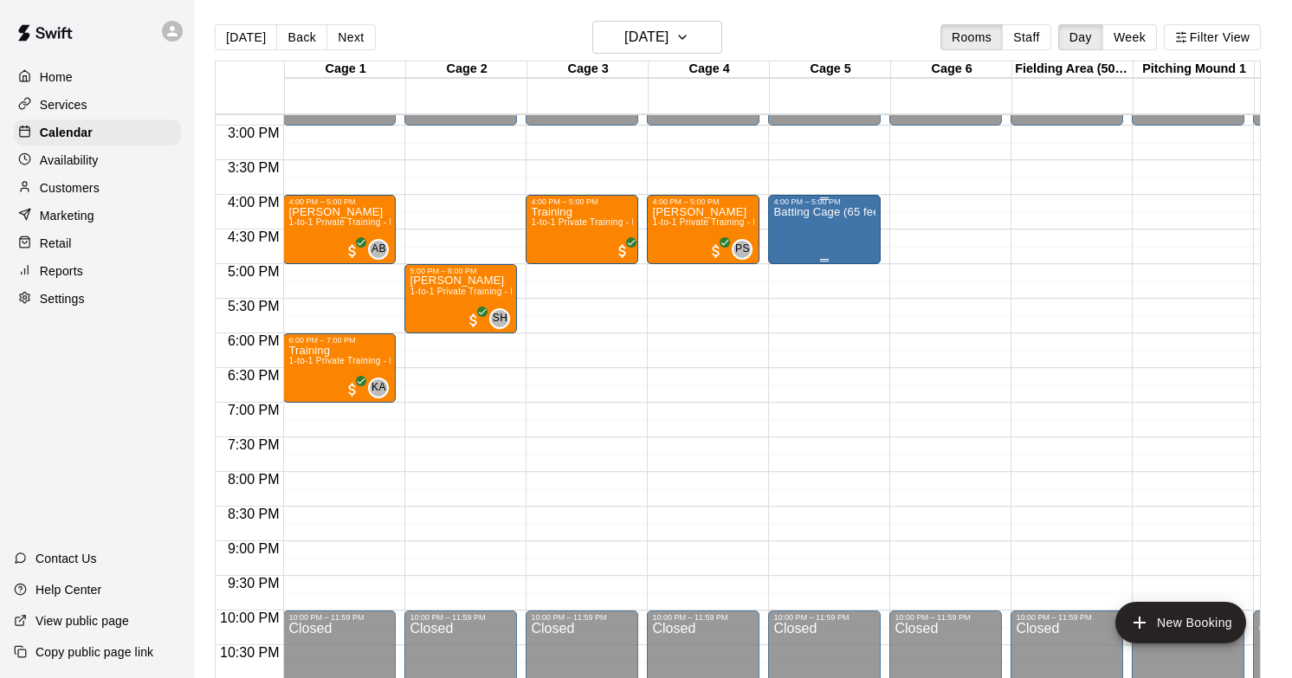
click at [827, 258] on div "Batting Cage (65 feet)" at bounding box center [824, 545] width 102 height 678
click at [787, 317] on button "delete" at bounding box center [791, 306] width 35 height 35
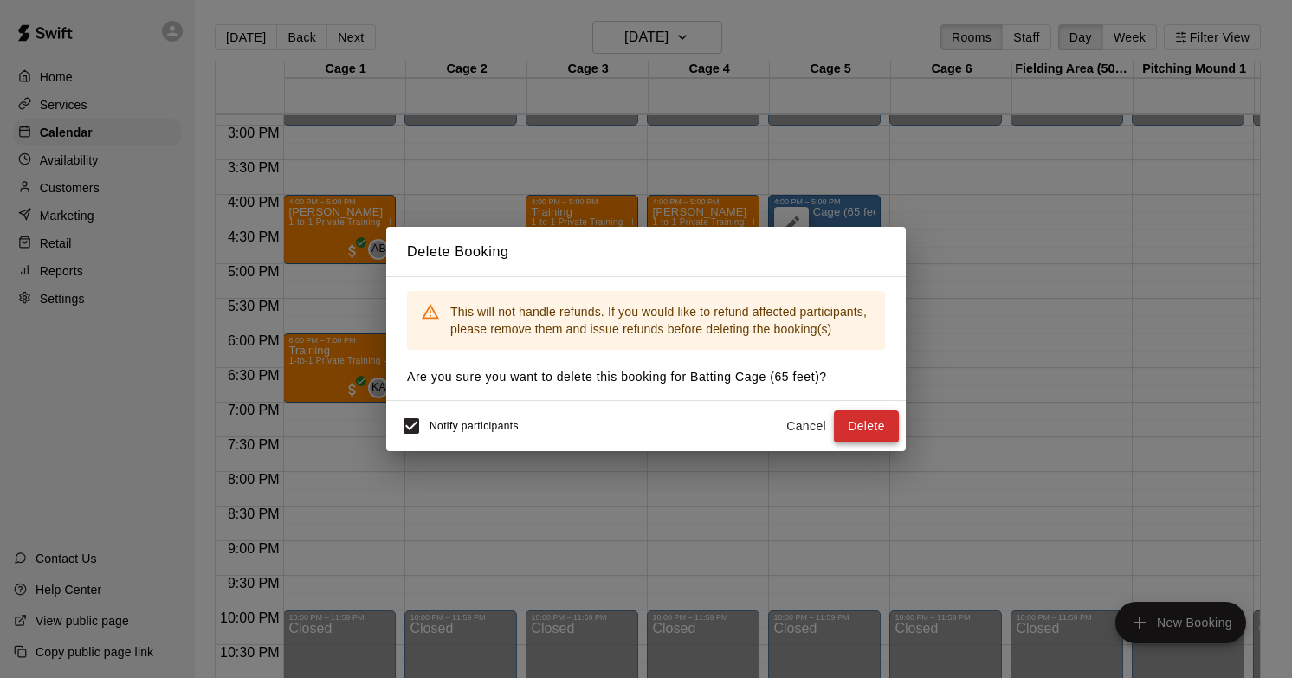
click at [858, 432] on button "Delete" at bounding box center [866, 427] width 65 height 32
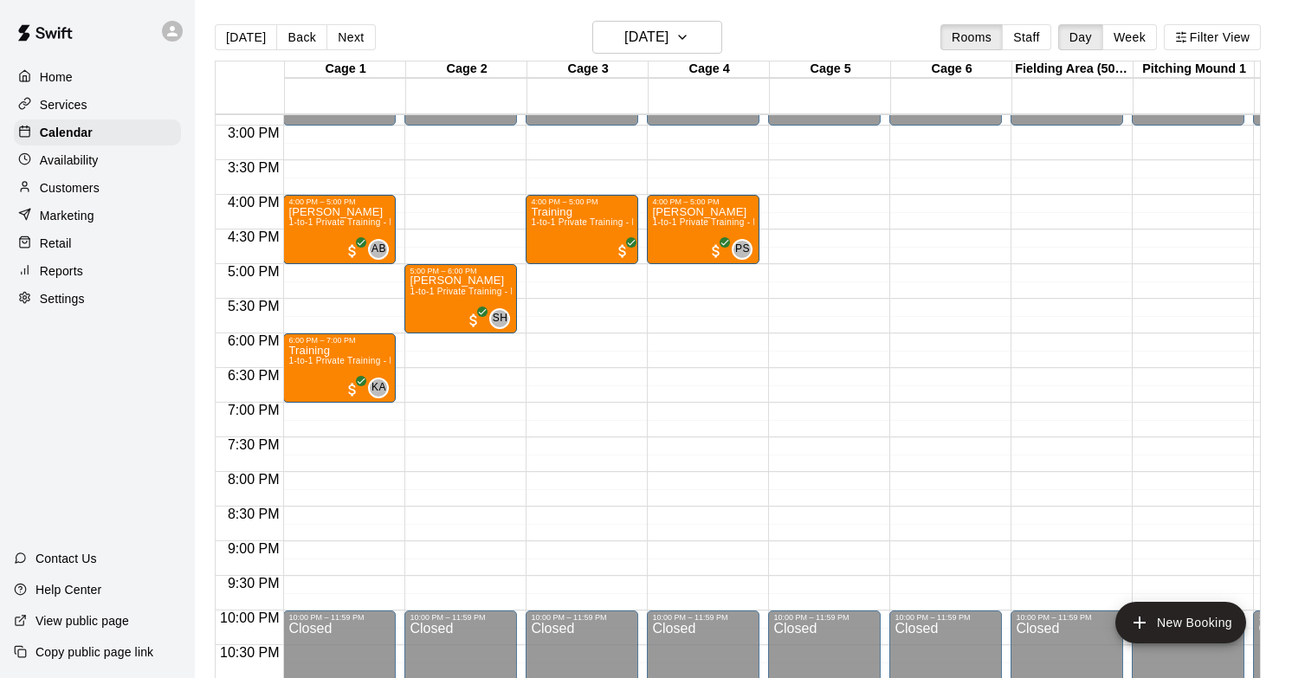
click at [61, 238] on p "Retail" at bounding box center [56, 243] width 32 height 17
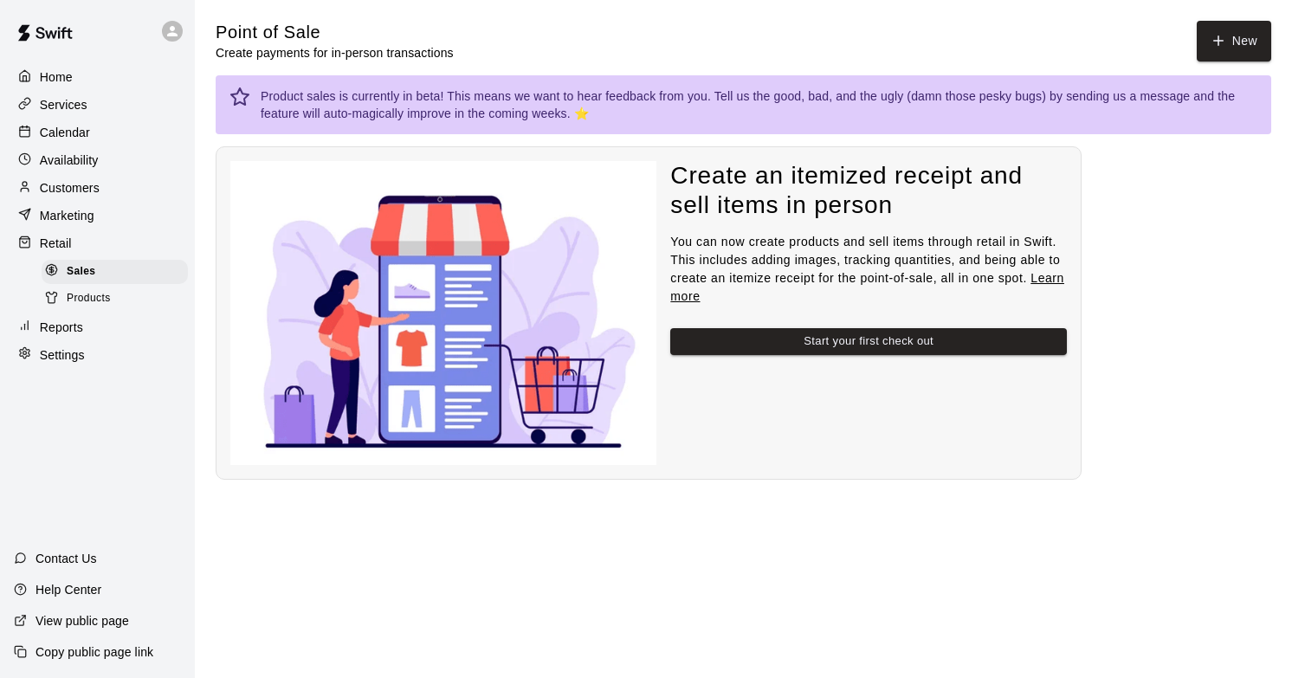
click at [94, 156] on p "Availability" at bounding box center [69, 160] width 59 height 17
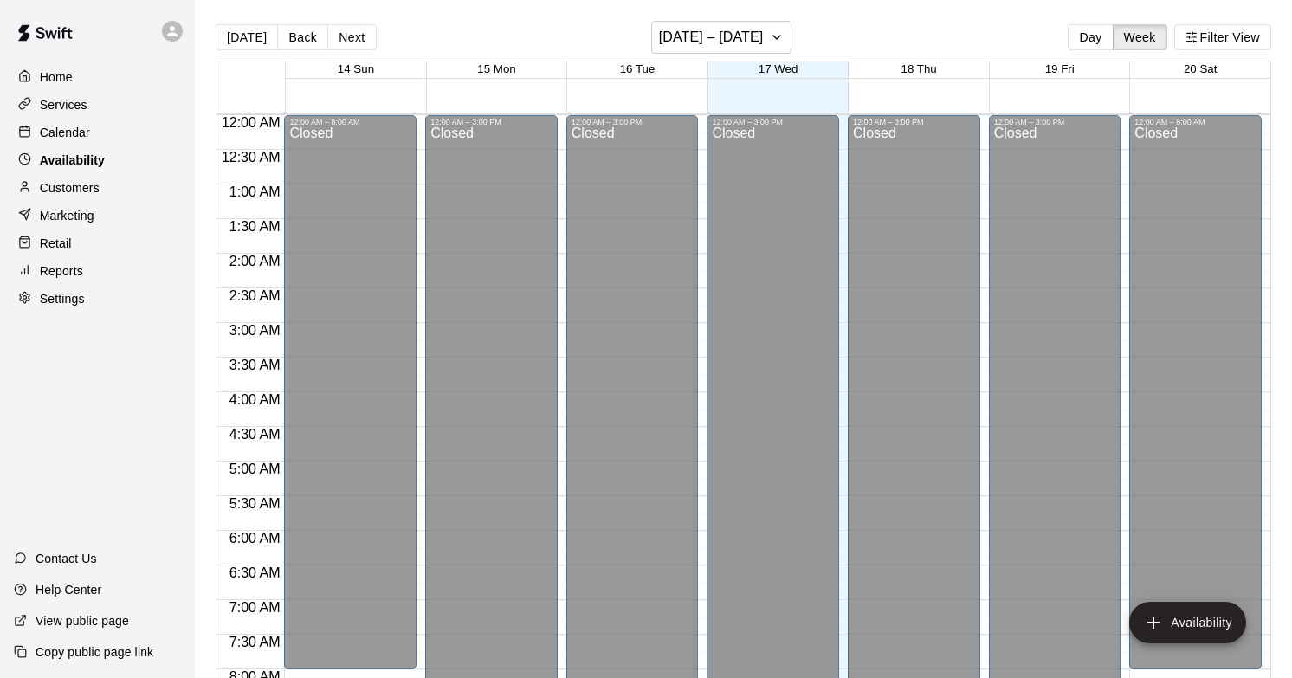
scroll to position [1081, 0]
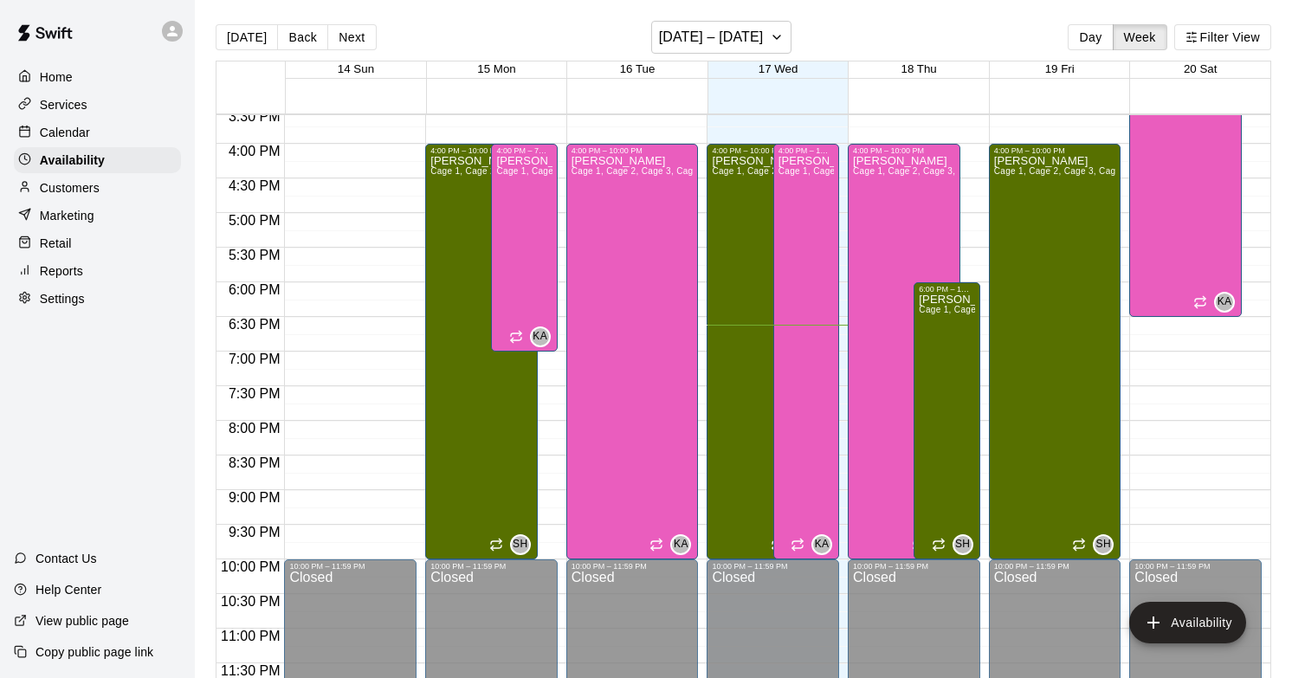
click at [83, 132] on p "Calendar" at bounding box center [65, 132] width 50 height 17
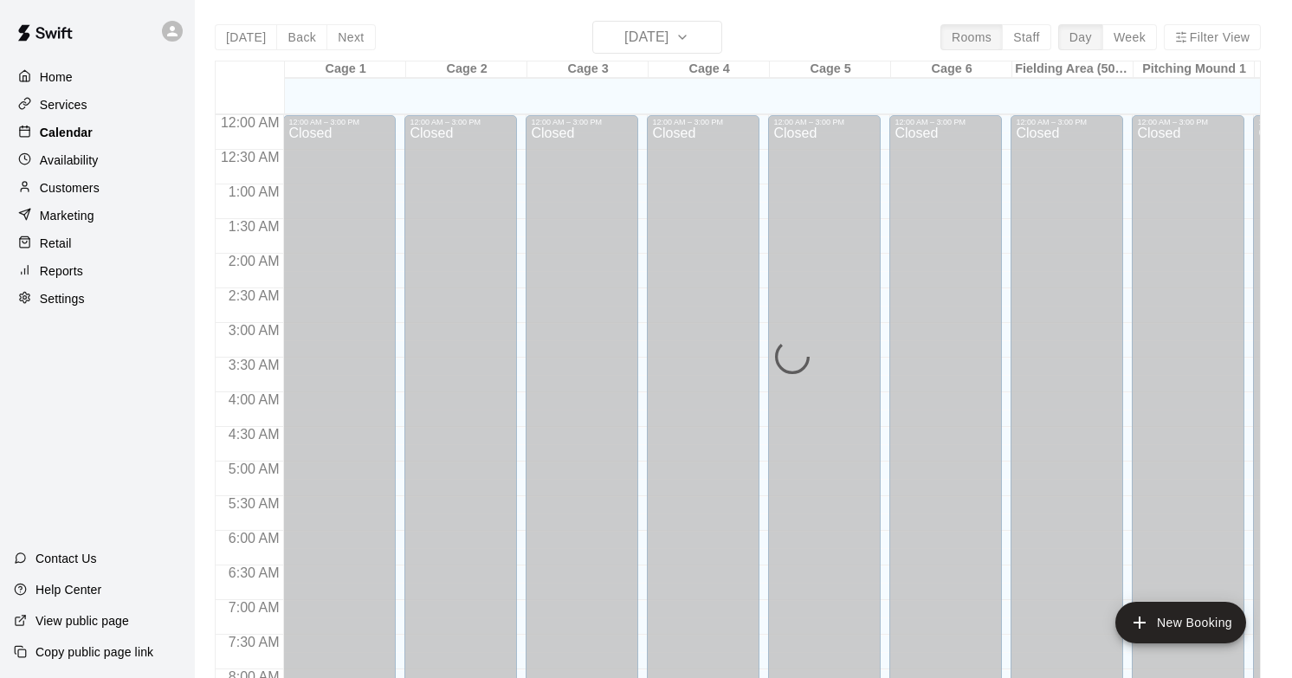
scroll to position [1029, 0]
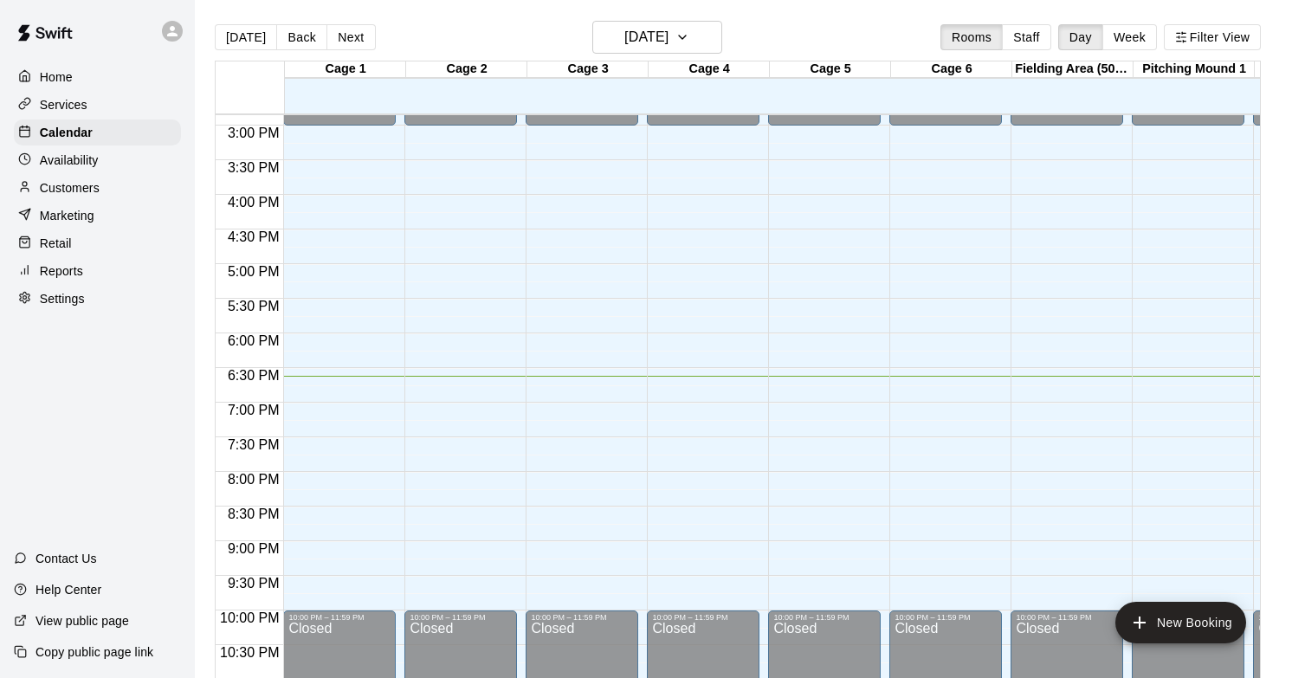
click at [95, 96] on div "Services" at bounding box center [97, 105] width 167 height 26
